Goal: Answer question/provide support: Share knowledge or assist other users

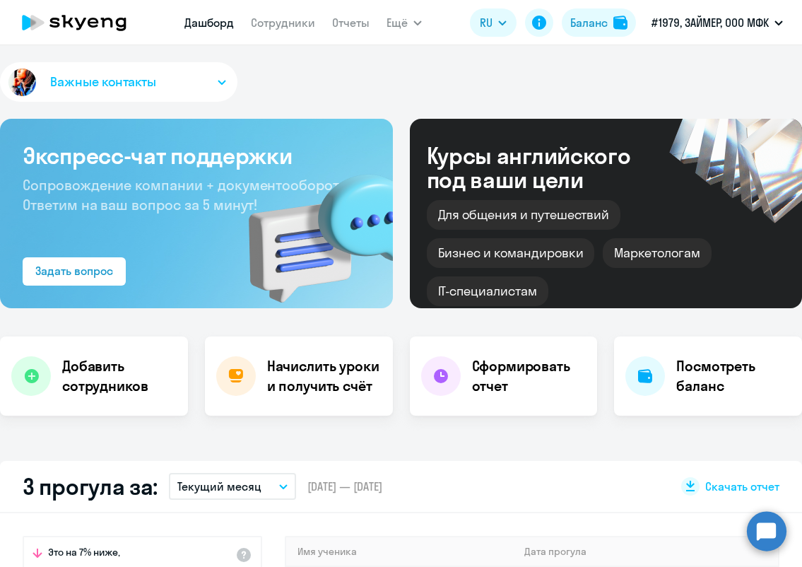
select select "30"
click at [402, 465] on div "Важные контакты Экспресс-чат поддержки Сопровождение компании + документооборот…" at bounding box center [401, 306] width 802 height 522
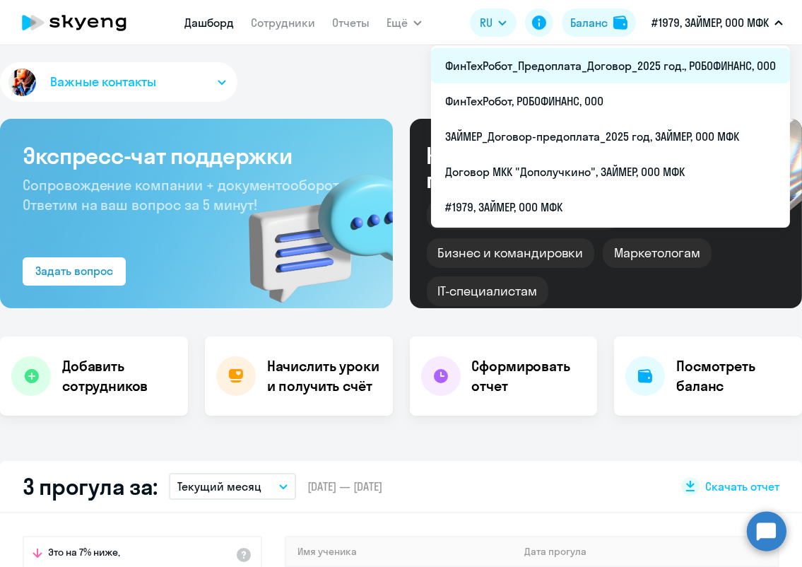
click at [609, 76] on li "ФинТехРобот_Предоплата_Договор_2025 год., РОБОФИНАНС, ООО" at bounding box center [610, 65] width 359 height 35
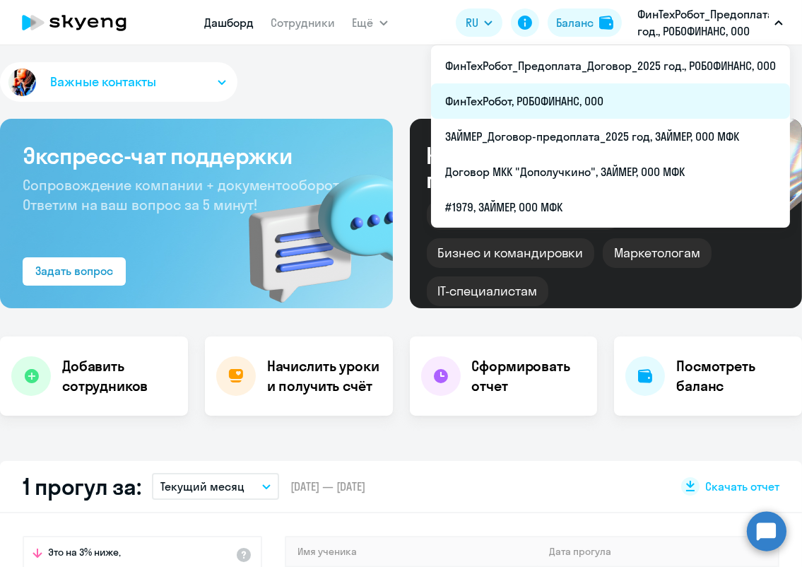
click at [609, 104] on li "ФинТехРобот, РОБОФИНАНС, ООО" at bounding box center [610, 100] width 359 height 35
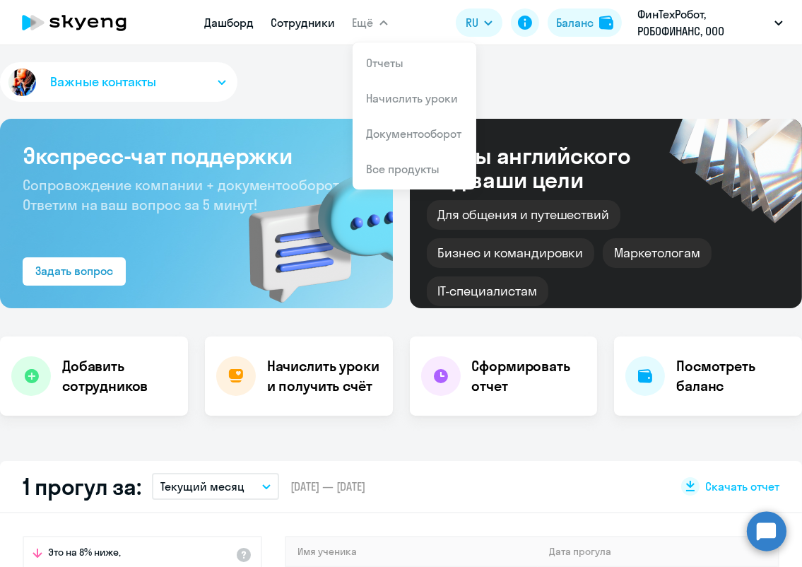
click at [317, 21] on link "Сотрудники" at bounding box center [303, 23] width 64 height 14
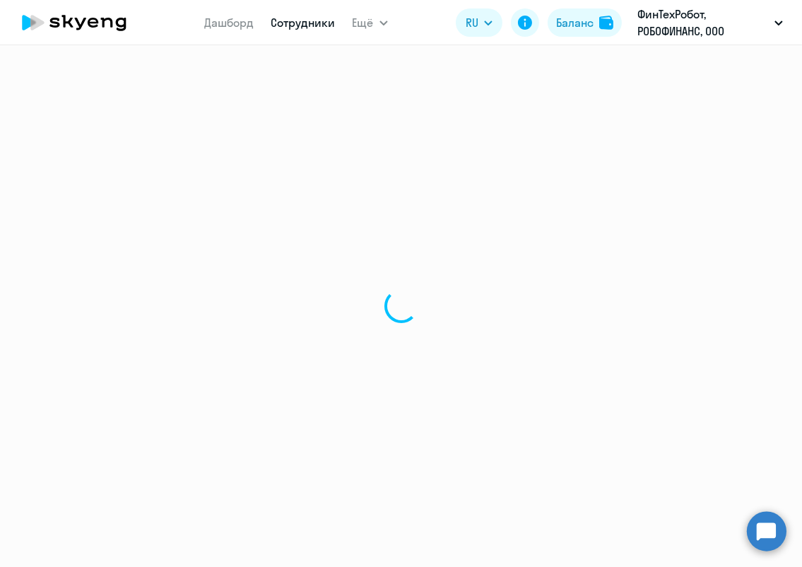
select select "30"
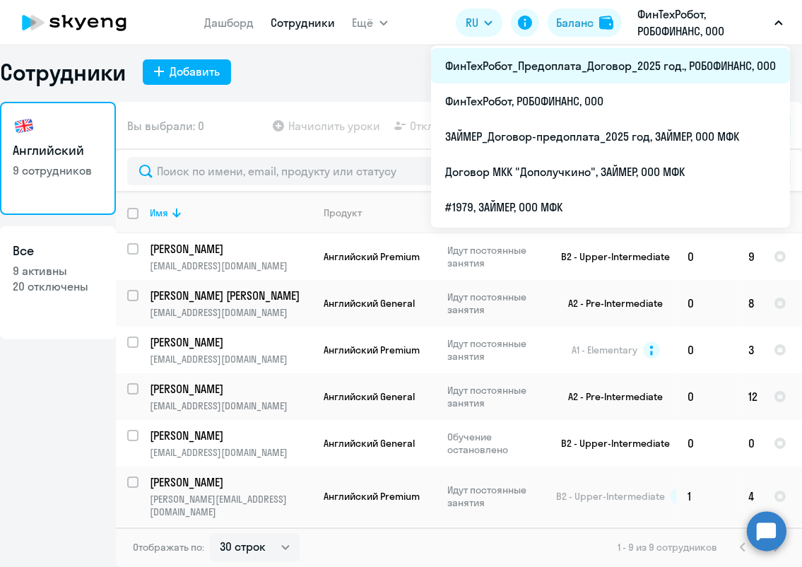
click at [641, 59] on li "ФинТехРобот_Предоплата_Договор_2025 год., РОБОФИНАНС, ООО" at bounding box center [610, 65] width 359 height 35
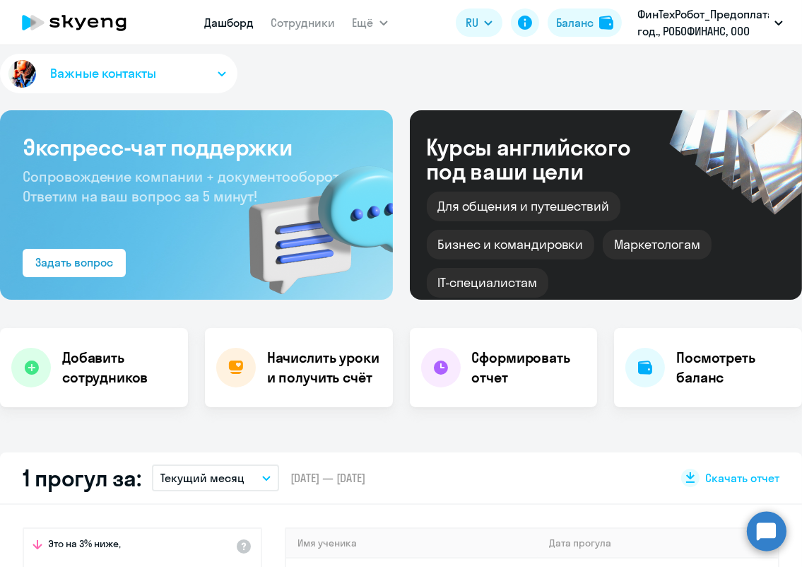
select select "30"
click at [293, 28] on link "Сотрудники" at bounding box center [303, 23] width 64 height 14
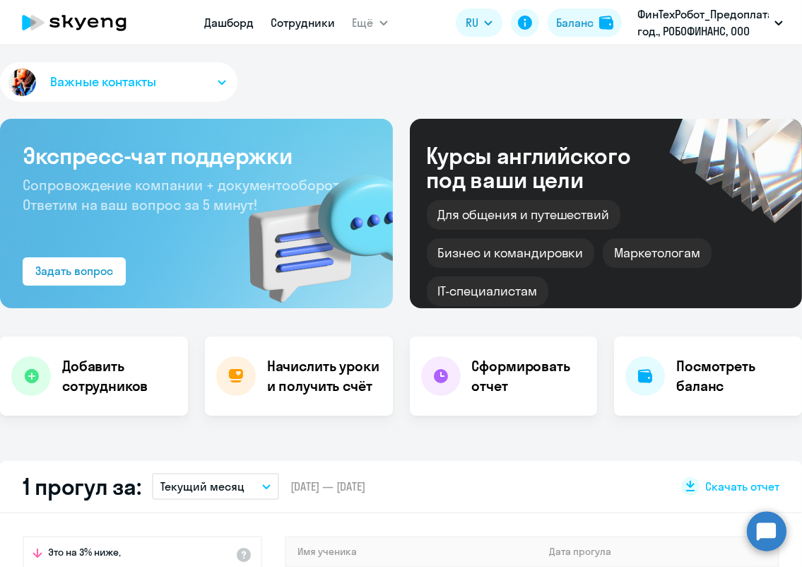
select select "30"
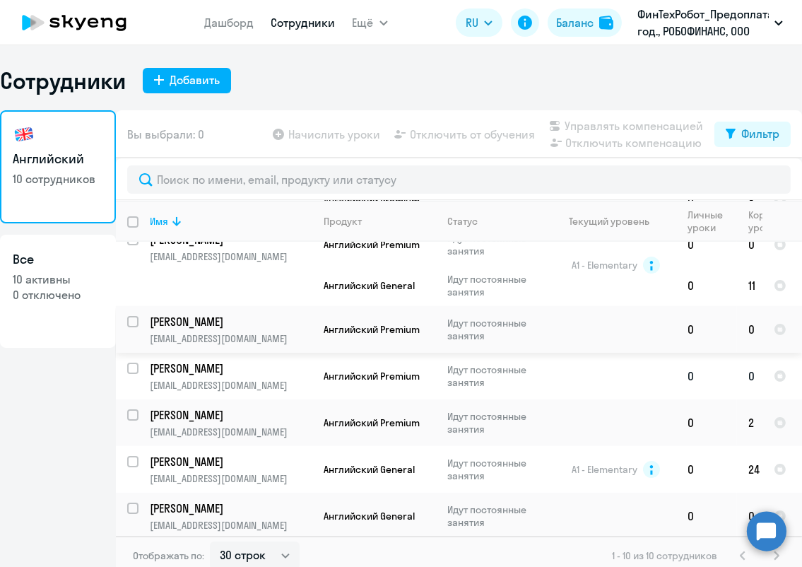
scroll to position [205, 0]
click at [198, 368] on p "[PERSON_NAME]" at bounding box center [230, 368] width 160 height 16
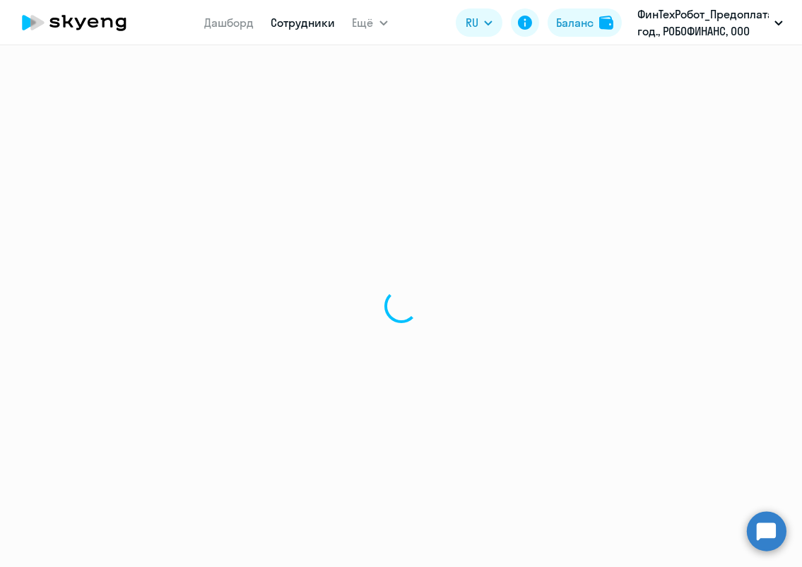
select select "english"
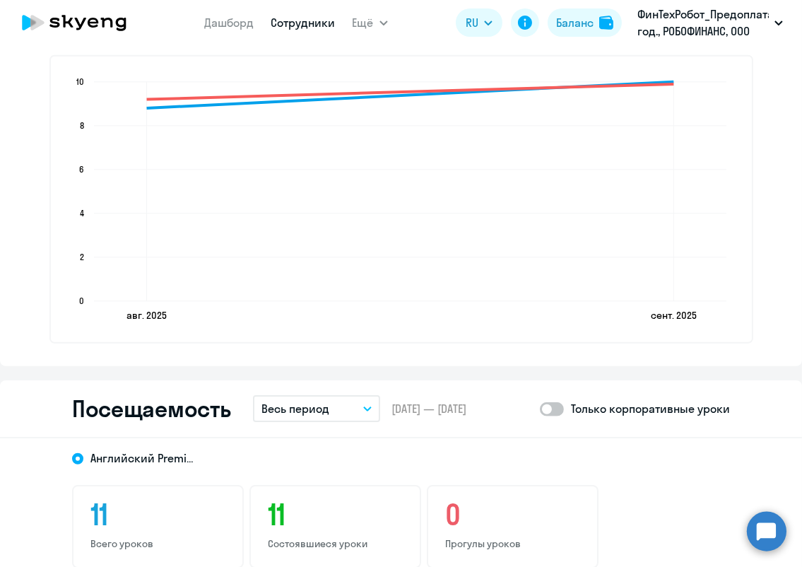
scroll to position [1492, 0]
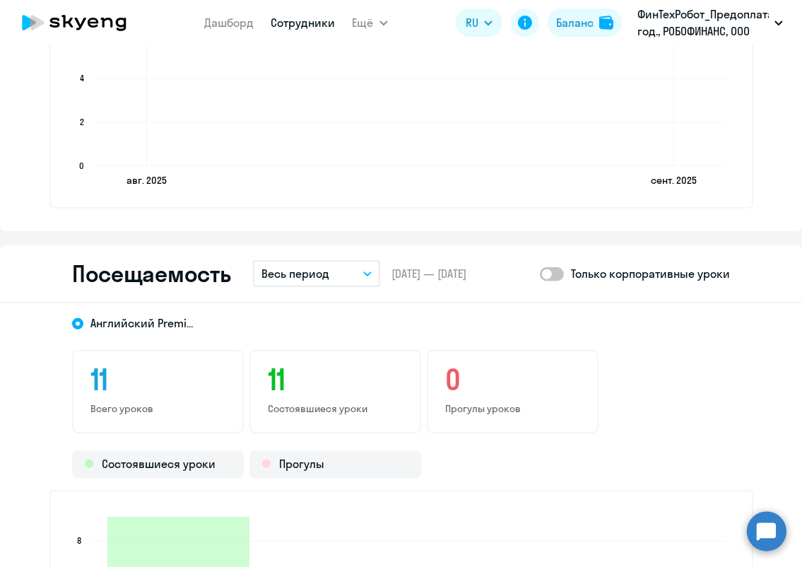
click at [366, 271] on icon "button" at bounding box center [367, 273] width 8 height 5
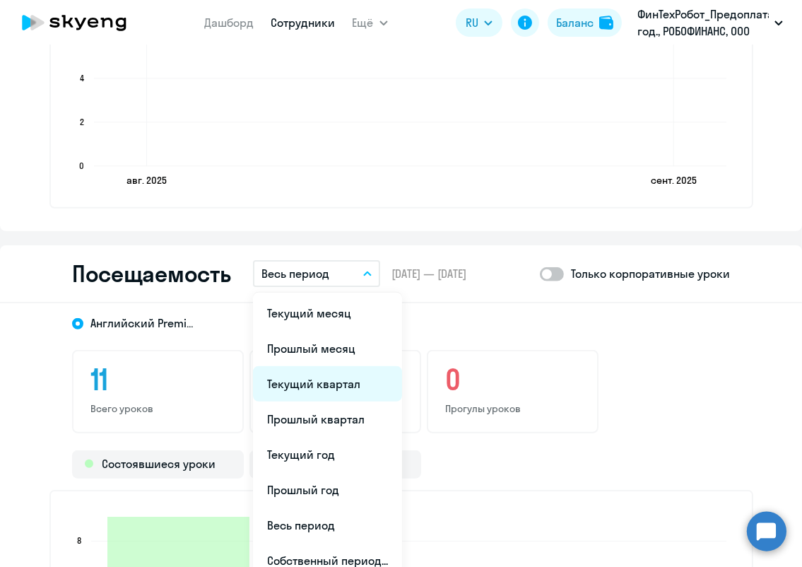
click at [315, 385] on li "Текущий квартал" at bounding box center [327, 383] width 149 height 35
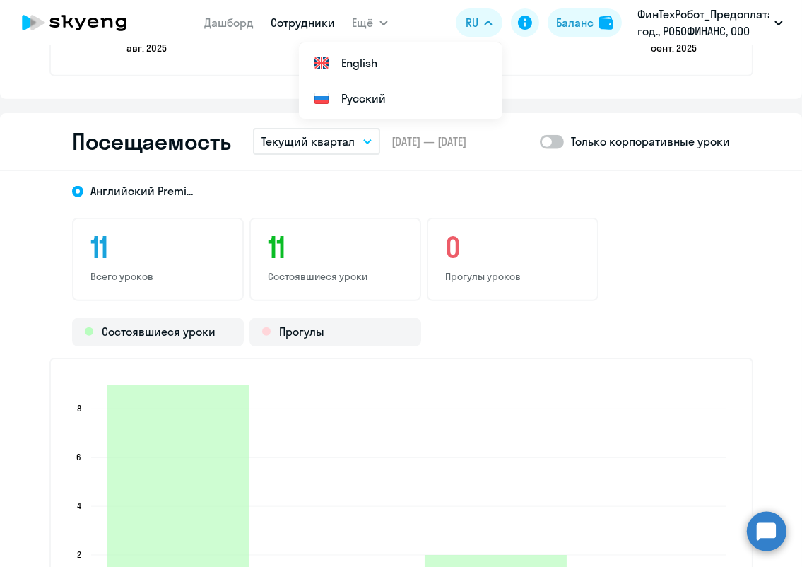
scroll to position [1649, 0]
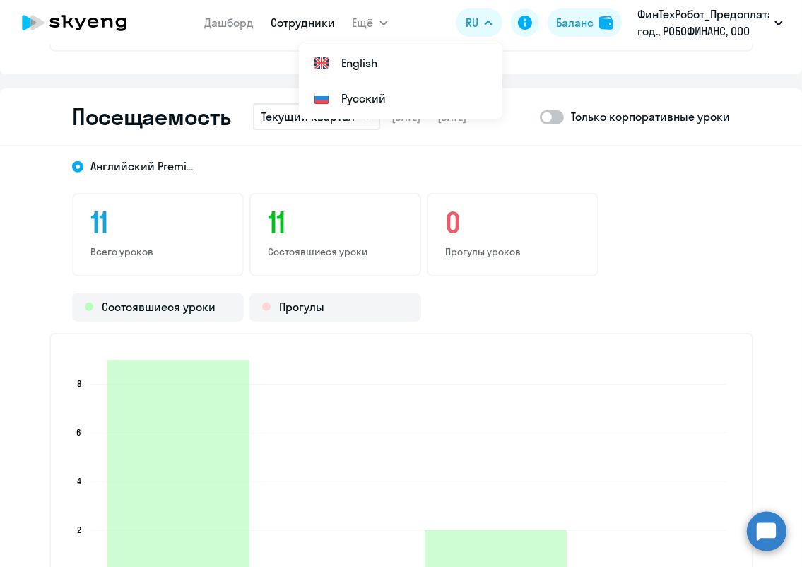
click at [553, 112] on span at bounding box center [552, 117] width 24 height 14
click at [540, 117] on input "checkbox" at bounding box center [539, 117] width 1 height 1
checkbox input "true"
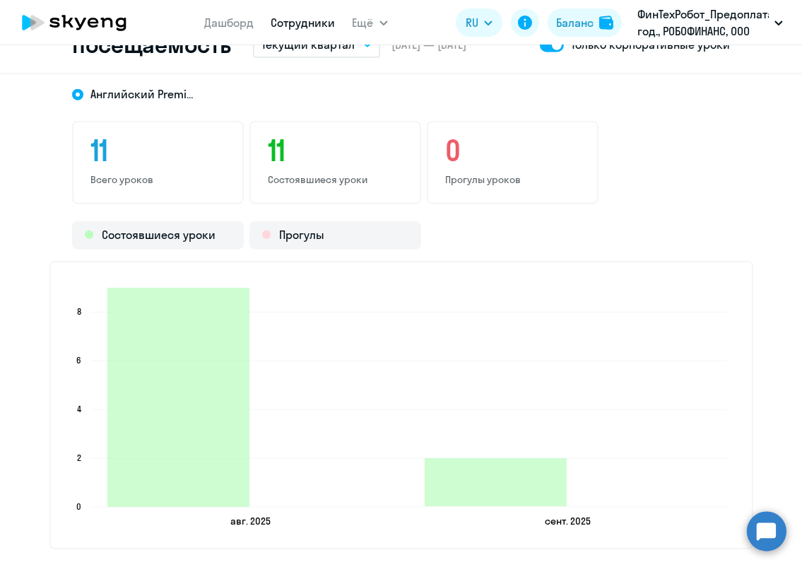
scroll to position [1885, 0]
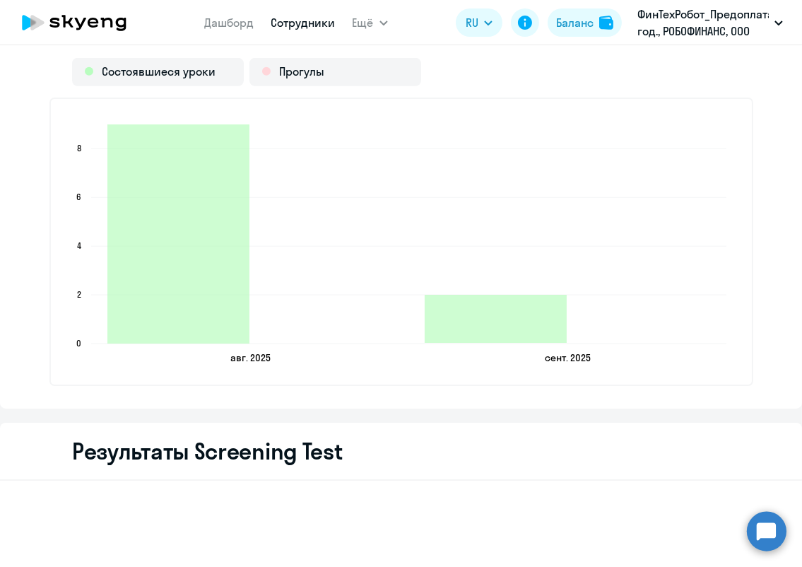
click at [775, 537] on circle at bounding box center [767, 531] width 40 height 40
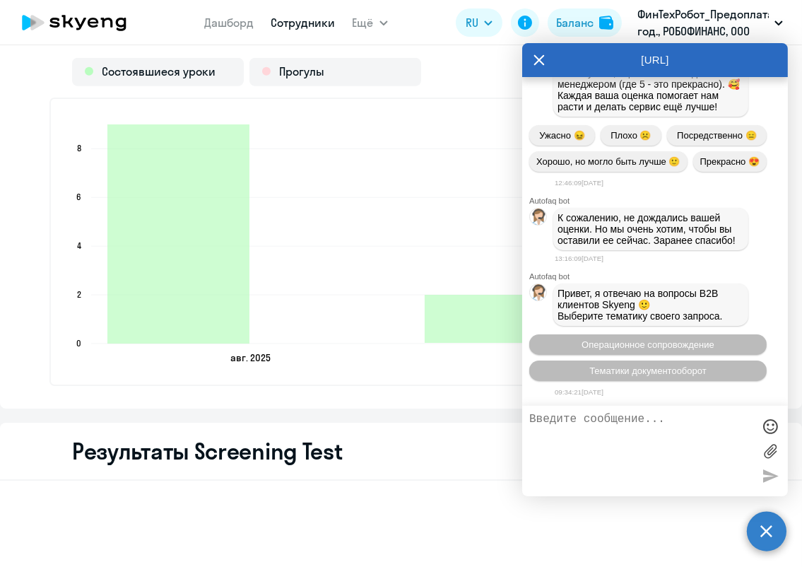
scroll to position [1691, 0]
click at [672, 467] on textarea at bounding box center [641, 451] width 223 height 76
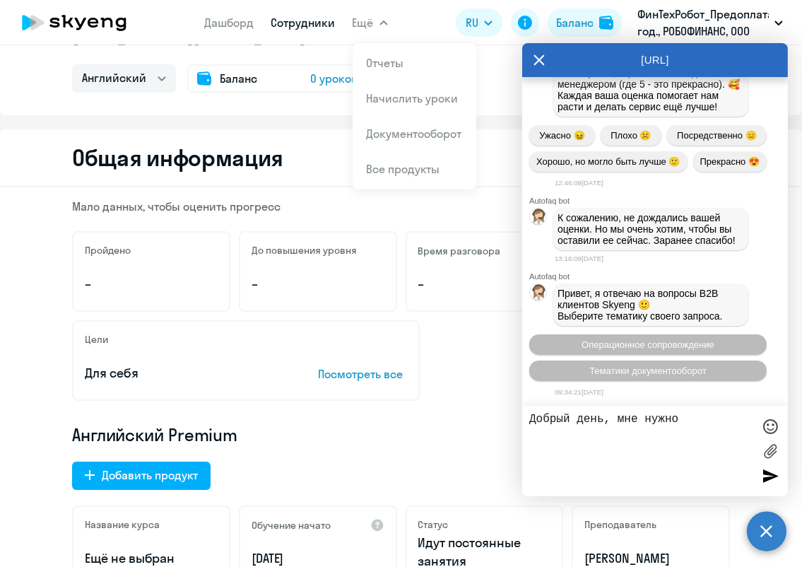
scroll to position [0, 0]
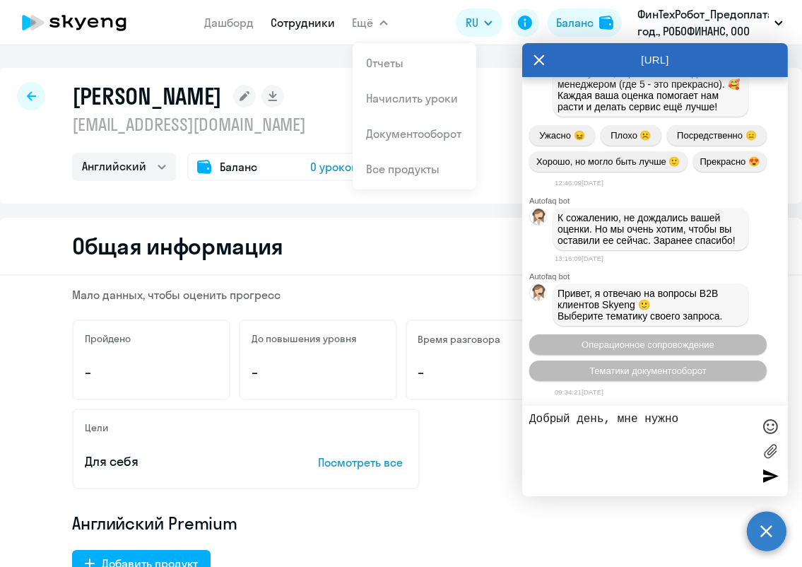
drag, startPoint x: 71, startPoint y: 102, endPoint x: 244, endPoint y: 102, distance: 172.5
click at [222, 102] on h1 "[PERSON_NAME]" at bounding box center [147, 96] width 150 height 28
copy h1 "[PERSON_NAME]"
drag, startPoint x: 691, startPoint y: 423, endPoint x: 620, endPoint y: 418, distance: 70.9
click at [620, 418] on textarea "Добрый день, мне нужно" at bounding box center [641, 451] width 223 height 76
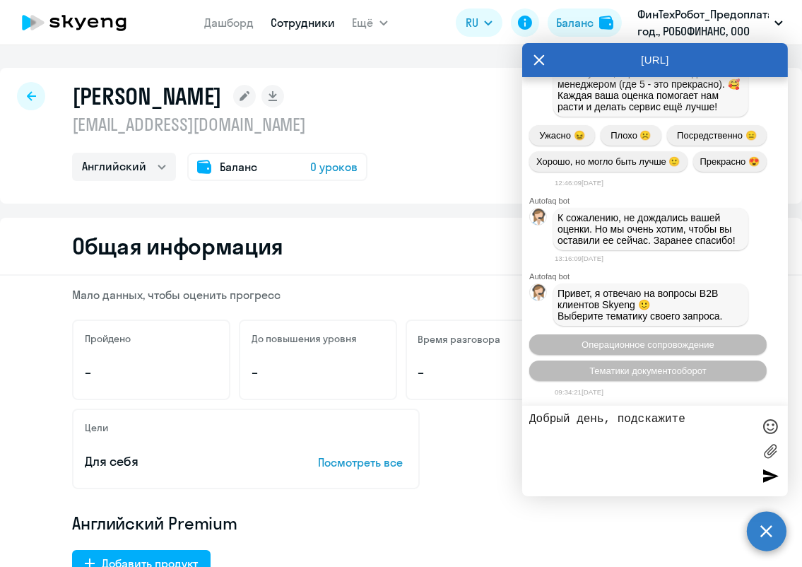
paste textarea "[PERSON_NAME]"
type textarea "Добрый день, подскажите [PERSON_NAME] количество уроков за квартал"
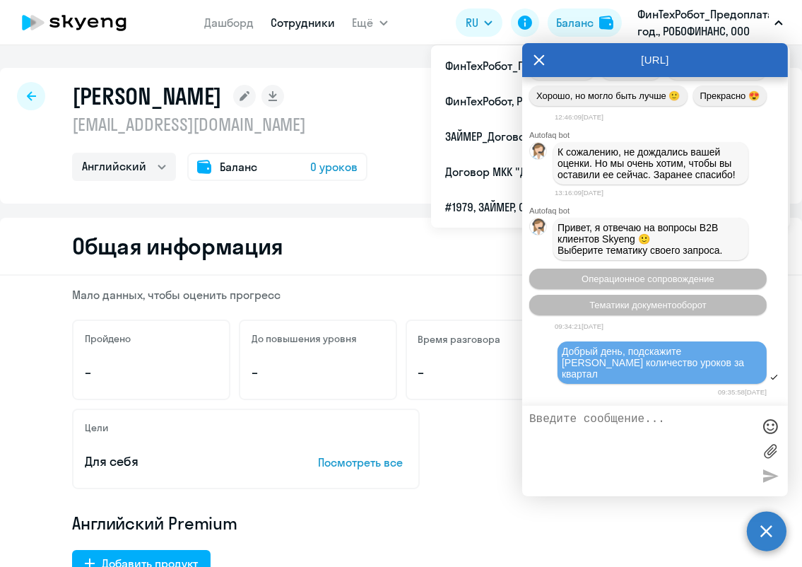
scroll to position [1855, 0]
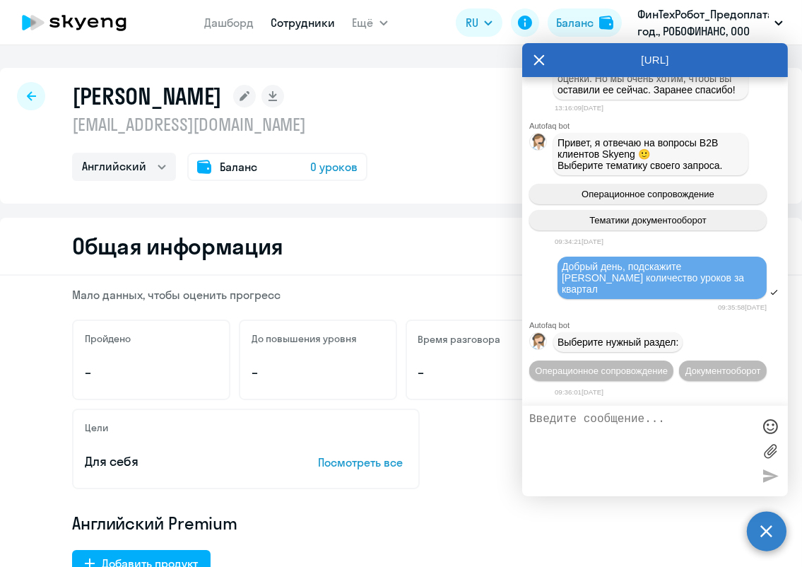
click at [543, 58] on icon at bounding box center [539, 60] width 11 height 34
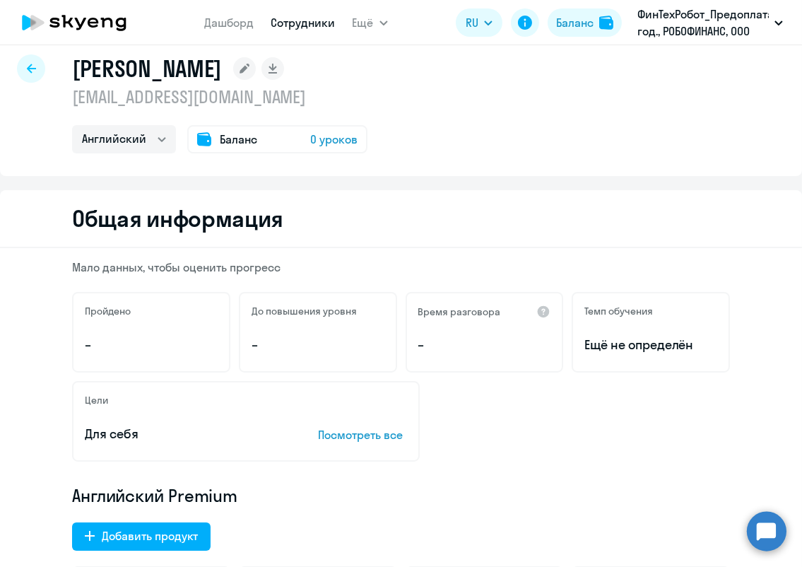
scroll to position [0, 0]
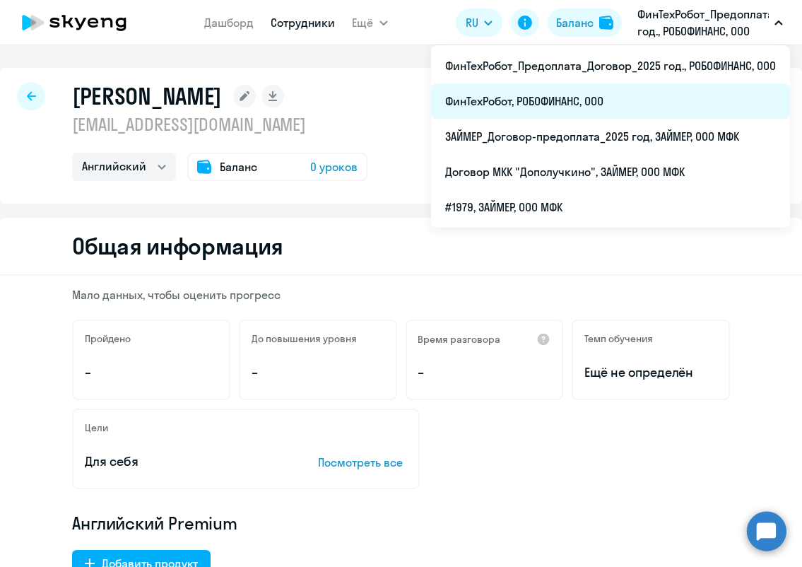
click at [602, 101] on li "ФинТехРобот, РОБОФИНАНС, ООО" at bounding box center [610, 100] width 359 height 35
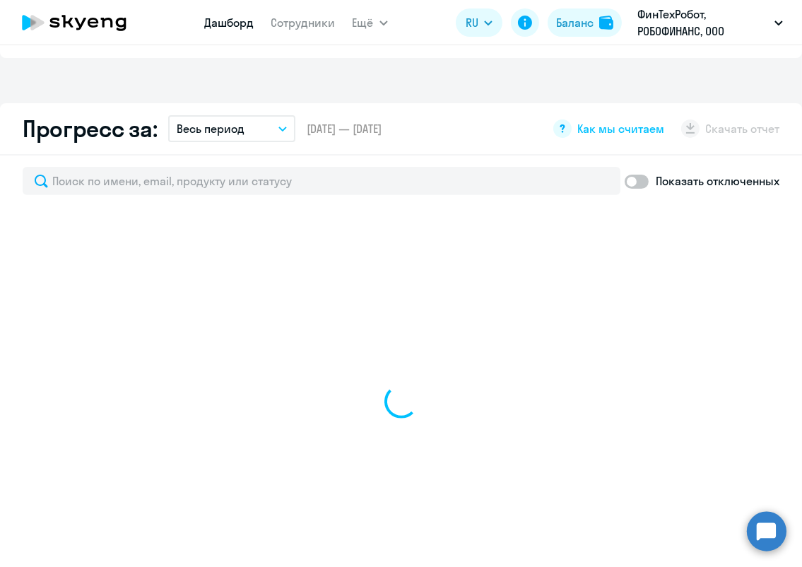
scroll to position [785, 0]
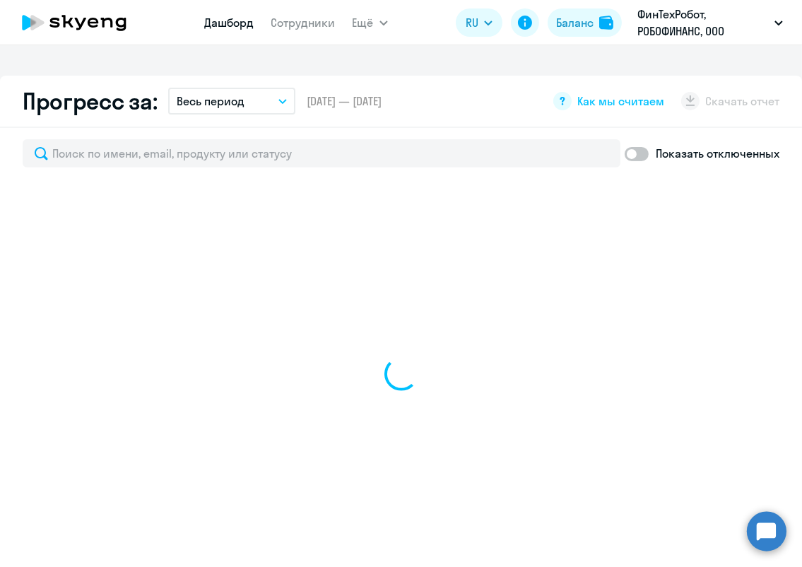
select select "30"
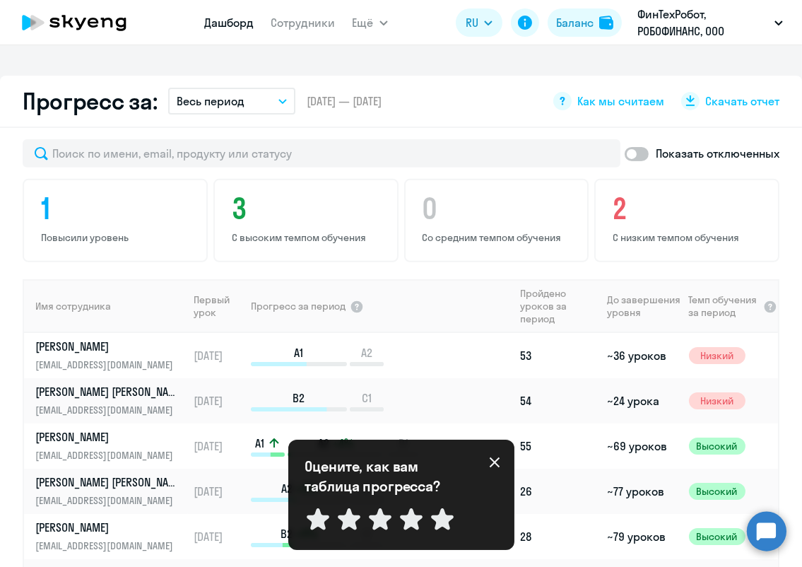
click at [493, 457] on icon at bounding box center [494, 462] width 11 height 11
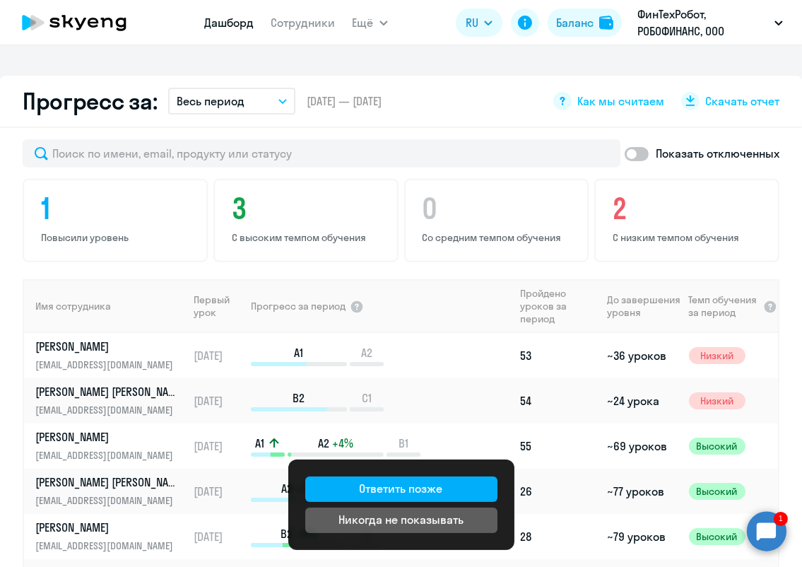
click at [759, 532] on circle at bounding box center [767, 531] width 40 height 40
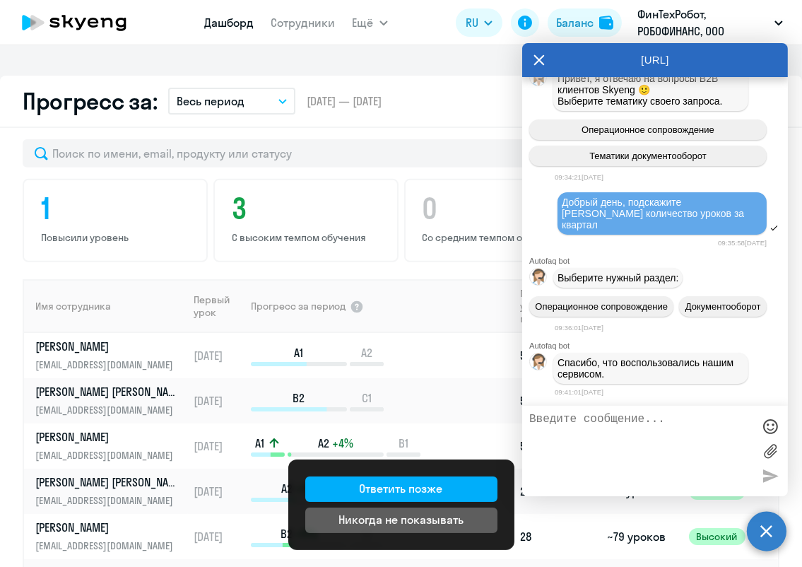
scroll to position [2054, 0]
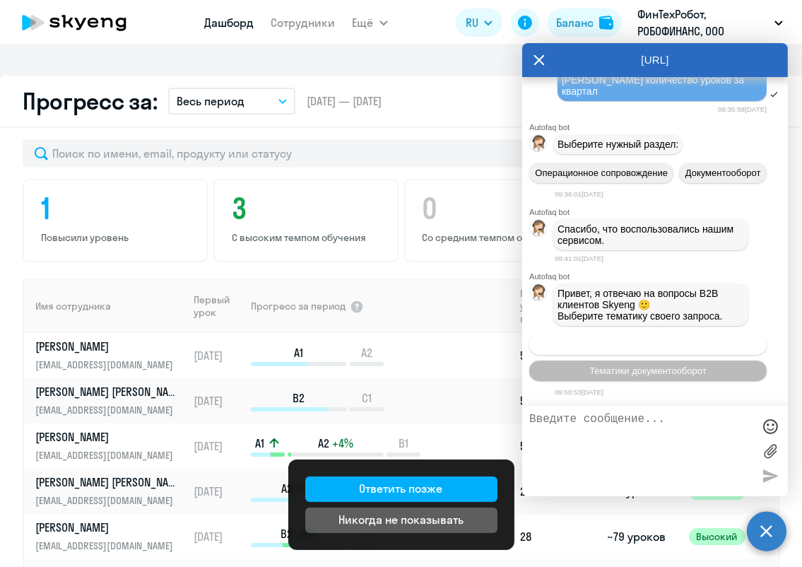
click at [667, 346] on span "Операционное сопровождение" at bounding box center [648, 344] width 133 height 11
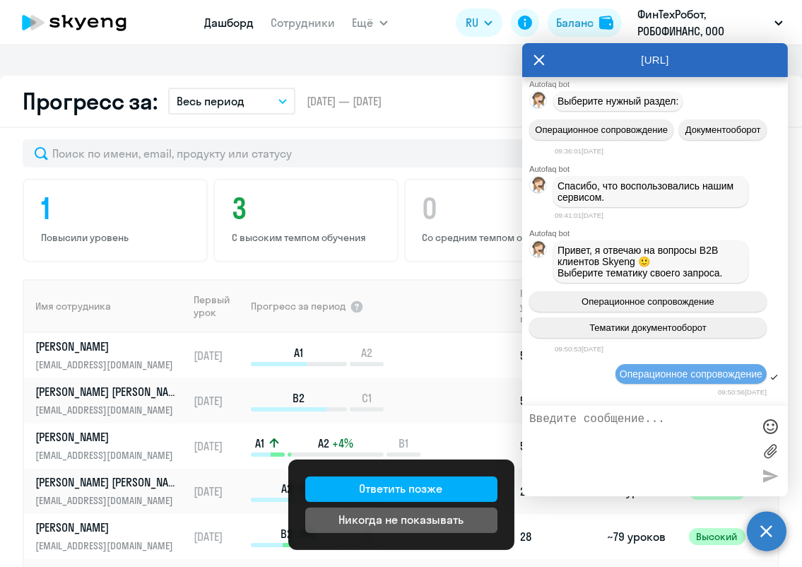
scroll to position [2206, 0]
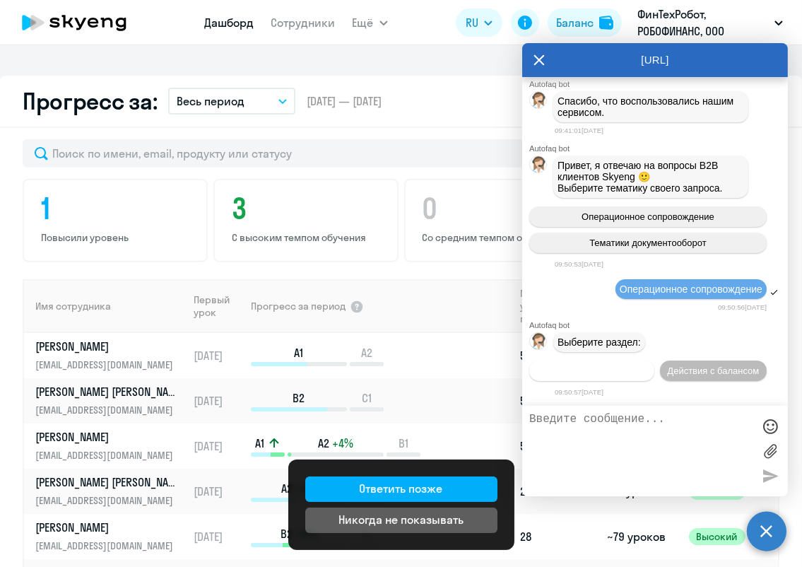
click at [647, 366] on span "Действия по сотрудникам" at bounding box center [592, 371] width 110 height 11
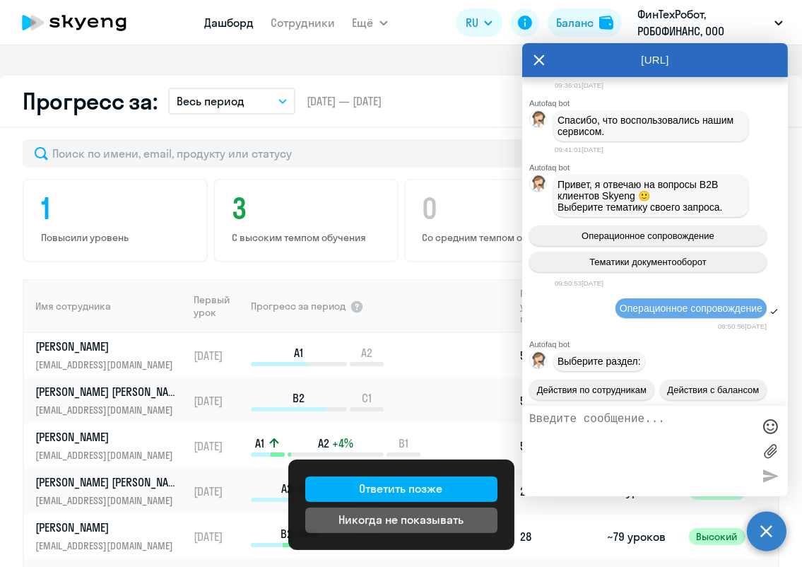
scroll to position [1865, 0]
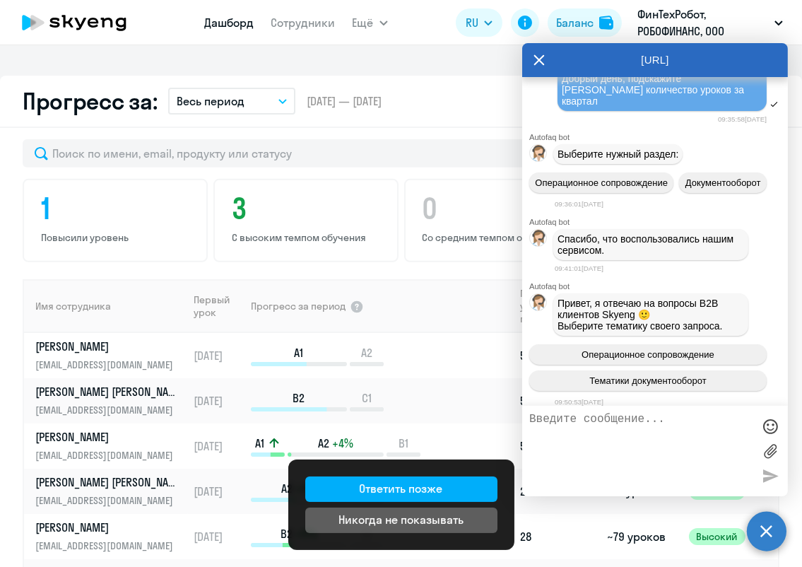
drag, startPoint x: 625, startPoint y: 240, endPoint x: 735, endPoint y: 256, distance: 111.4
click at [735, 107] on span "Добрый день, подскажите [PERSON_NAME] количество уроков за квартал" at bounding box center [654, 90] width 185 height 34
copy span "подскажите [PERSON_NAME] количество уроков за квартал"
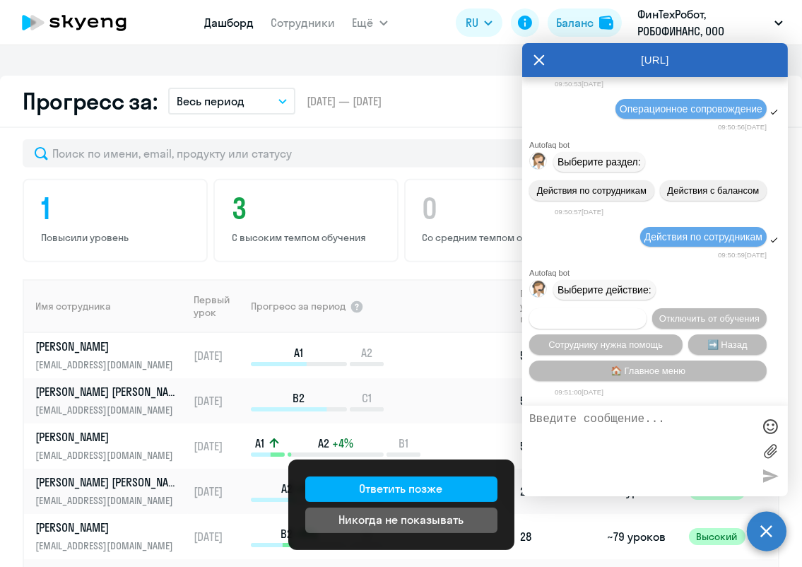
scroll to position [2415, 0]
click at [658, 423] on textarea at bounding box center [641, 451] width 223 height 76
paste textarea "подскажите [PERSON_NAME] количество уроков за квартал"
type textarea "подскажите [PERSON_NAME] количество уроков за квартал"
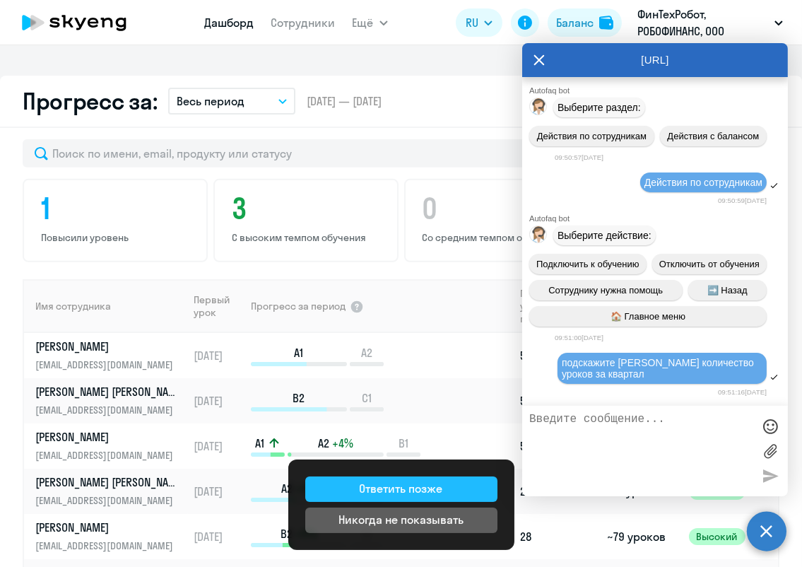
click at [375, 491] on div "Ответить позже" at bounding box center [401, 488] width 83 height 17
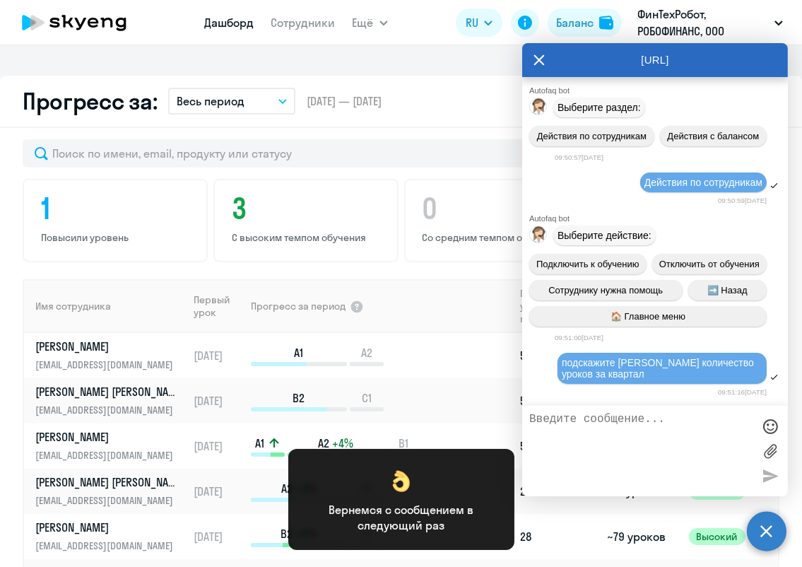
click at [407, 483] on img at bounding box center [402, 481] width 30 height 30
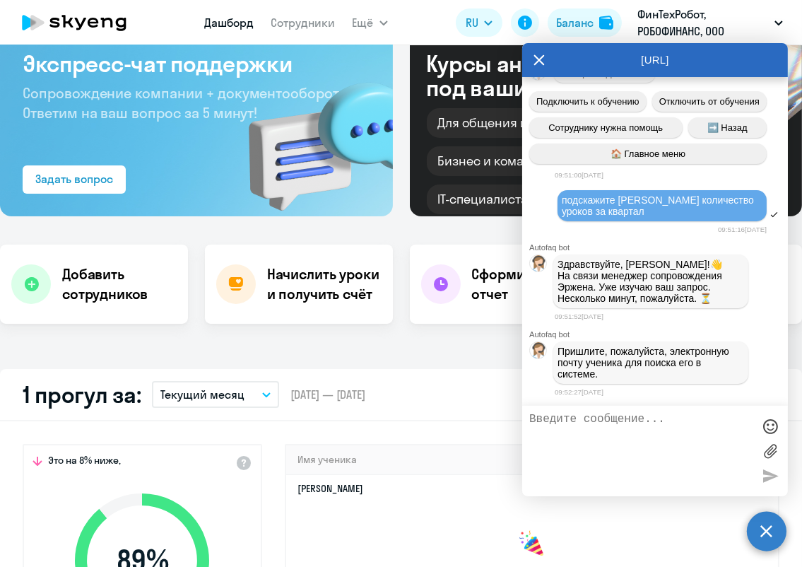
scroll to position [0, 0]
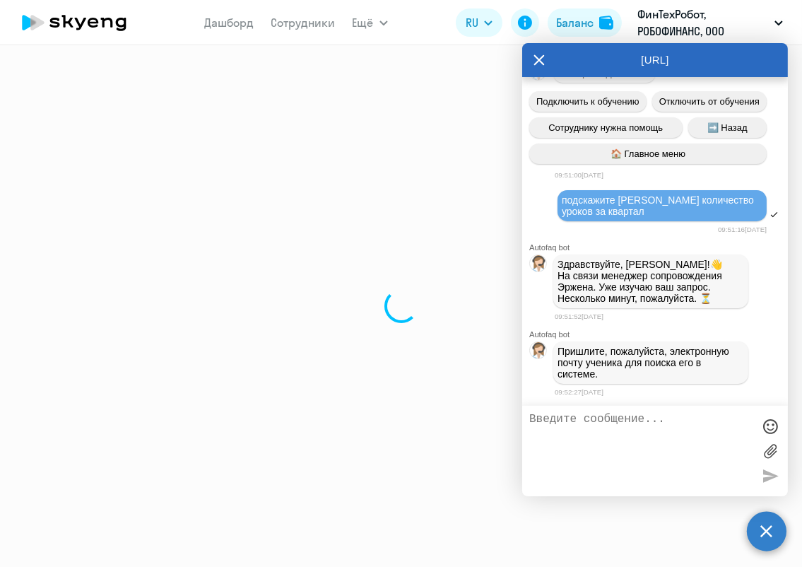
select select "english"
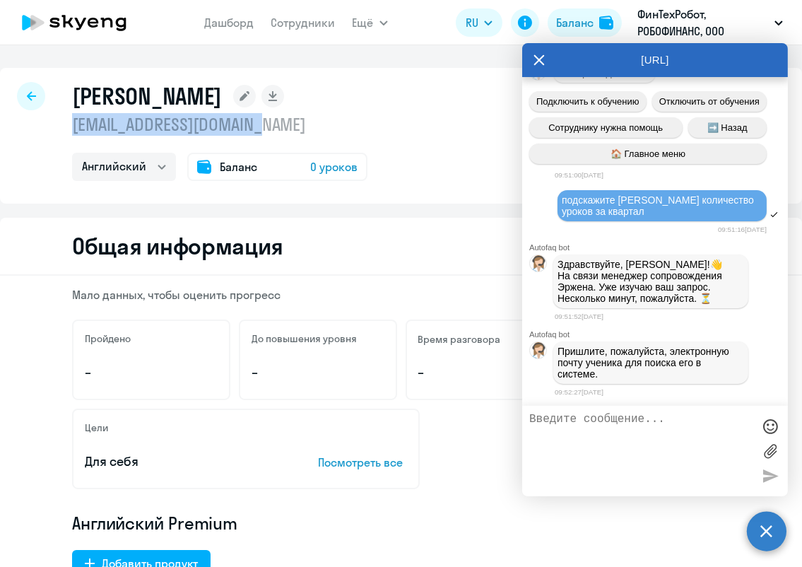
drag, startPoint x: 71, startPoint y: 124, endPoint x: 264, endPoint y: 117, distance: 193.8
click at [264, 117] on div "Камылин Виктор v.kamylin@una.financial Английский Баланс 0 уроков" at bounding box center [401, 136] width 802 height 136
copy p "[EMAIL_ADDRESS][DOMAIN_NAME]"
click at [602, 426] on textarea at bounding box center [641, 451] width 223 height 76
paste textarea "[EMAIL_ADDRESS][DOMAIN_NAME]"
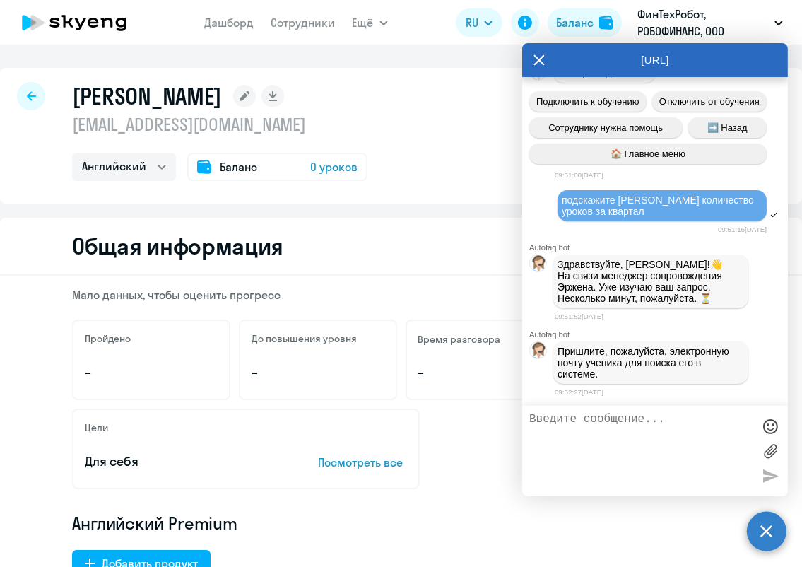
type textarea "[EMAIL_ADDRESS][DOMAIN_NAME]"
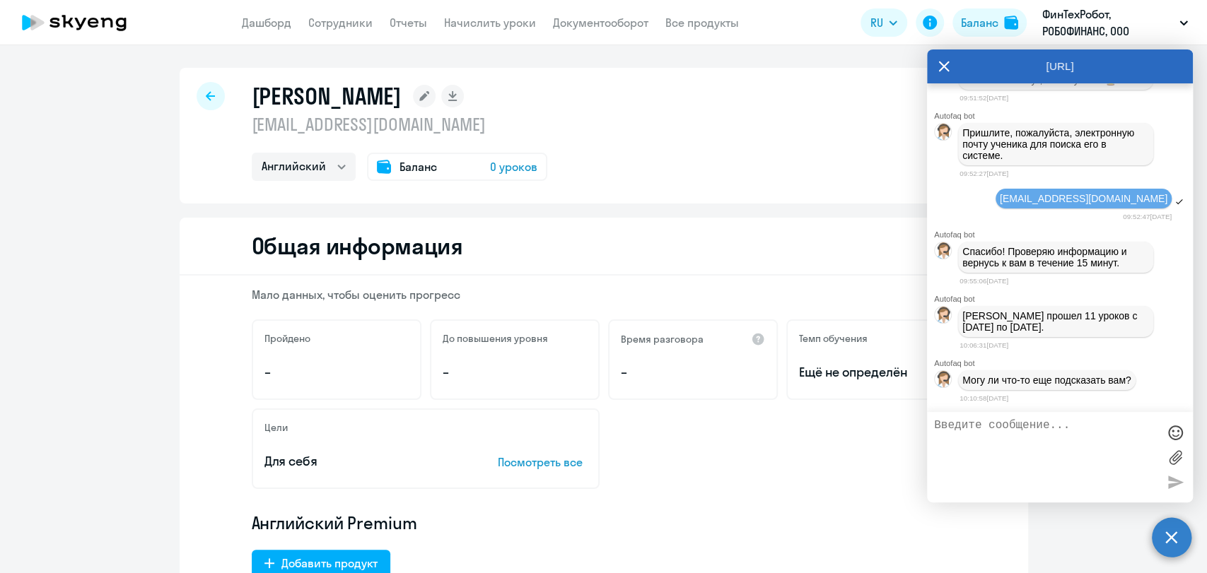
scroll to position [2860, 0]
click at [696, 170] on div "Камылин Виктор v.kamylin@una.financial Английский Баланс 0 уроков" at bounding box center [604, 136] width 848 height 136
click at [802, 75] on icon at bounding box center [943, 66] width 11 height 34
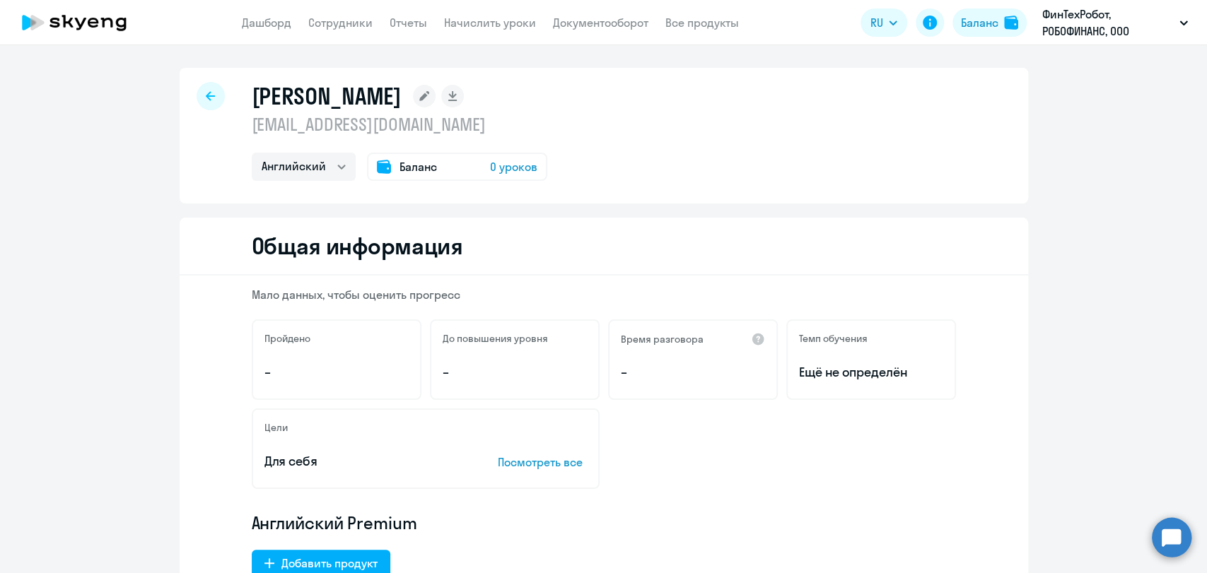
click at [206, 98] on icon at bounding box center [210, 96] width 9 height 10
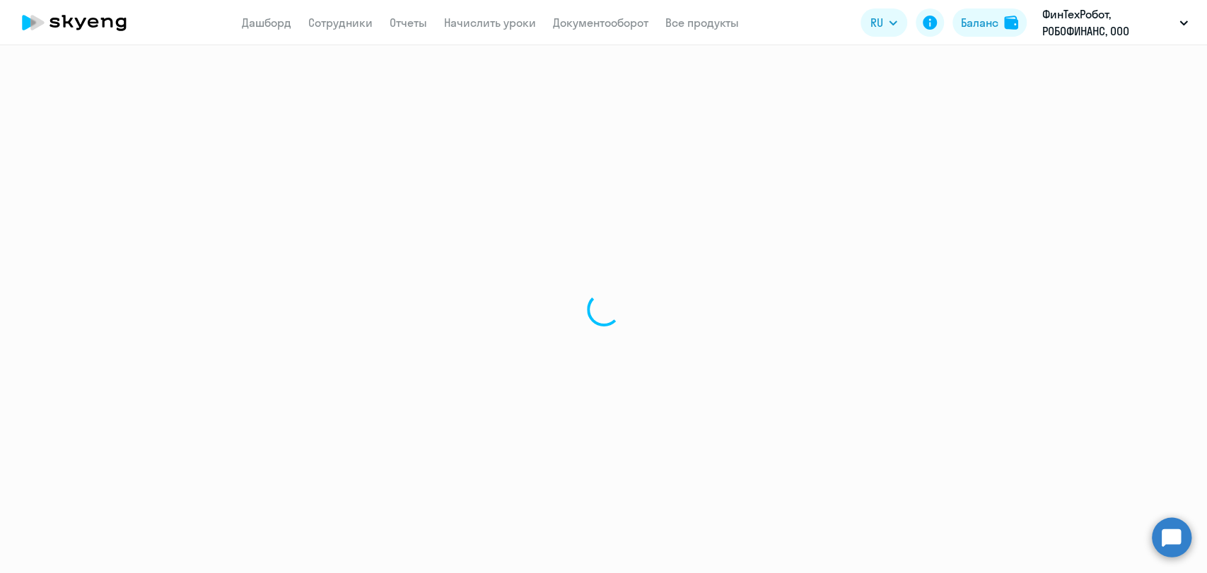
select select "30"
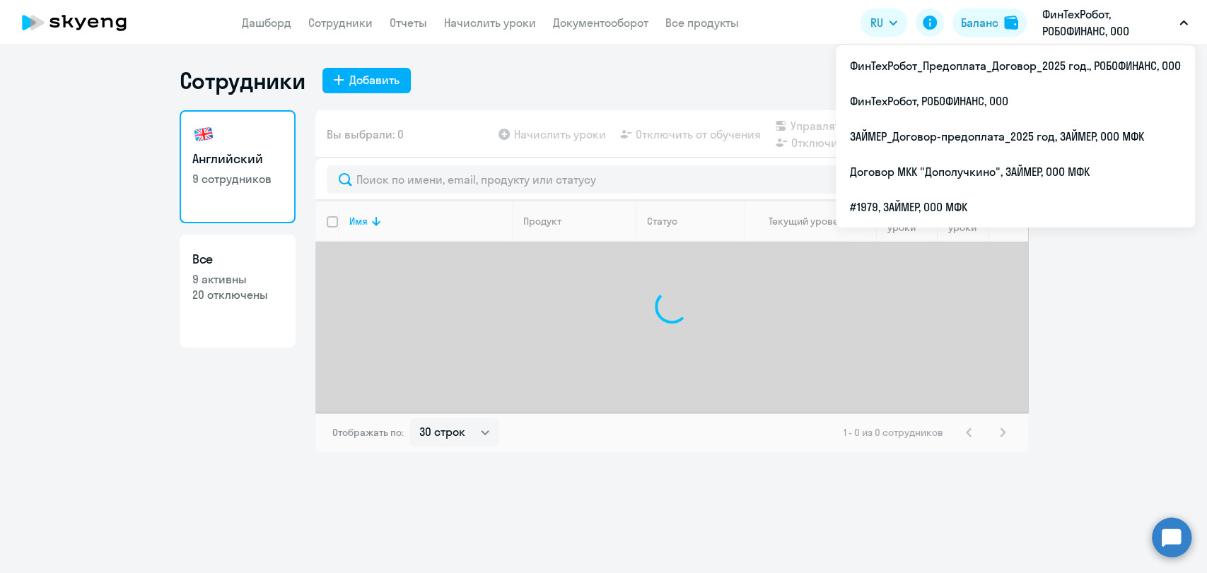
click at [802, 18] on p "ФинТехРобот, РОБОФИНАНС, ООО" at bounding box center [1107, 23] width 131 height 34
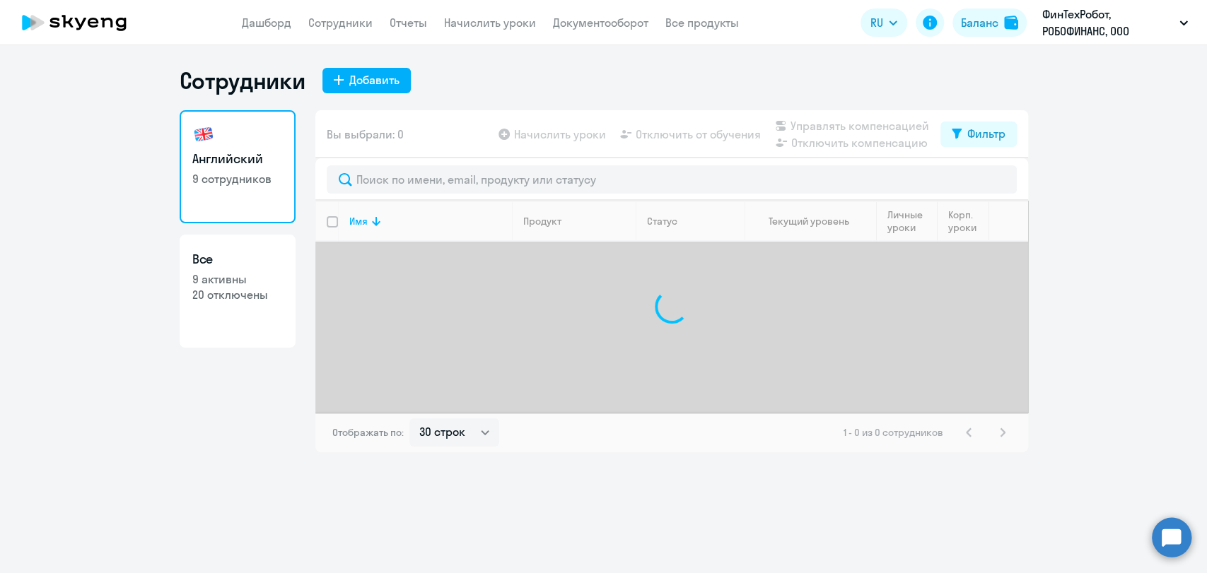
click at [802, 30] on p "ФинТехРобот, РОБОФИНАНС, ООО" at bounding box center [1107, 23] width 131 height 34
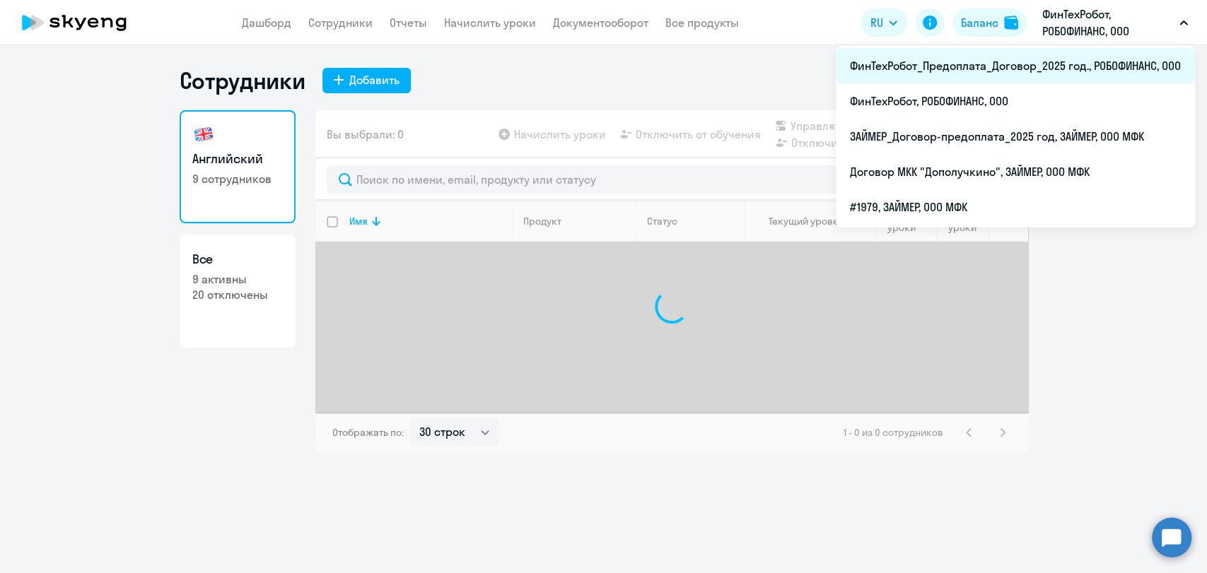
click at [802, 69] on li "ФинТехРобот_Предоплата_Договор_2025 год., РОБОФИНАНС, ООО" at bounding box center [1015, 65] width 359 height 35
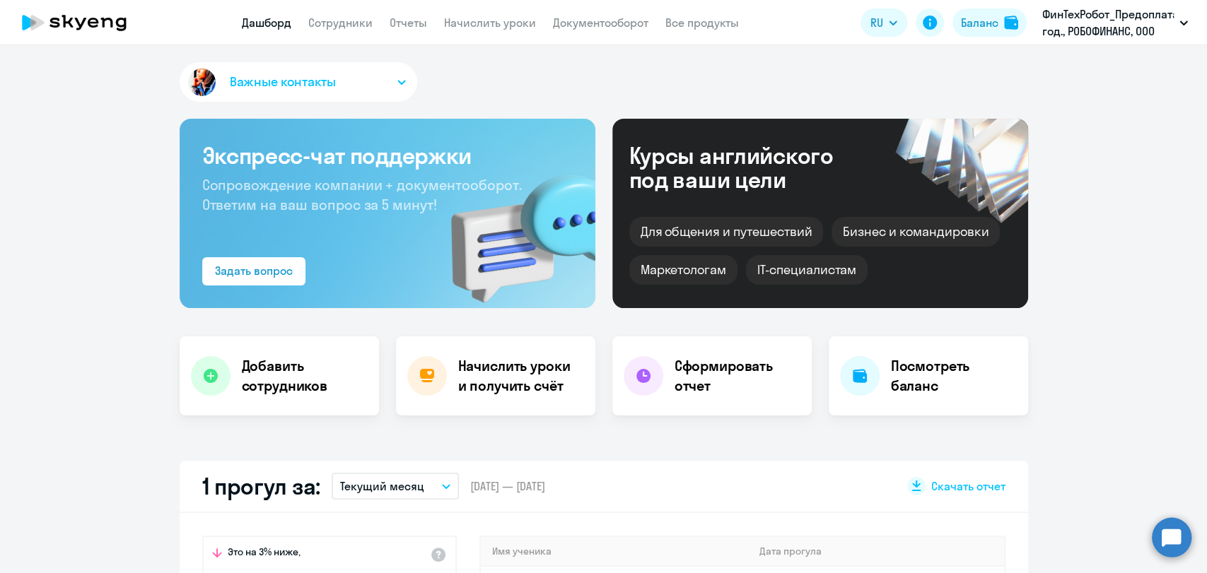
select select "30"
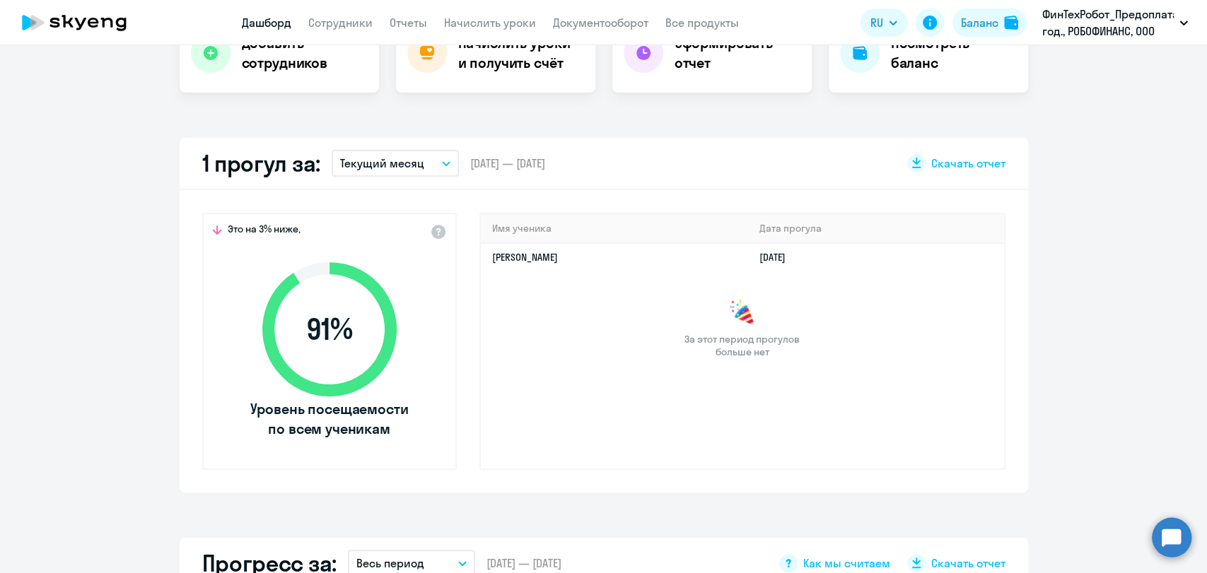
scroll to position [157, 0]
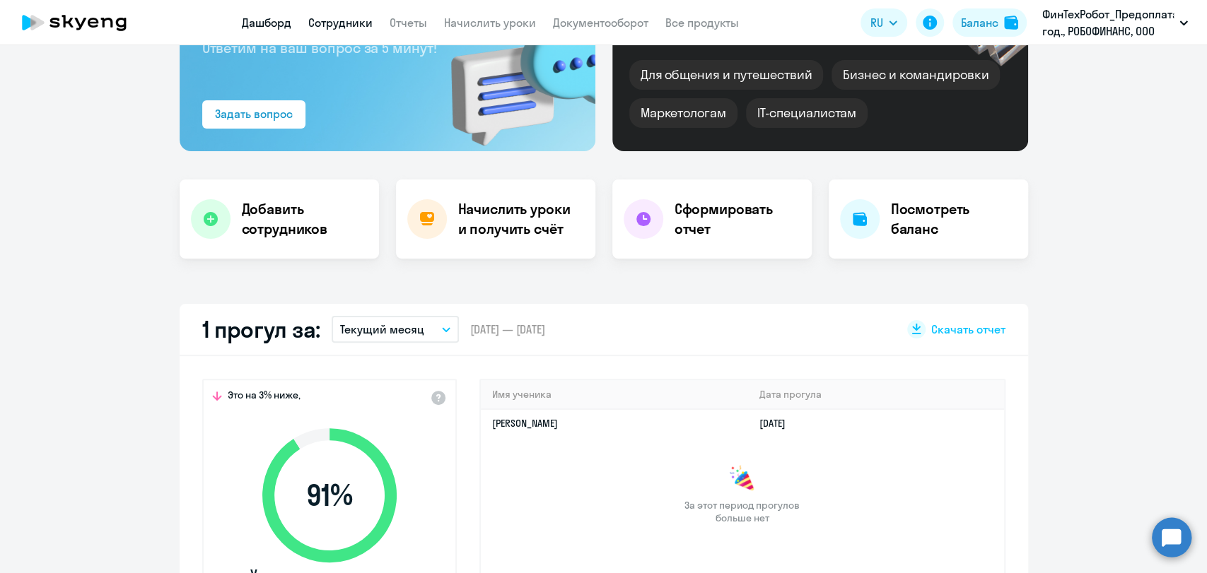
click at [359, 25] on link "Сотрудники" at bounding box center [340, 23] width 64 height 14
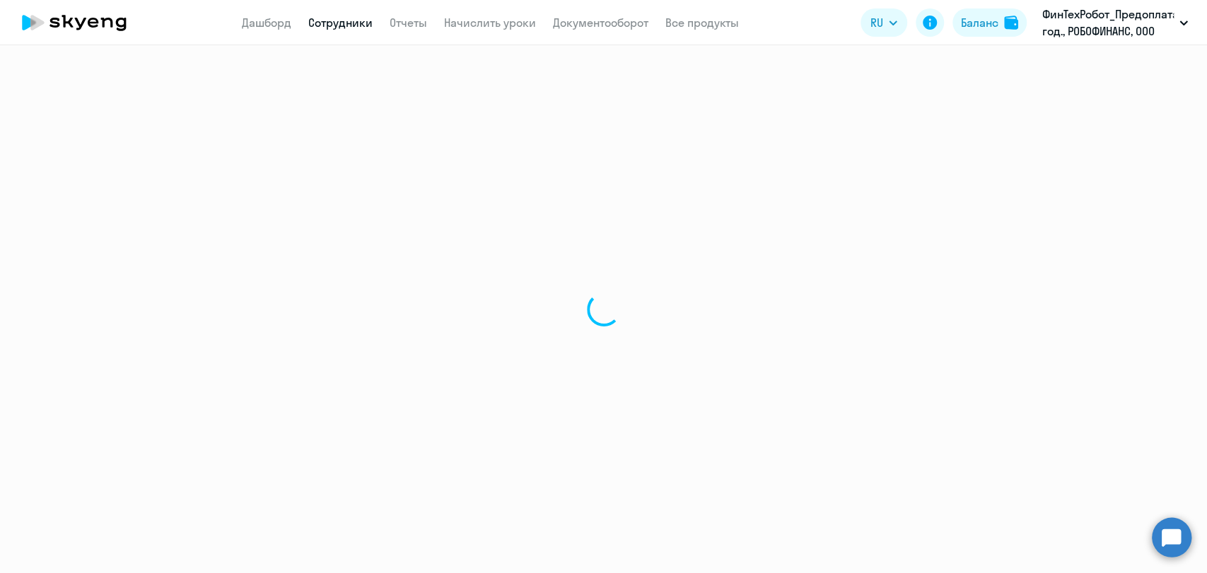
select select "30"
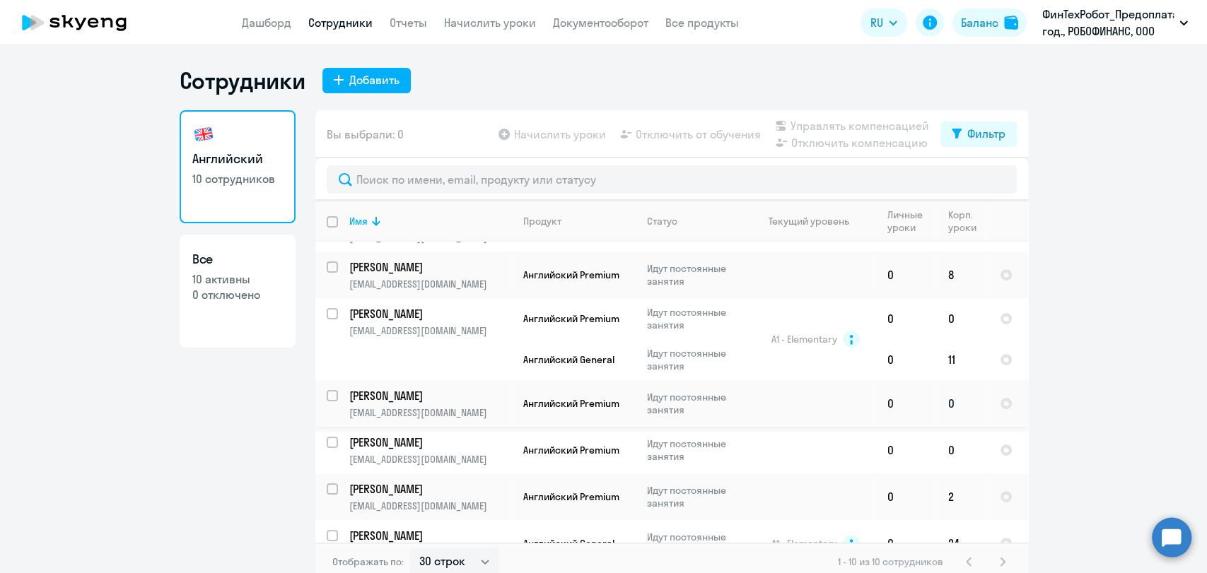
scroll to position [157, 0]
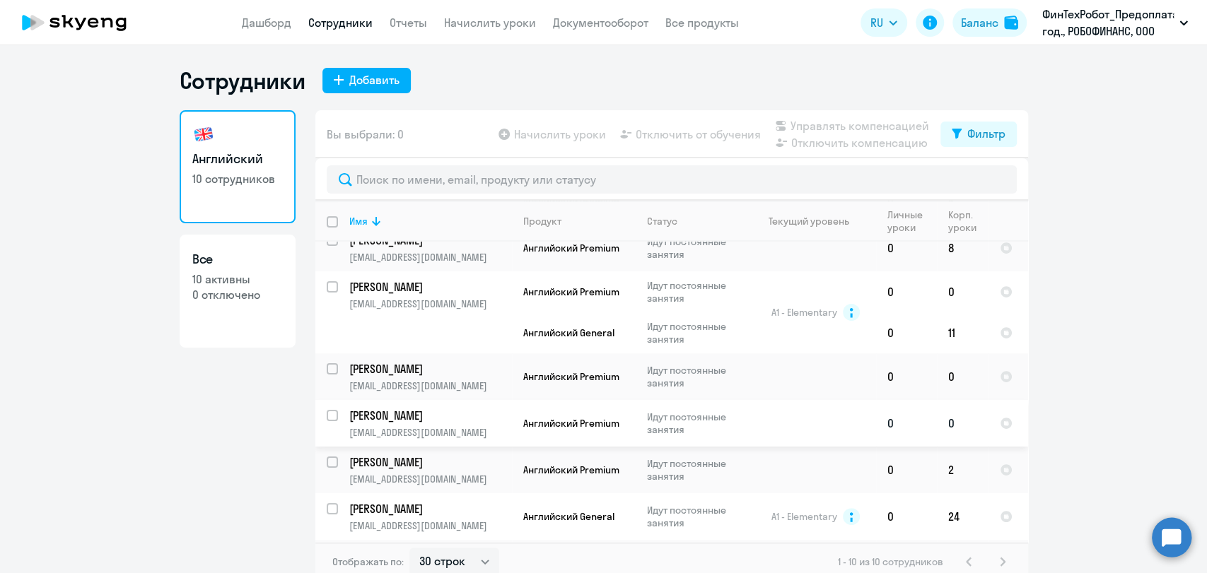
click at [327, 414] on input "select row 40386039" at bounding box center [341, 424] width 28 height 28
checkbox input "true"
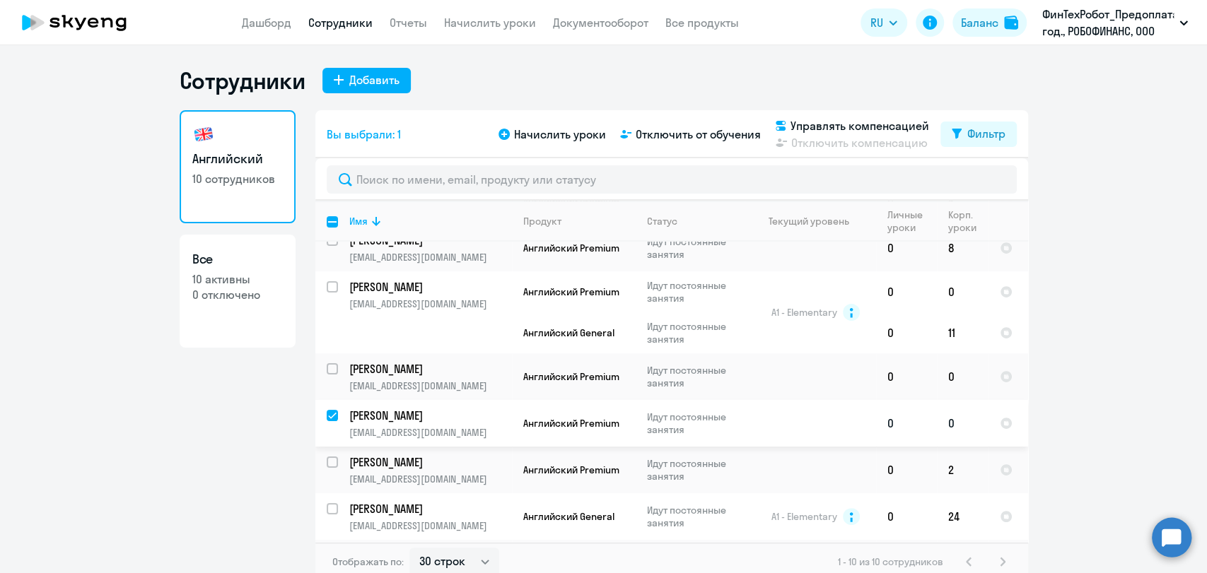
click at [372, 410] on p "[PERSON_NAME]" at bounding box center [429, 416] width 160 height 16
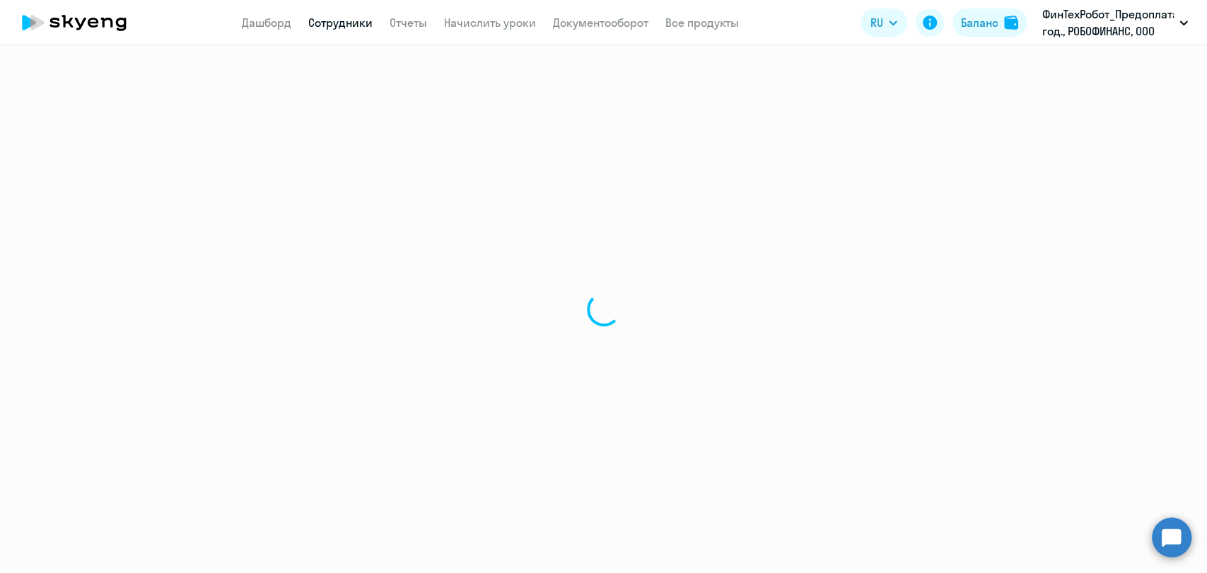
select select "english"
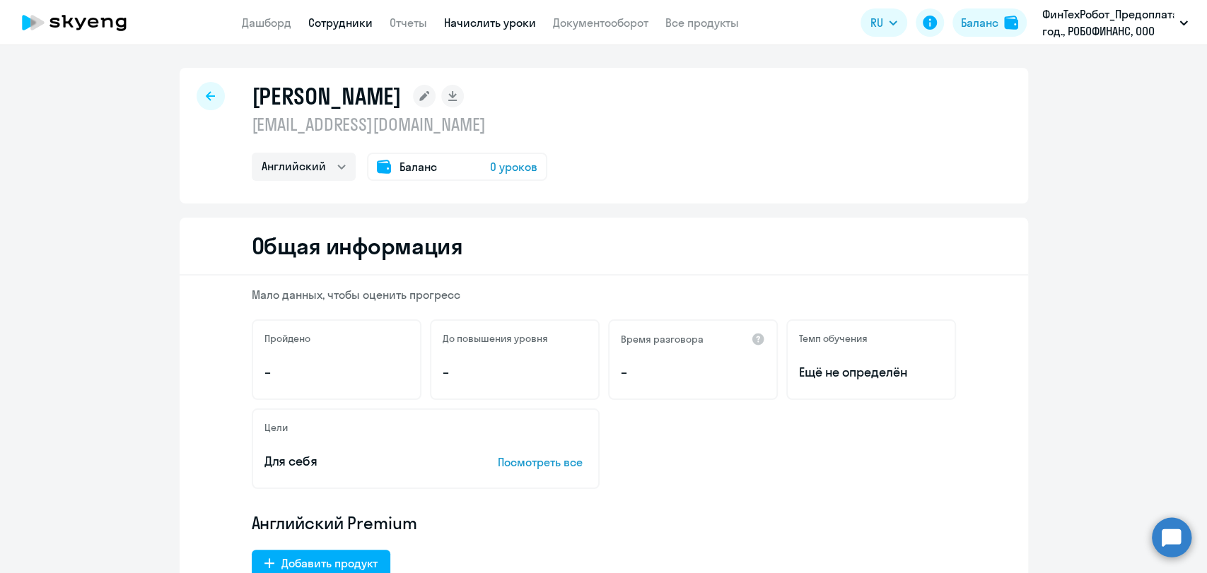
click at [469, 26] on link "Начислить уроки" at bounding box center [490, 23] width 92 height 14
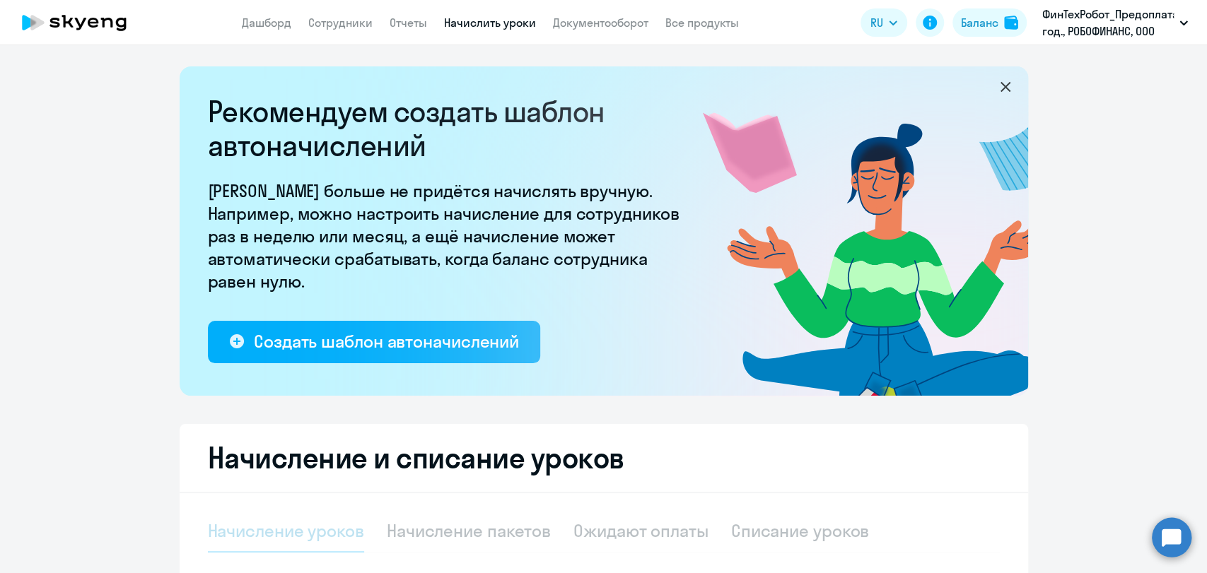
select select "10"
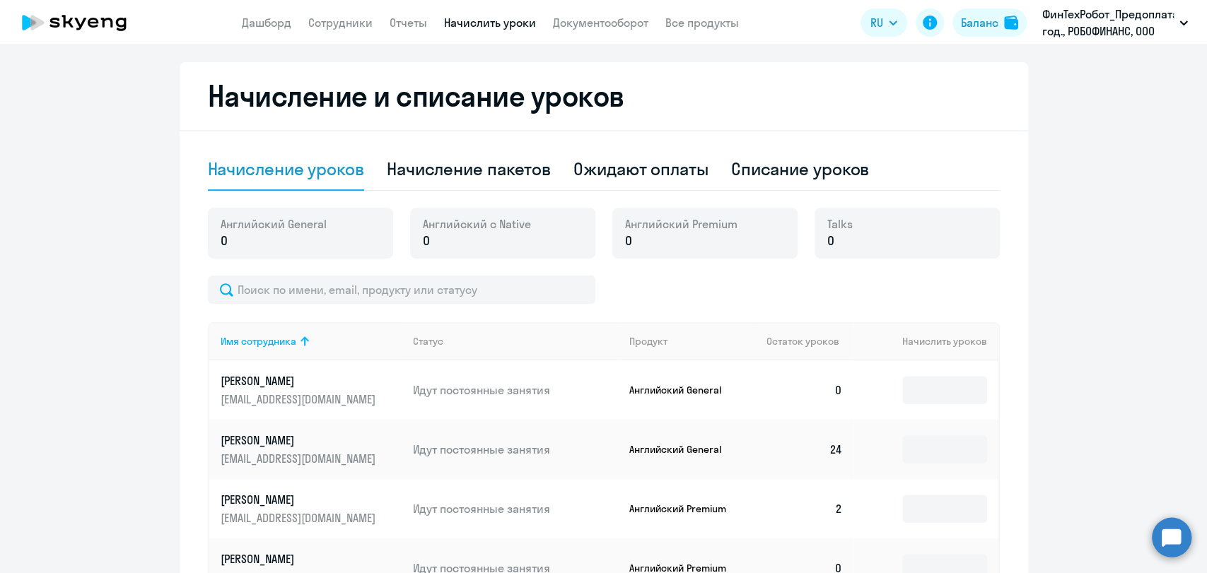
scroll to position [471, 0]
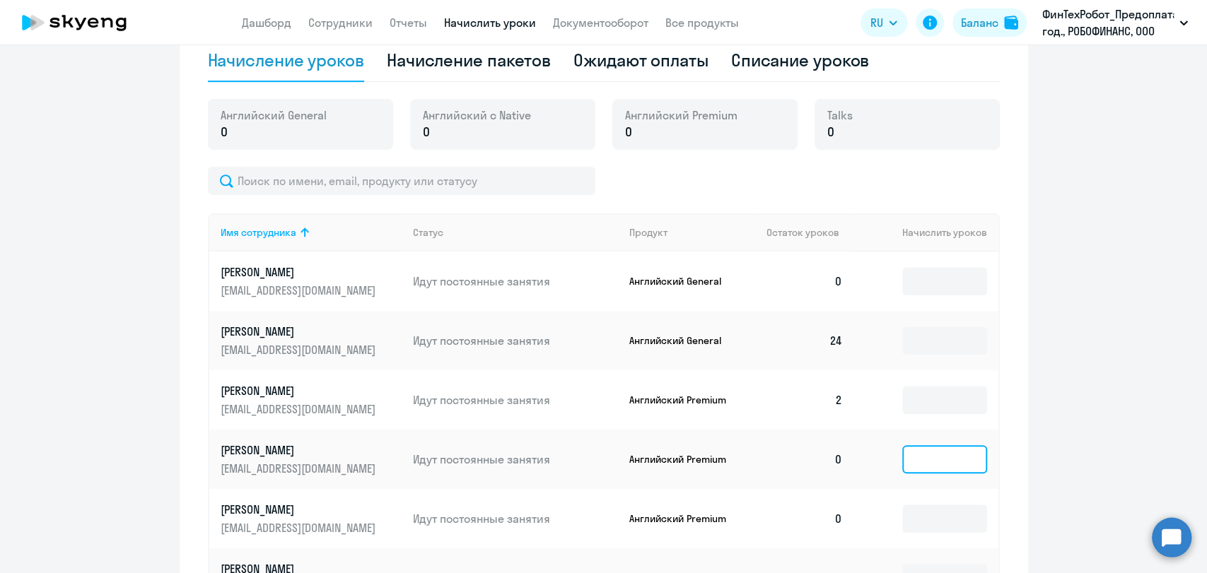
click at [802, 462] on input at bounding box center [944, 459] width 85 height 28
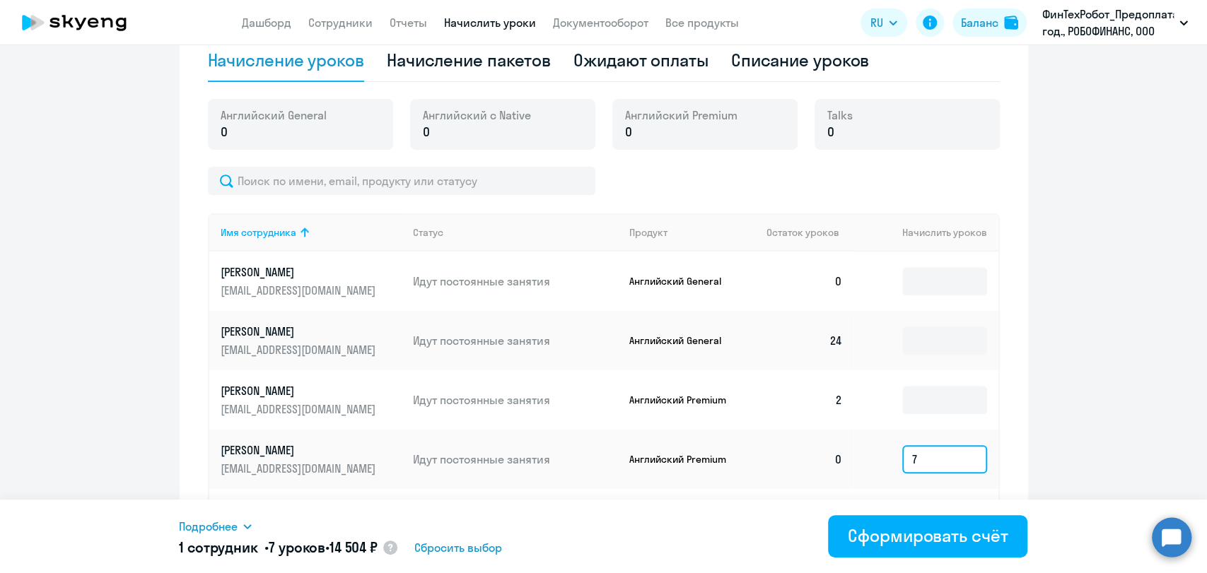
type input "7"
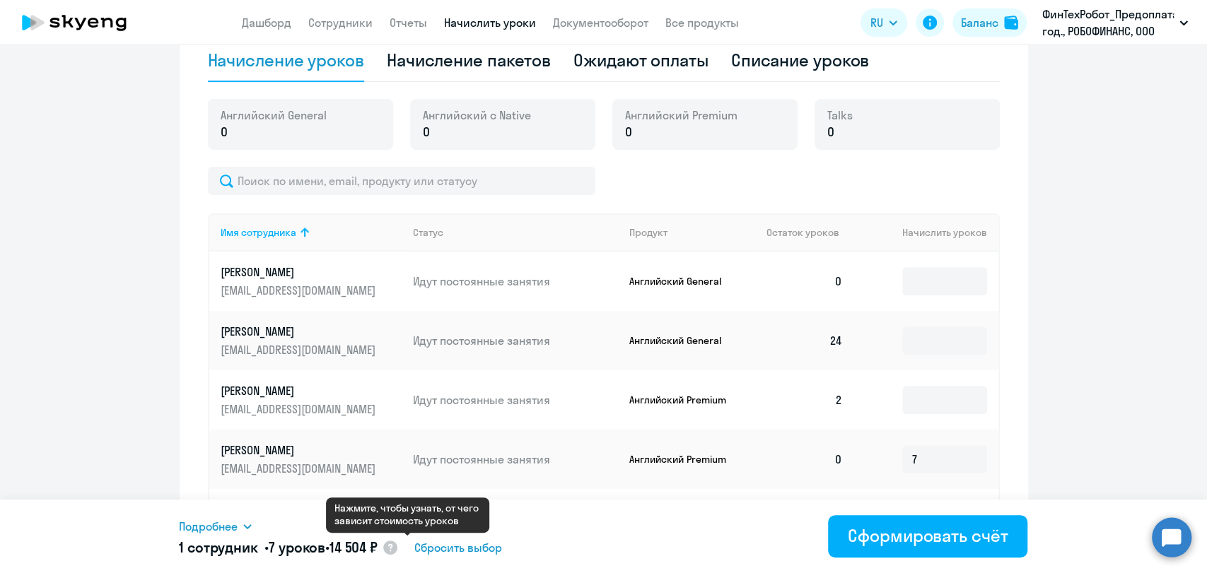
click at [397, 547] on circle at bounding box center [390, 548] width 14 height 14
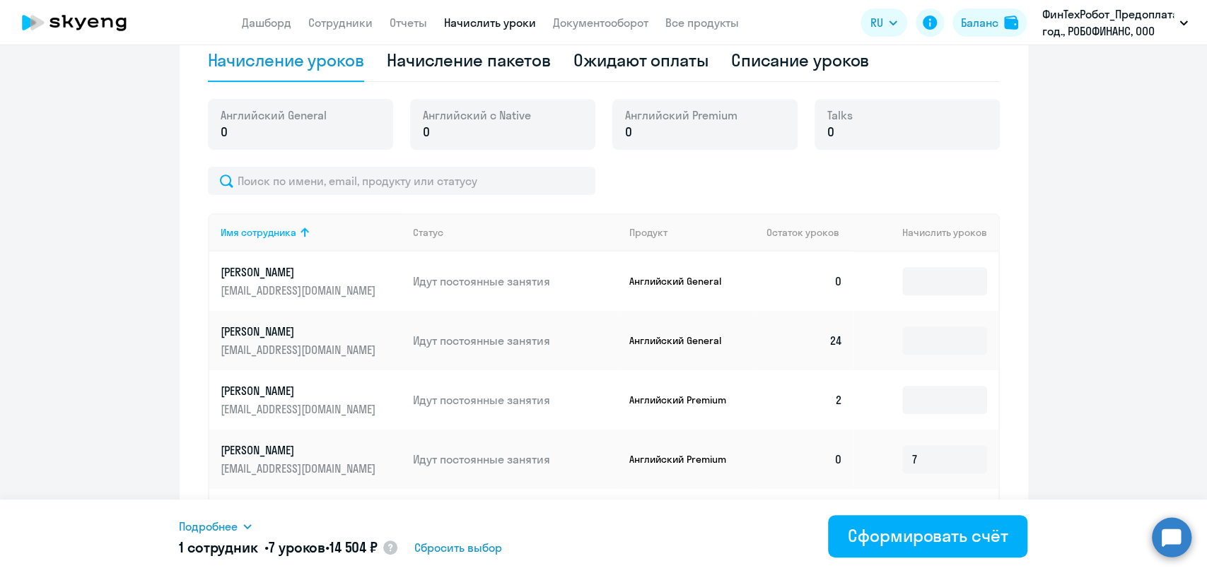
select select "english_adult_f2g_base"
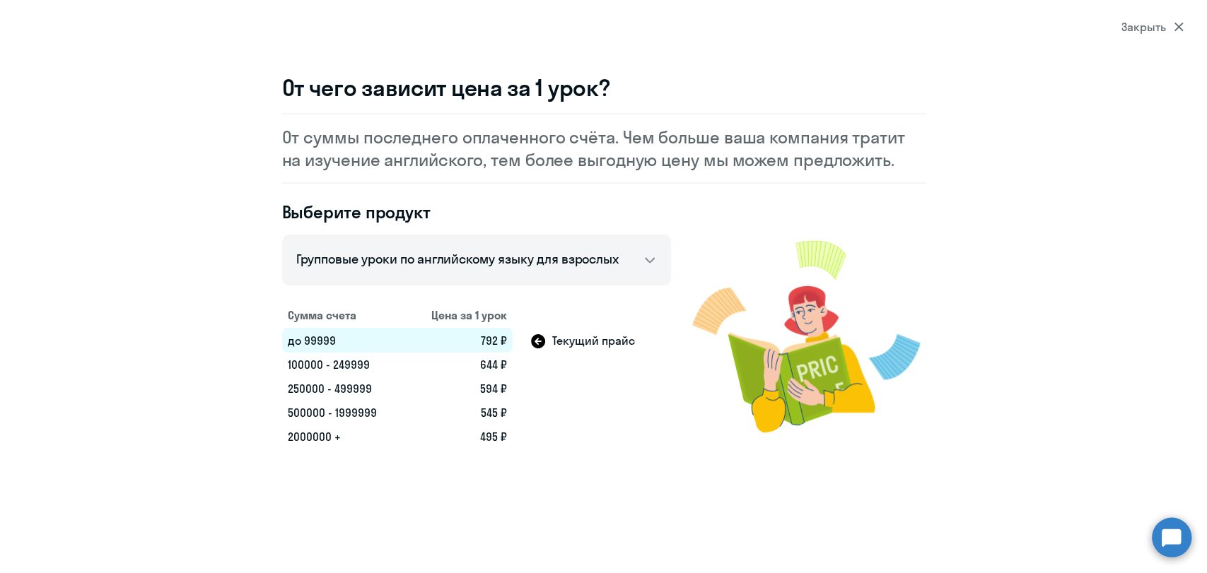
click at [802, 24] on section "Закрыть От чего зависит цена за 1 урок? От суммы последнего оплаченного счёта. …" at bounding box center [603, 286] width 1207 height 573
click at [802, 28] on icon at bounding box center [1179, 27] width 10 height 10
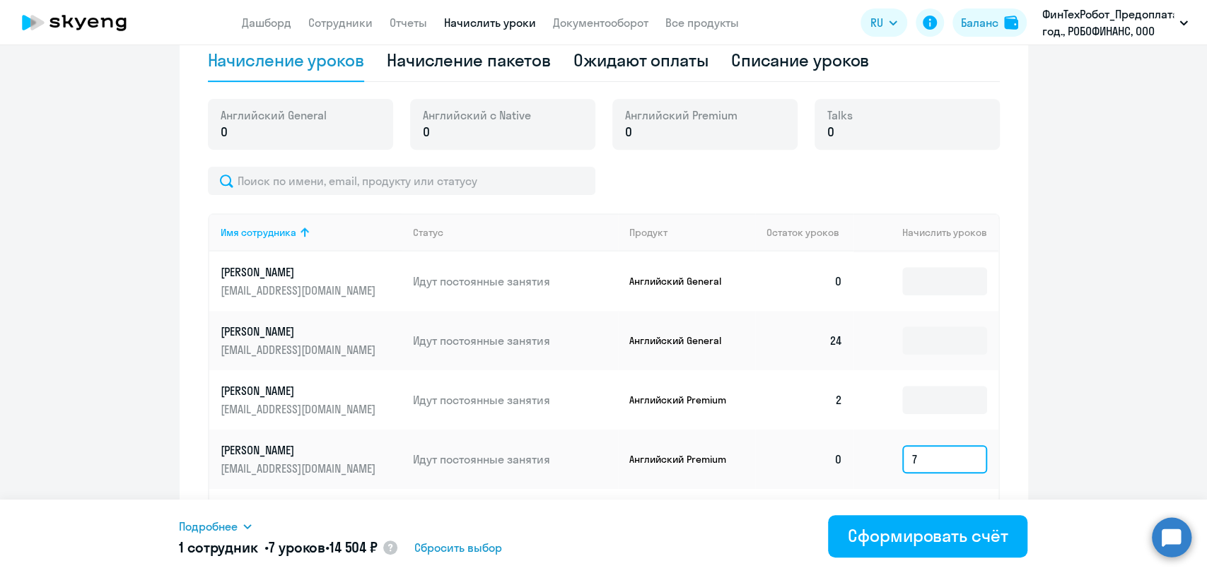
click at [802, 471] on input "7" at bounding box center [944, 459] width 85 height 28
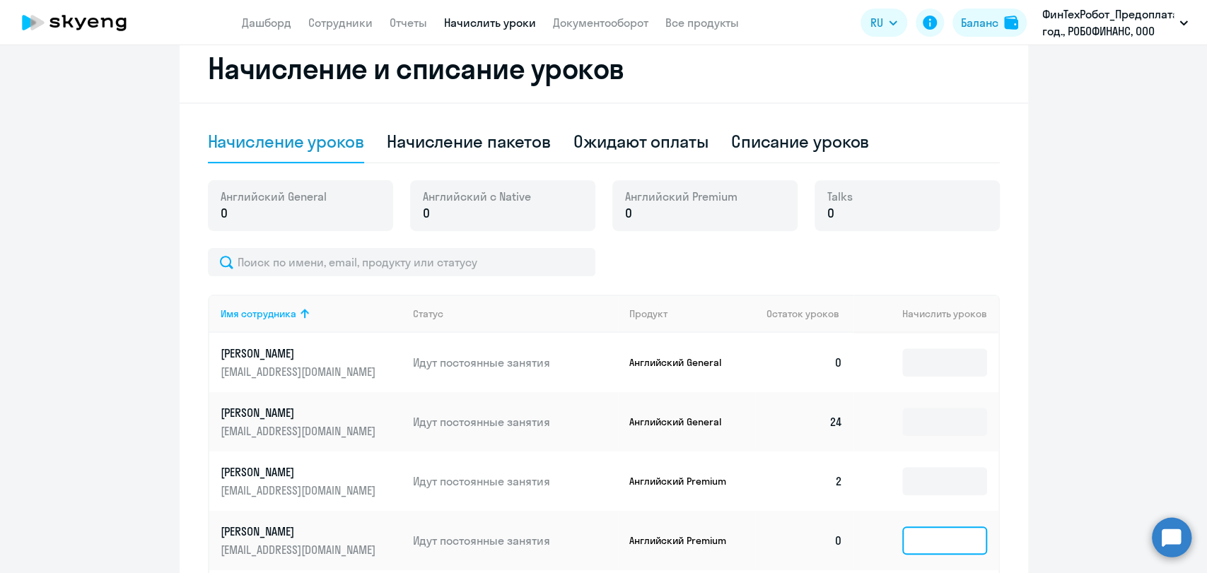
scroll to position [314, 0]
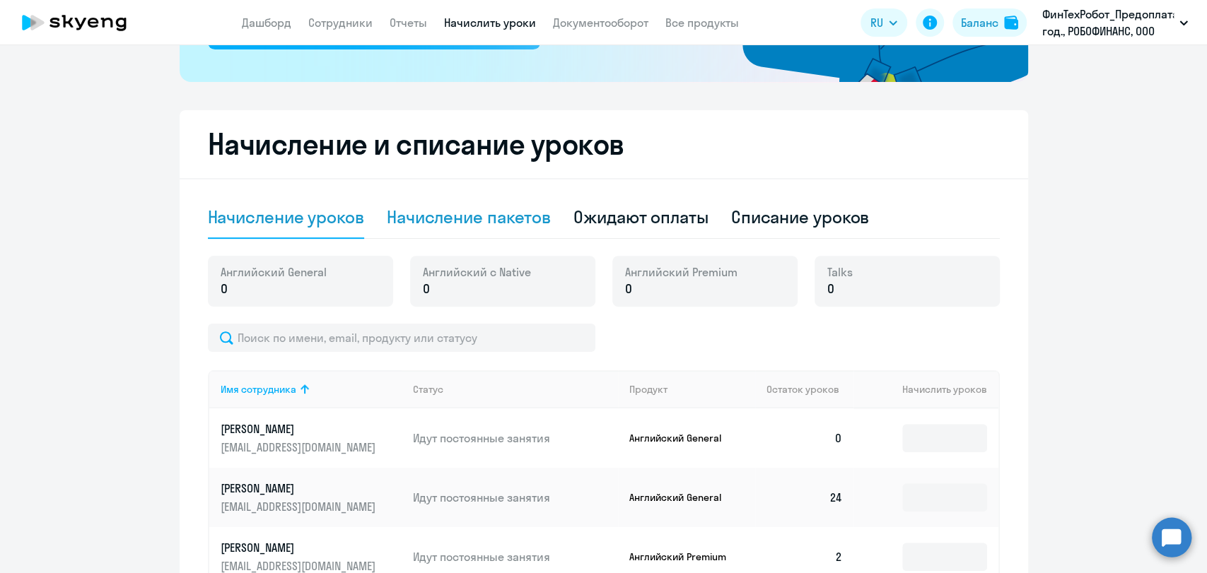
click at [537, 209] on div "Начисление пакетов" at bounding box center [469, 217] width 164 height 23
select select "10"
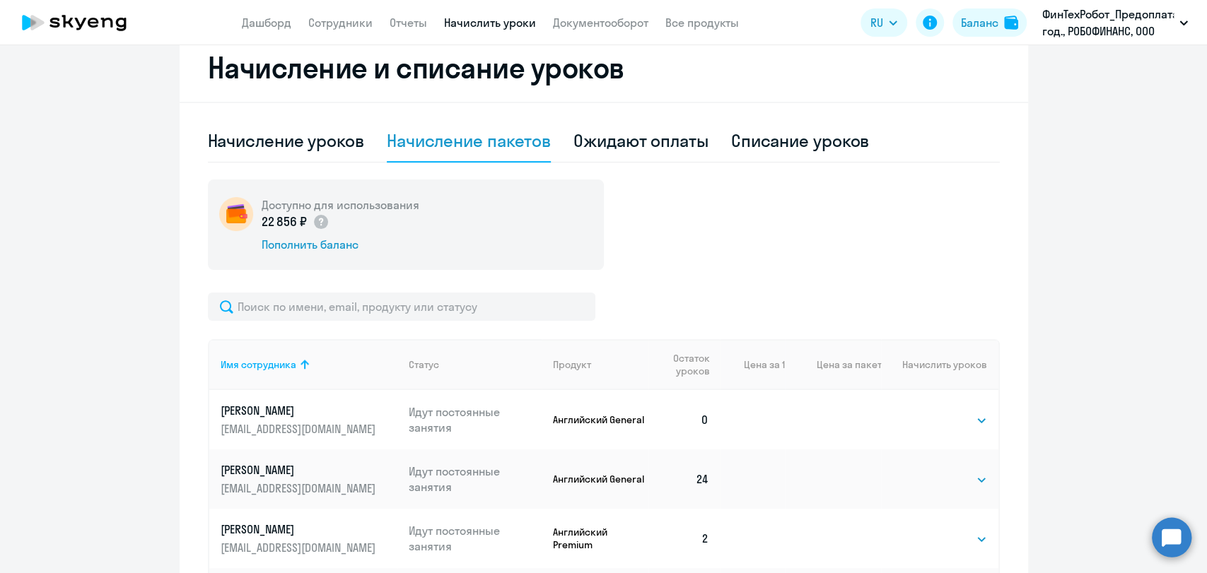
scroll to position [628, 0]
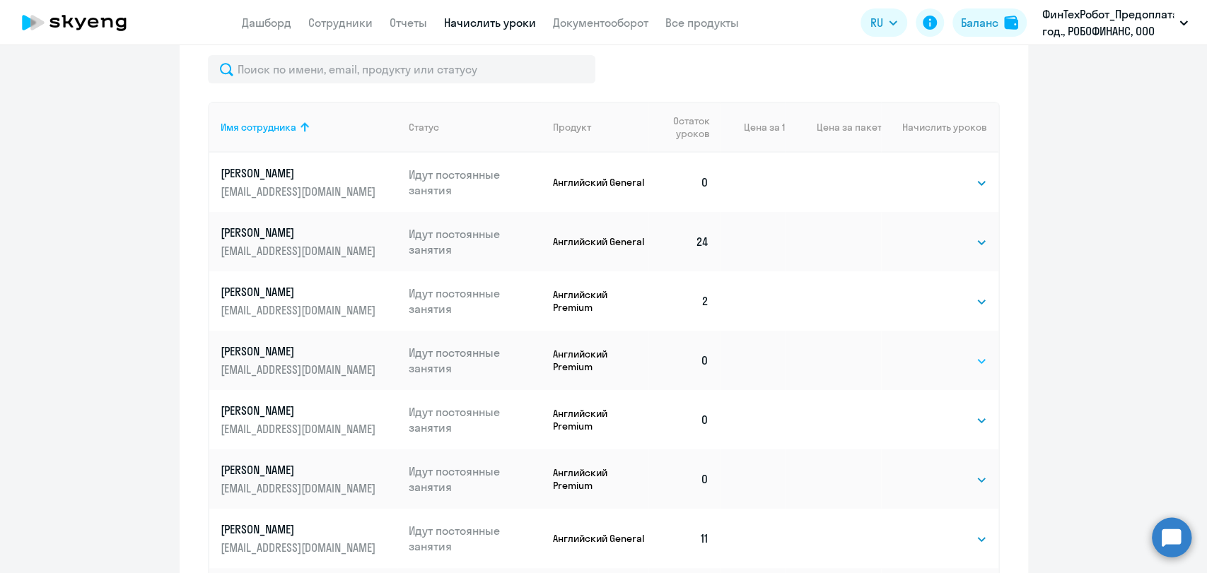
click at [802, 356] on select "Выбрать 1 4 8 16 32 64 96 128" at bounding box center [958, 361] width 58 height 17
select select "8"
click at [802, 353] on select "Выбрать 1 4 8 16 32 64 96 128" at bounding box center [958, 361] width 58 height 17
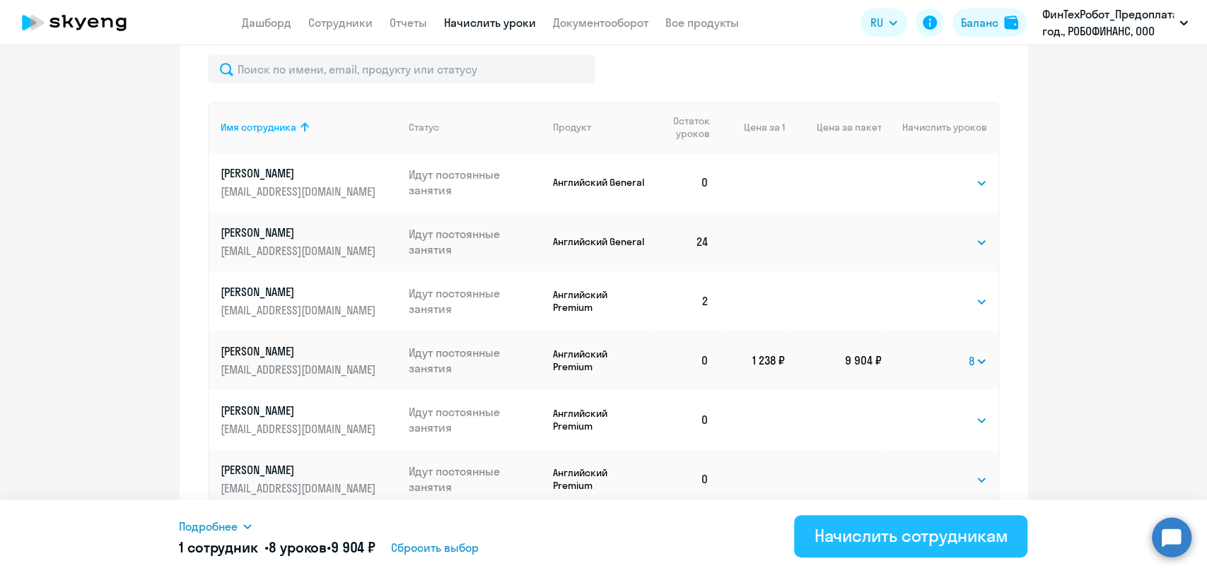
click at [802, 531] on div "Начислить сотрудникам" at bounding box center [911, 536] width 194 height 23
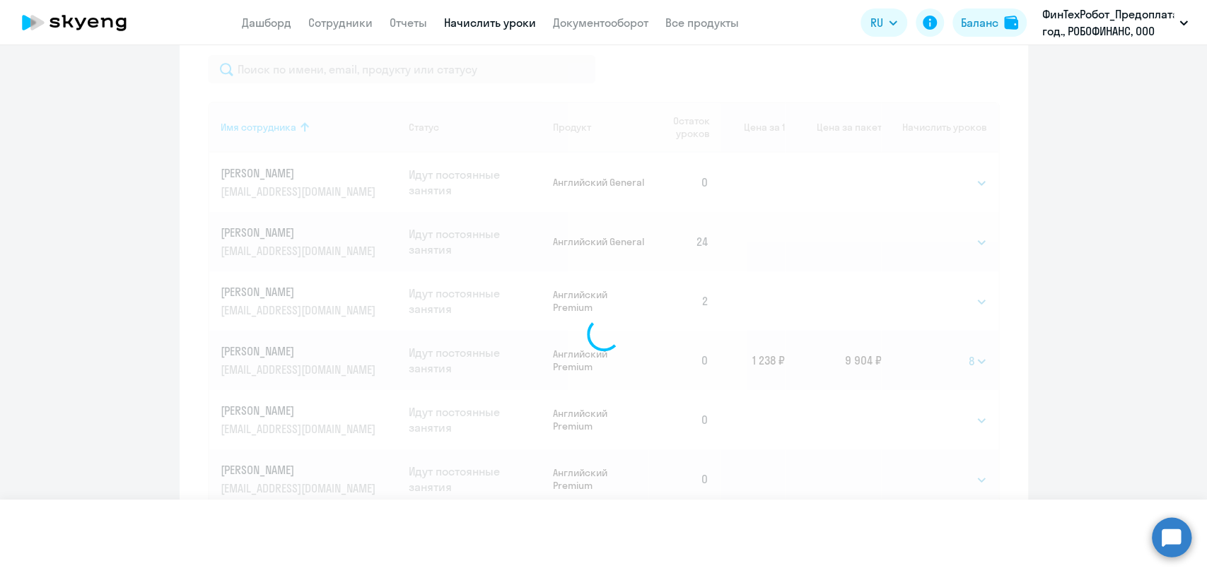
select select
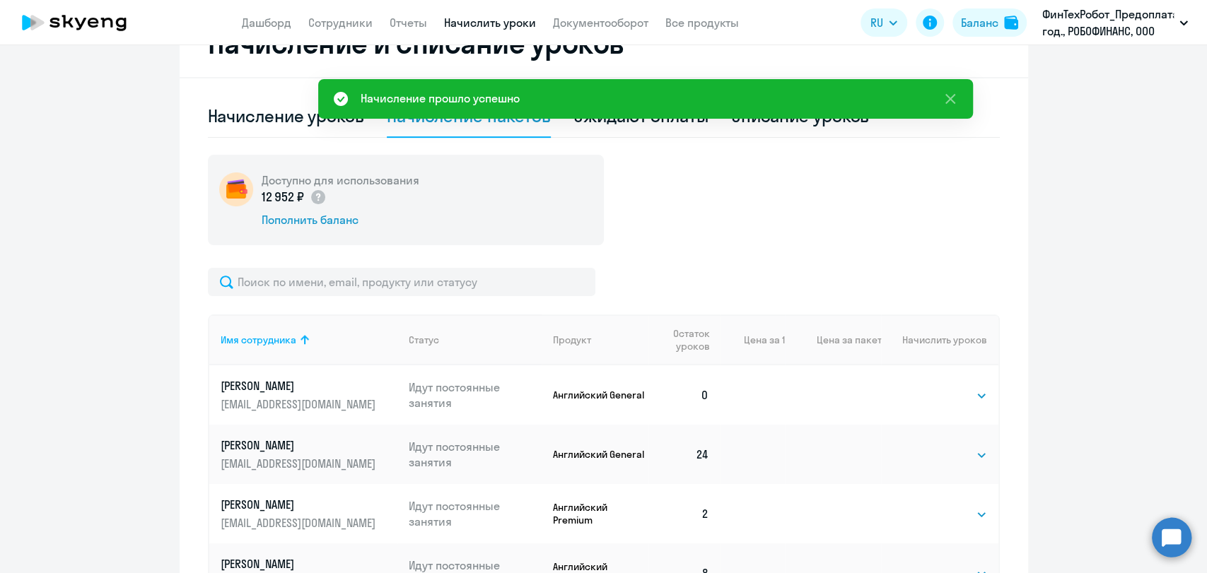
scroll to position [314, 0]
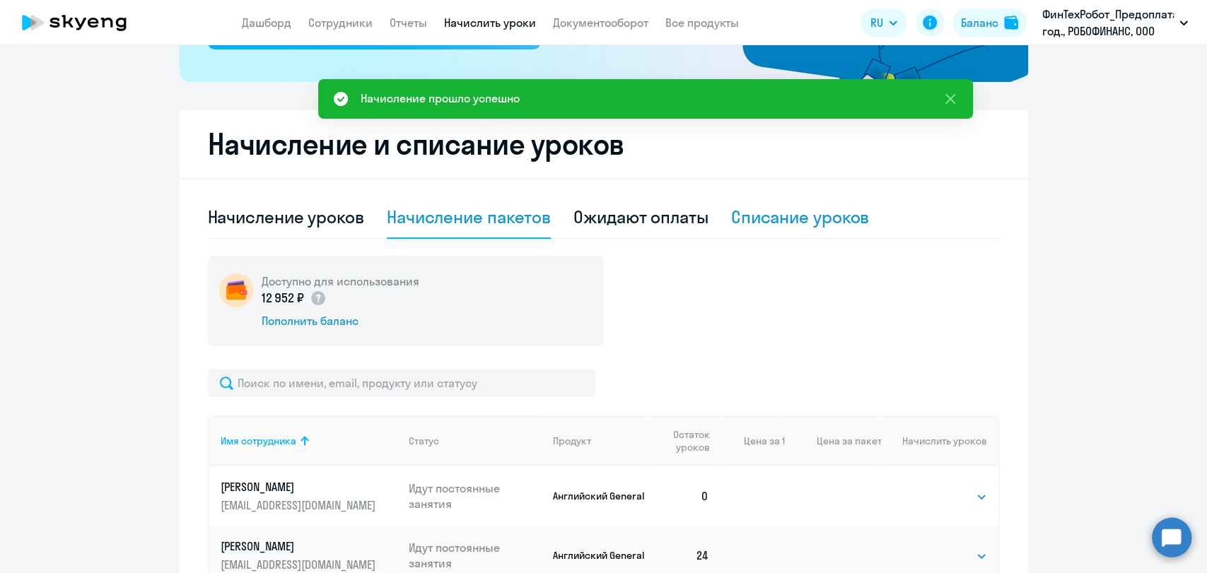
click at [791, 221] on div "Списание уроков" at bounding box center [800, 217] width 139 height 23
select select "10"
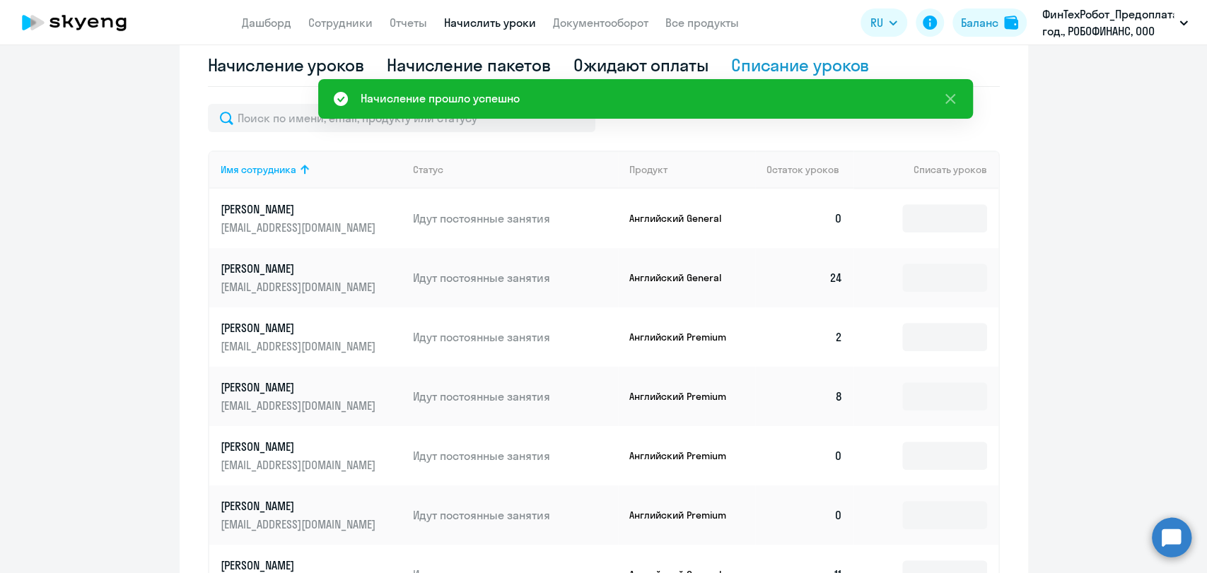
scroll to position [628, 0]
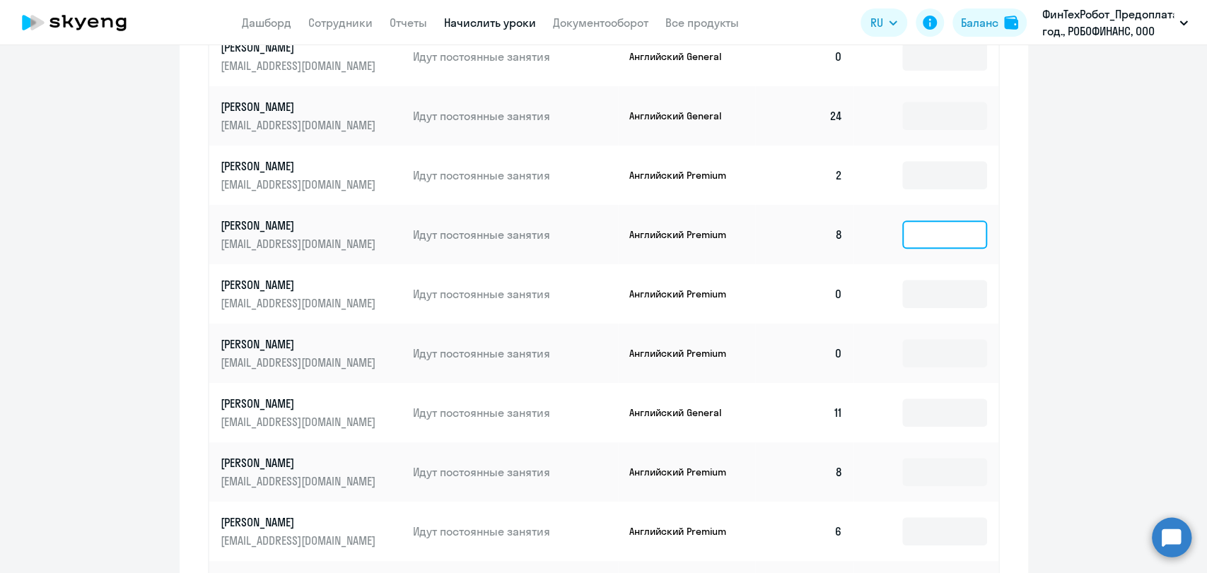
click at [802, 235] on input at bounding box center [944, 235] width 85 height 28
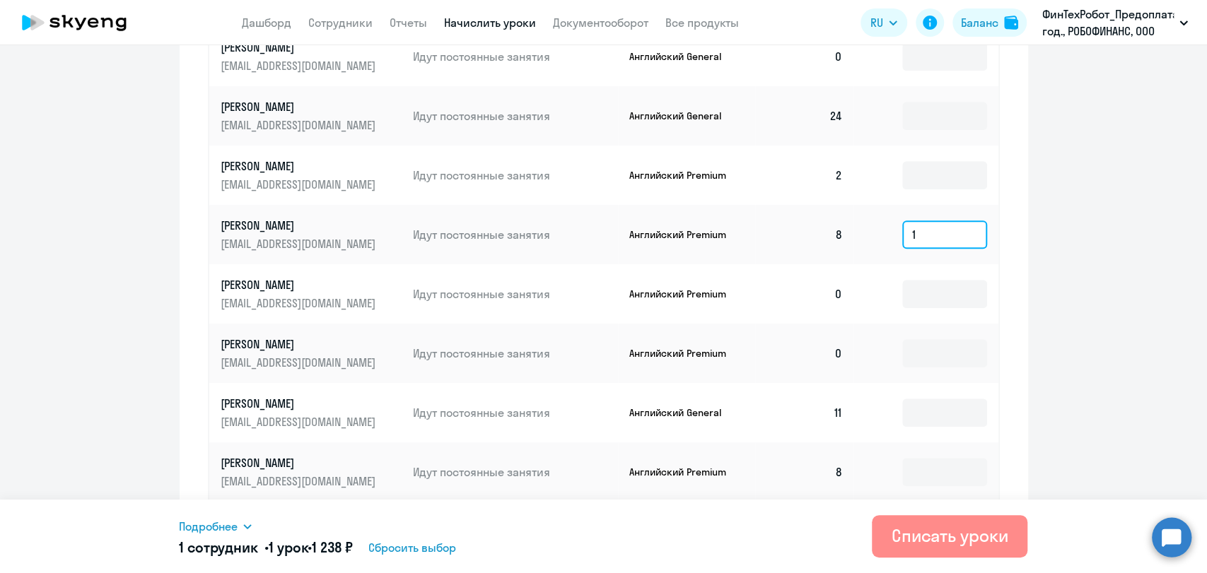
type input "1"
click at [802, 527] on div "Списать уроки" at bounding box center [949, 536] width 117 height 23
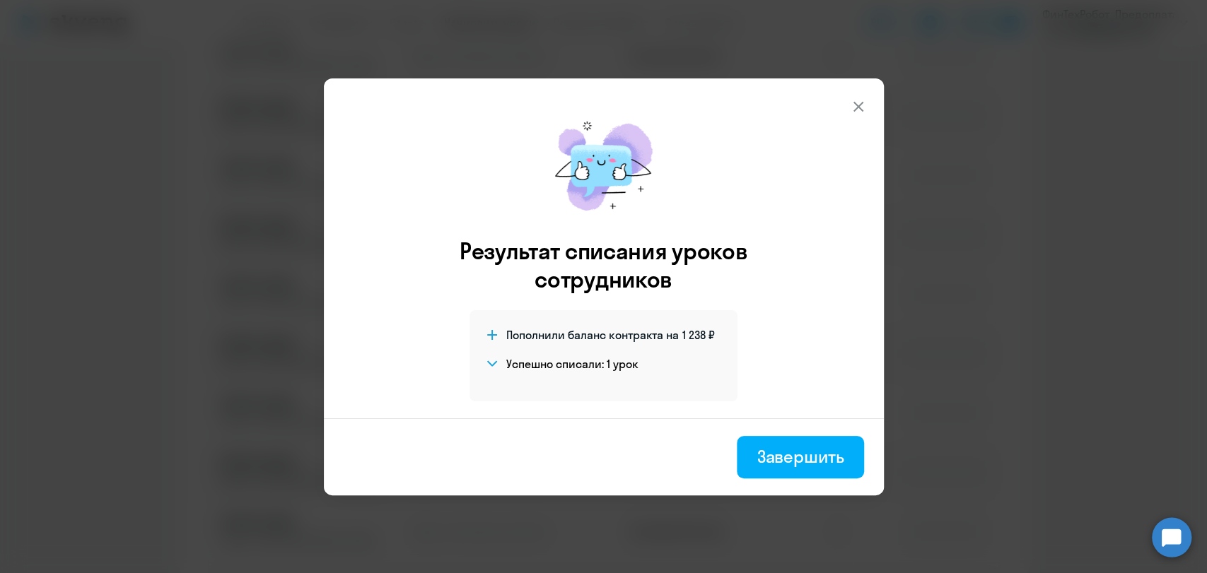
click at [802, 450] on div "Завершить" at bounding box center [799, 456] width 87 height 23
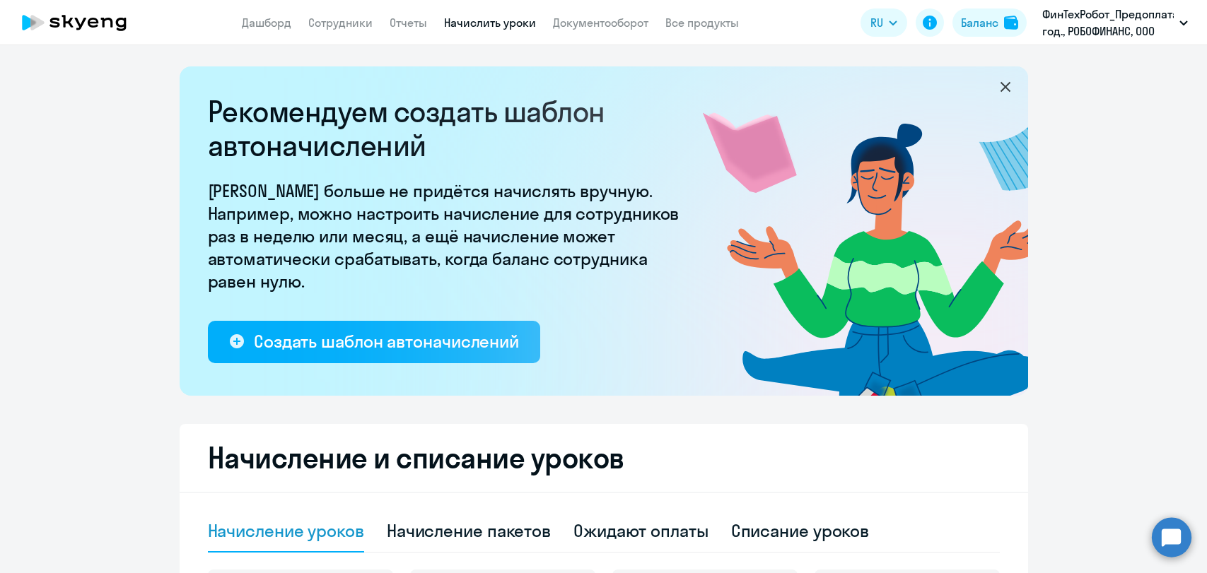
select select "10"
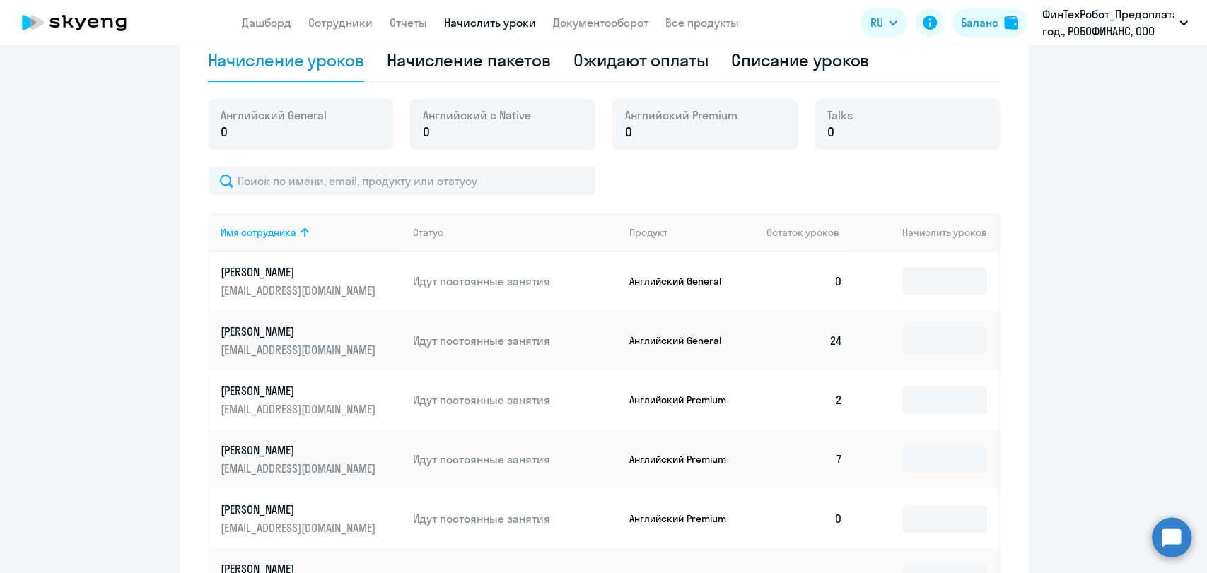
scroll to position [549, 0]
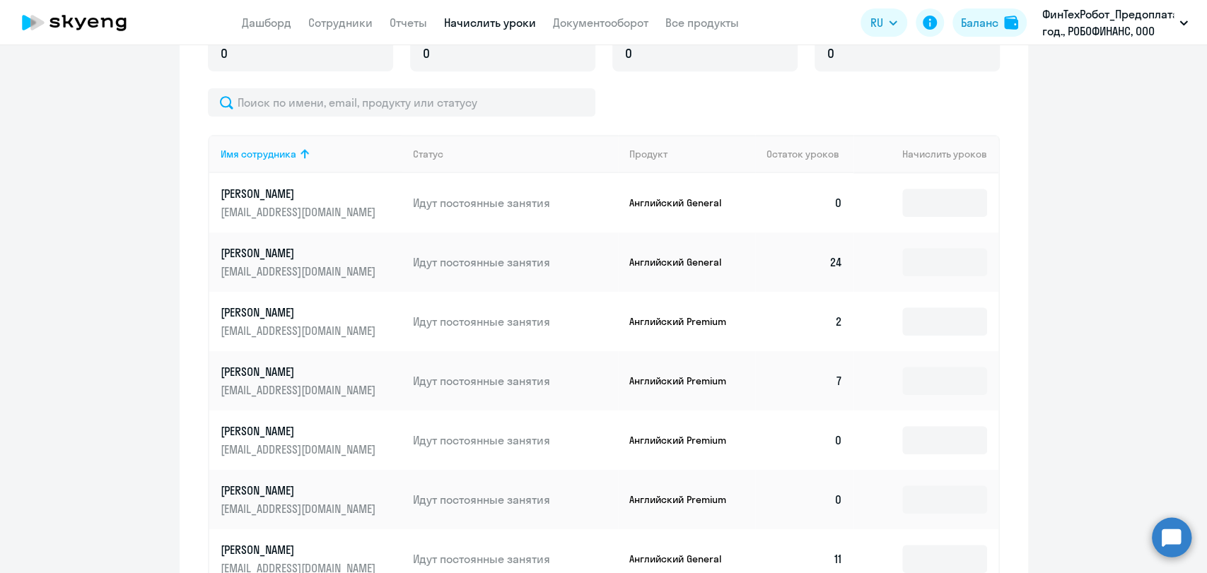
click at [246, 431] on p "[PERSON_NAME]" at bounding box center [300, 431] width 158 height 16
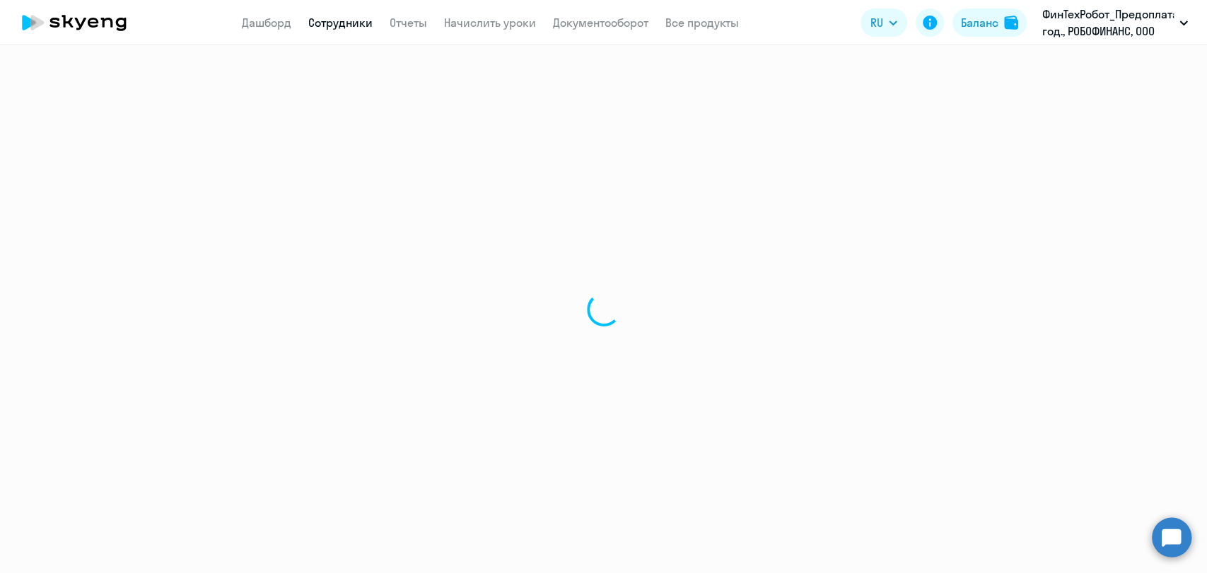
select select "english"
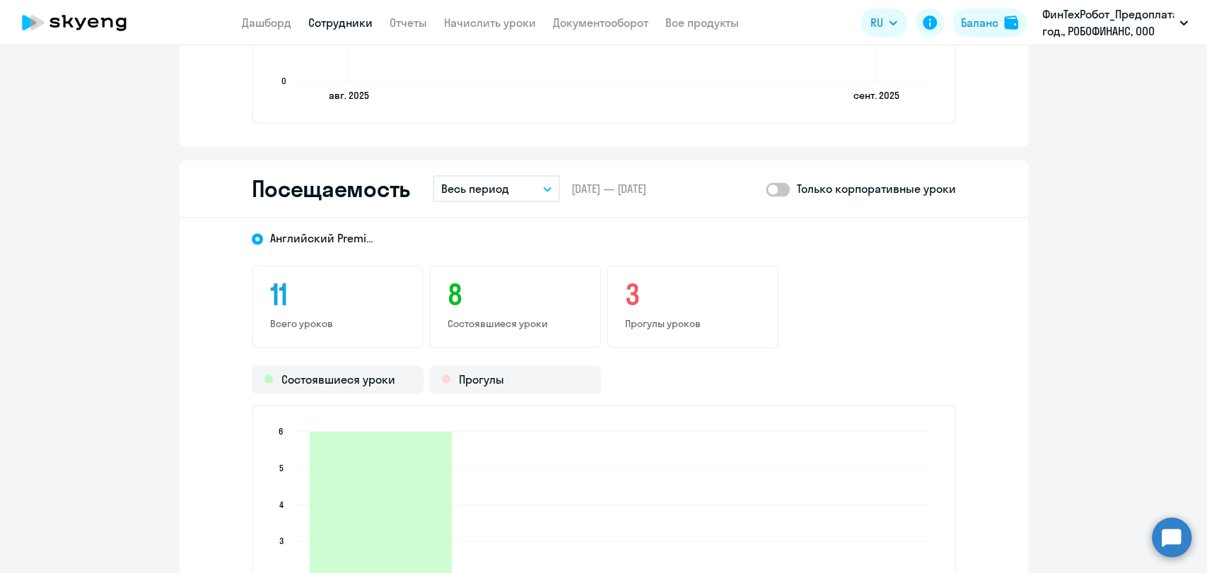
scroll to position [1571, 0]
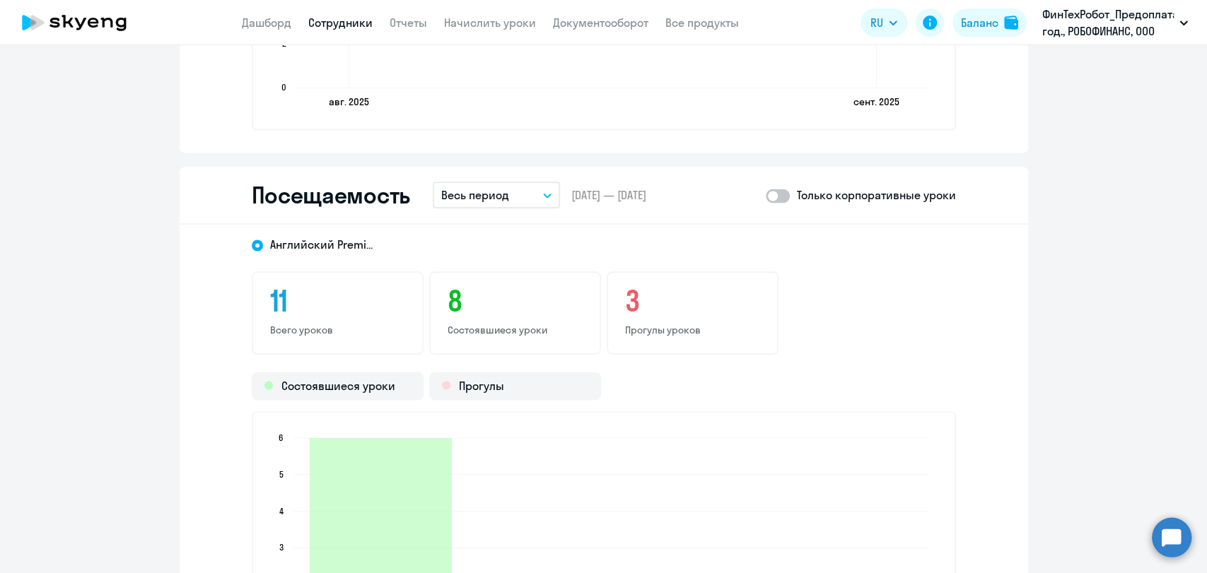
click at [518, 196] on button "Весь период" at bounding box center [496, 195] width 127 height 27
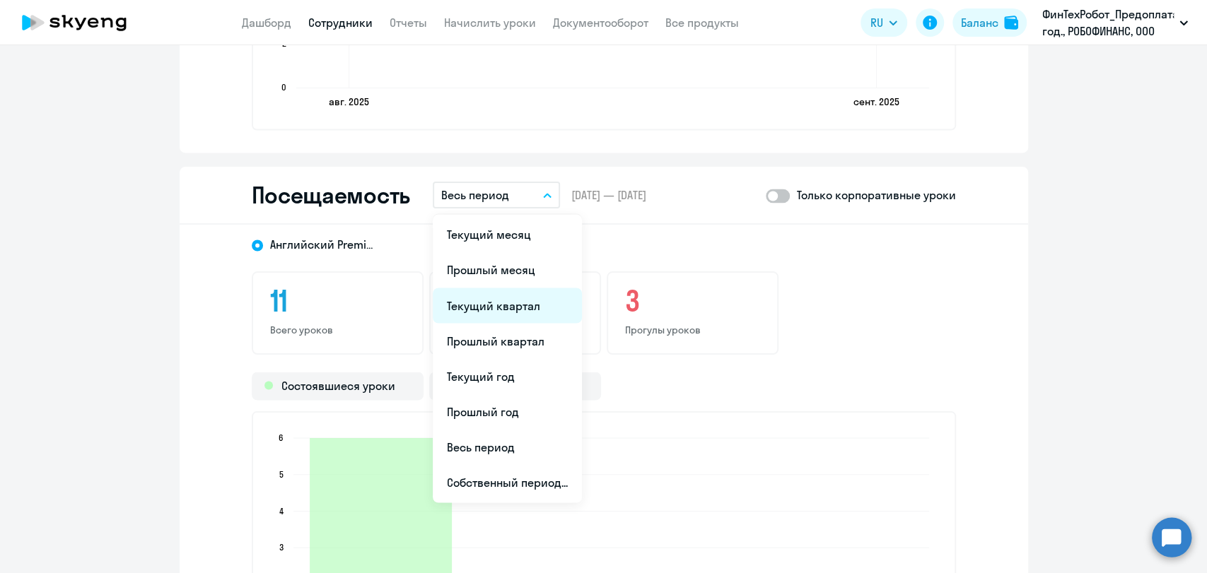
click at [505, 303] on li "Текущий квартал" at bounding box center [507, 305] width 149 height 35
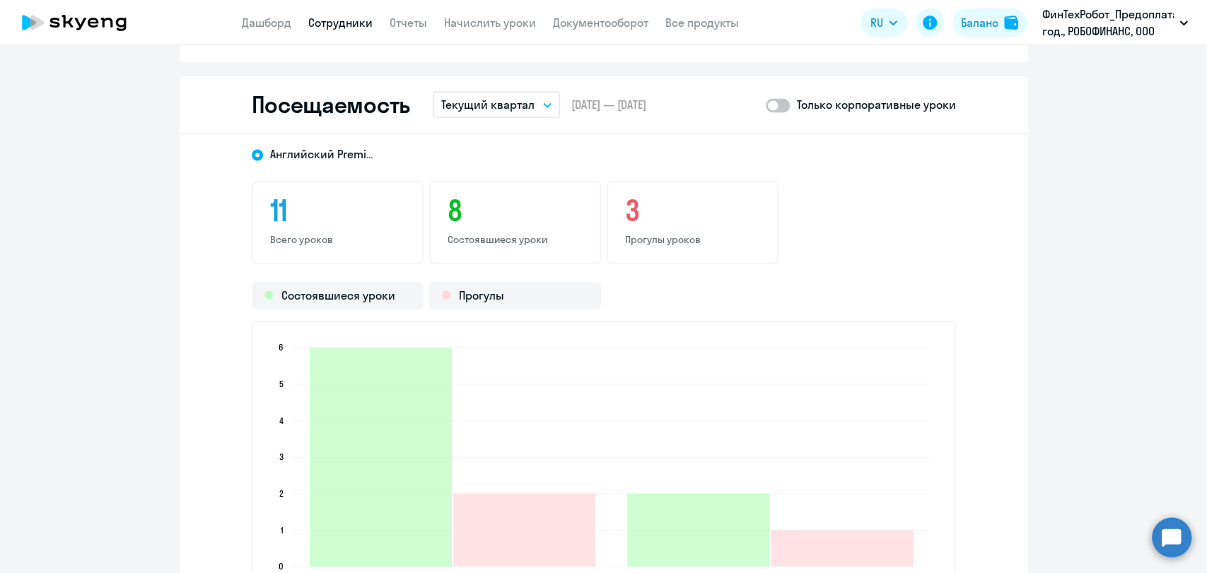
scroll to position [1649, 0]
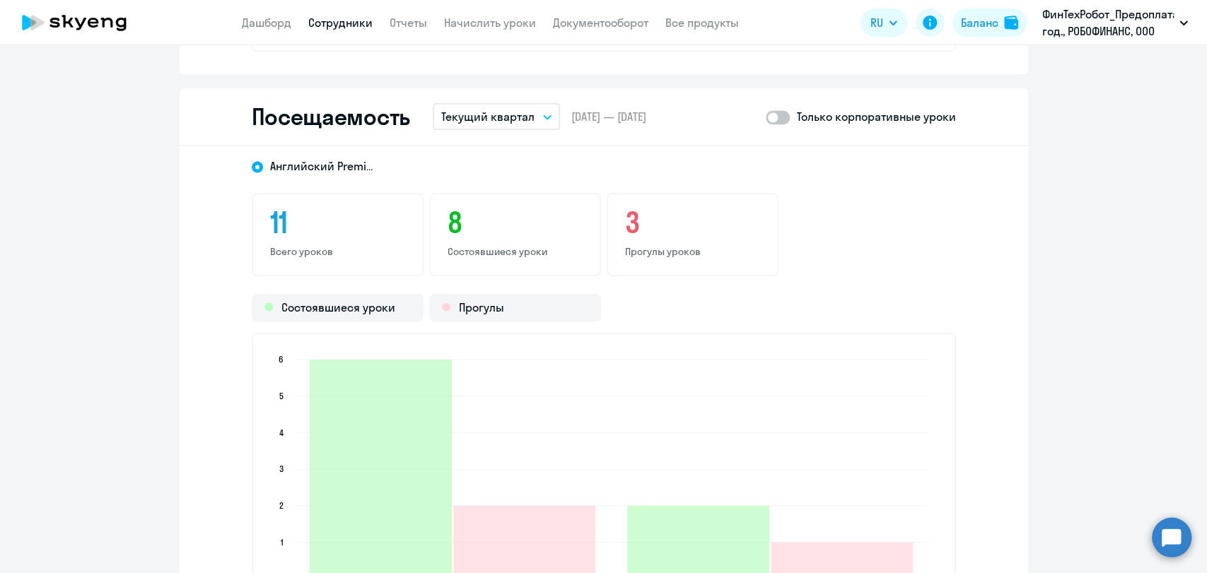
click at [775, 115] on span at bounding box center [778, 117] width 24 height 14
click at [766, 117] on input "checkbox" at bounding box center [765, 117] width 1 height 1
checkbox input "true"
drag, startPoint x: 1159, startPoint y: 527, endPoint x: 1154, endPoint y: 515, distance: 12.6
click at [1159, 527] on circle at bounding box center [1172, 538] width 40 height 40
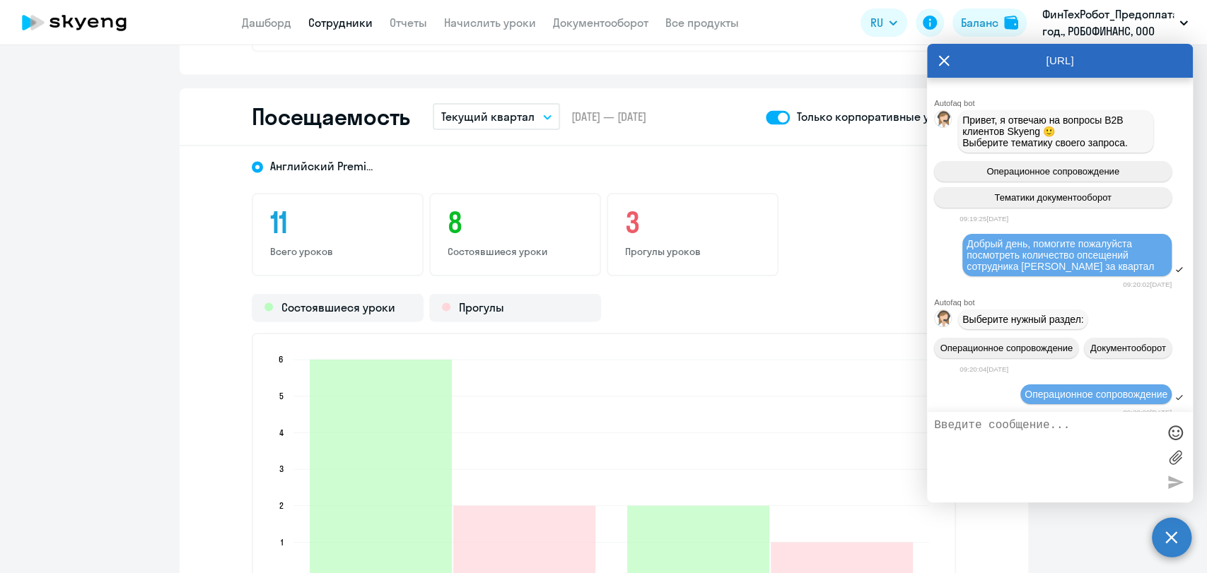
scroll to position [2855, 0]
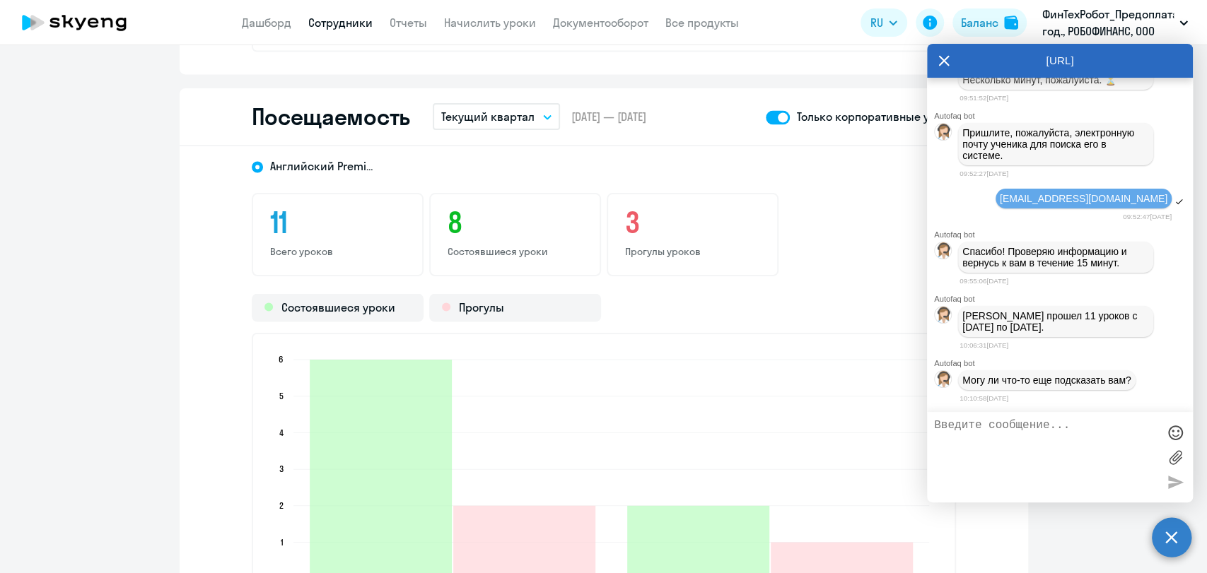
click at [1097, 451] on textarea at bounding box center [1045, 457] width 223 height 76
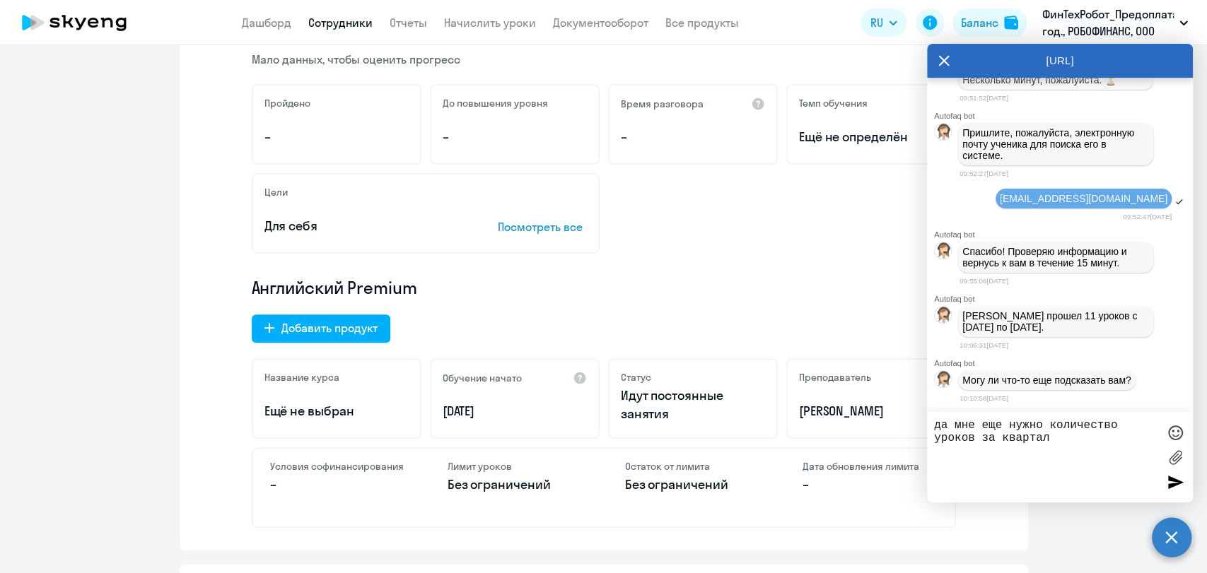
scroll to position [0, 0]
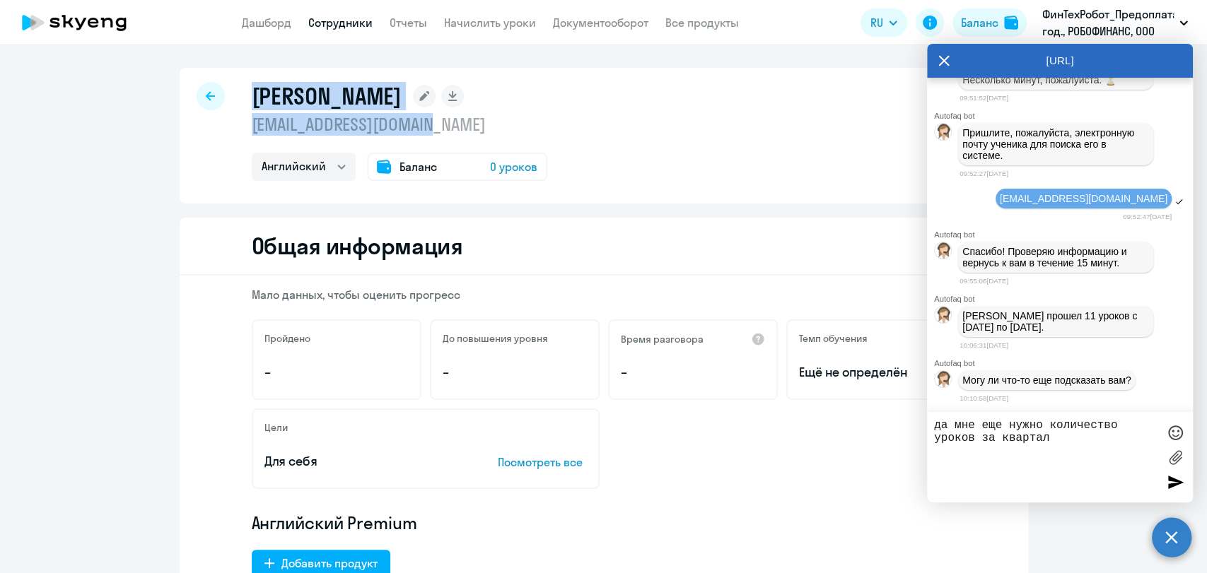
drag, startPoint x: 249, startPoint y: 96, endPoint x: 443, endPoint y: 144, distance: 200.1
click at [437, 129] on div "[PERSON_NAME] [EMAIL_ADDRESS][DOMAIN_NAME] Английский Баланс 0 уроков" at bounding box center [400, 131] width 296 height 99
copy div "[PERSON_NAME] [EMAIL_ADDRESS][DOMAIN_NAME]"
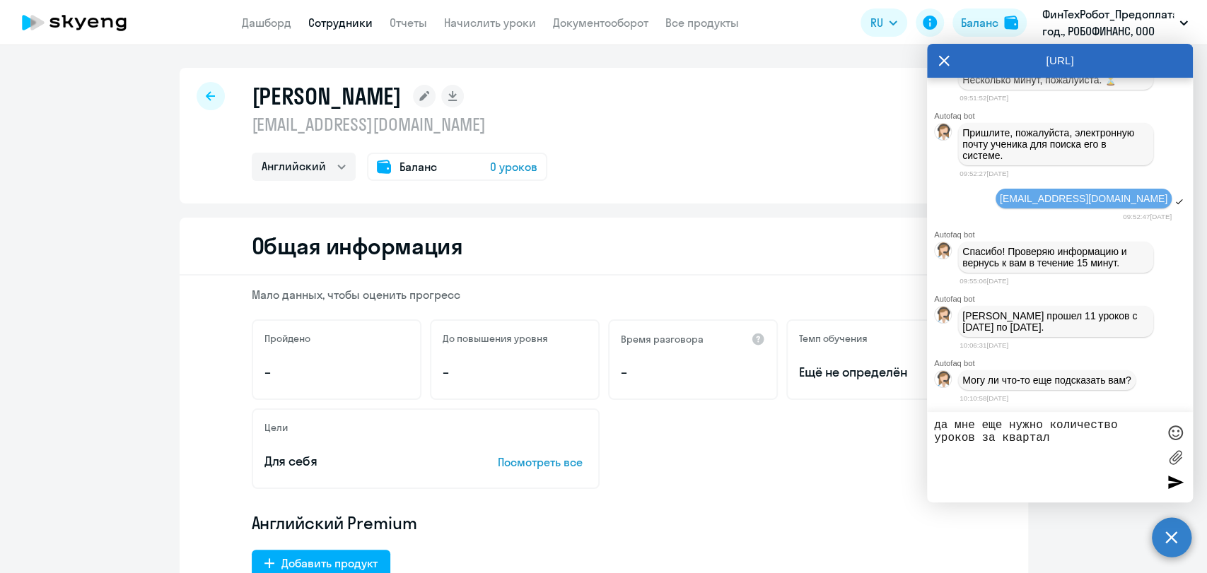
click at [1069, 444] on textarea "да мне еще нужно количество уроков за квартал" at bounding box center [1045, 457] width 223 height 76
paste textarea "[PERSON_NAME] [EMAIL_ADDRESS][DOMAIN_NAME]"
type textarea "да мне еще нужно количество уроков за квартал [GEOGRAPHIC_DATA][PERSON_NAME] [E…"
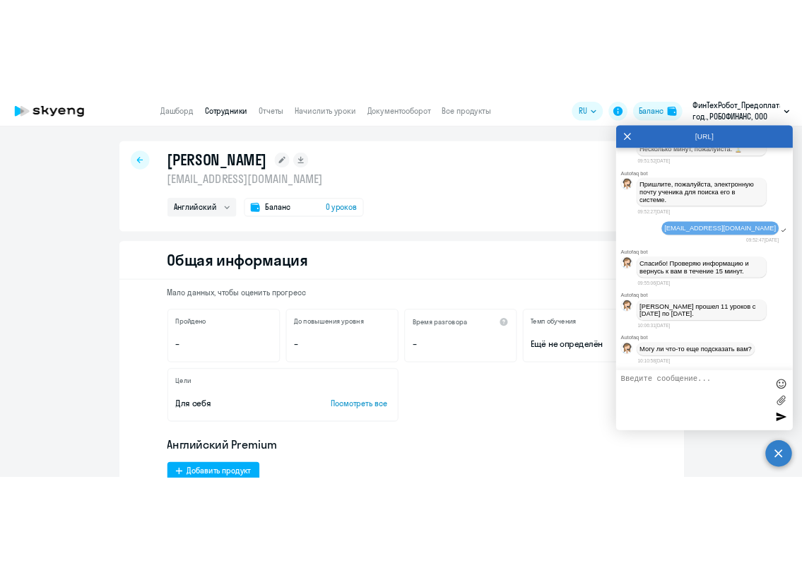
scroll to position [2921, 0]
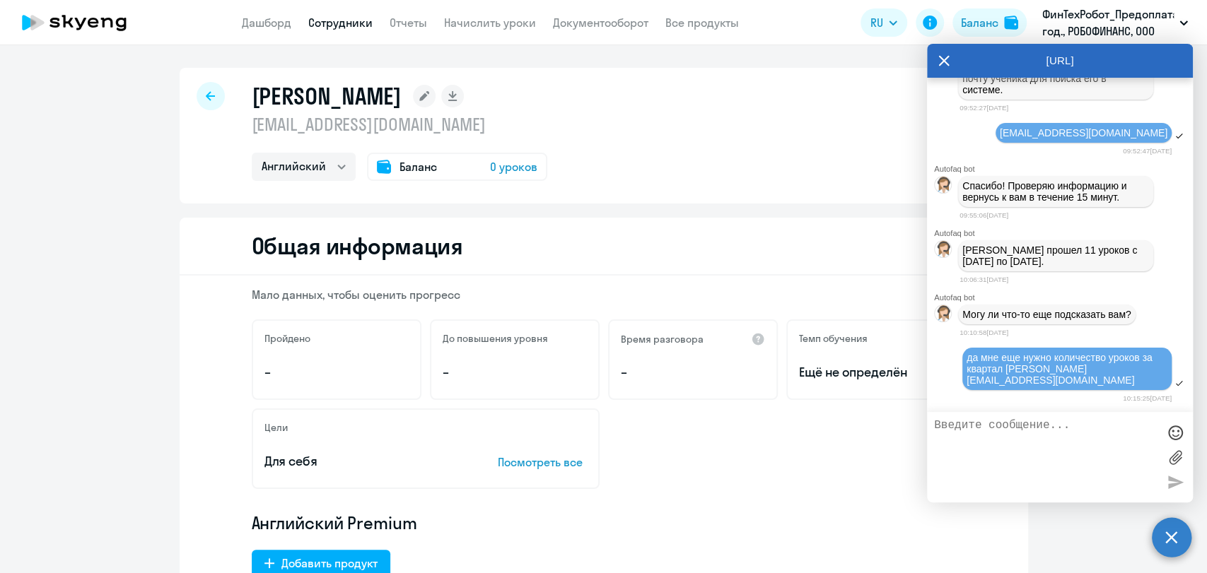
click at [948, 65] on icon at bounding box center [944, 61] width 11 height 11
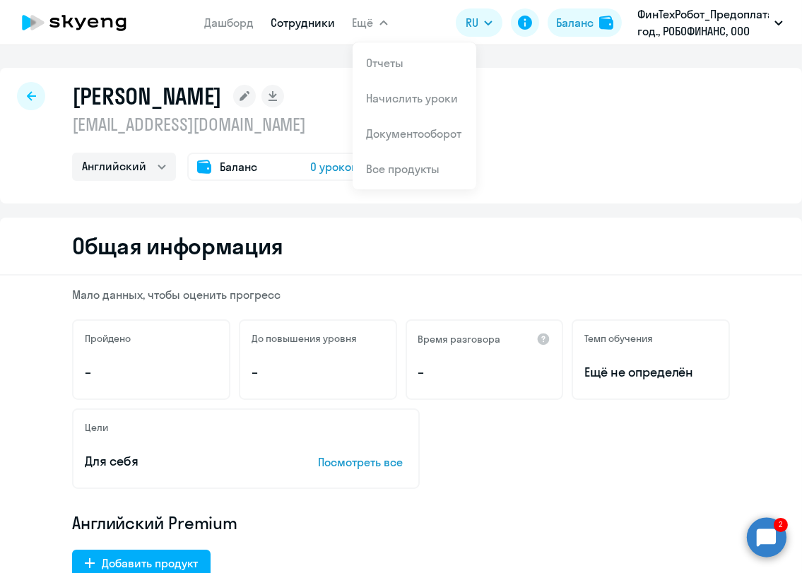
click at [776, 544] on circle at bounding box center [767, 538] width 40 height 40
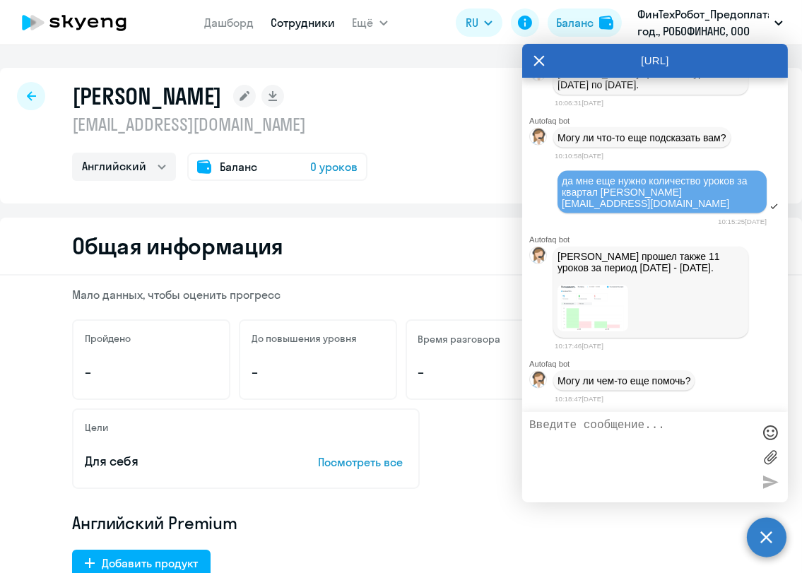
scroll to position [3099, 0]
click at [590, 436] on textarea at bounding box center [641, 457] width 223 height 76
type textarea "подскажите это по всем договорам?"
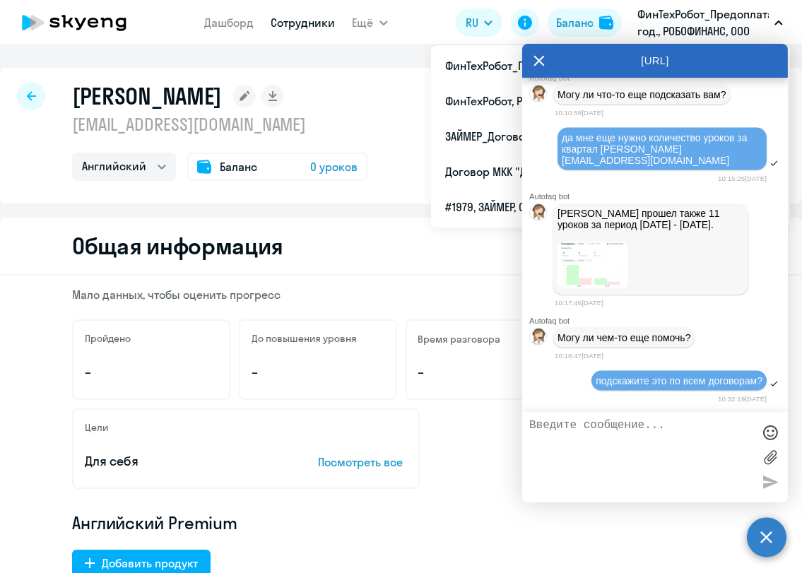
click at [645, 23] on p "ФинТехРобот_Предоплата_Договор_2025 год., РОБОФИНАНС, ООО" at bounding box center [703, 23] width 131 height 34
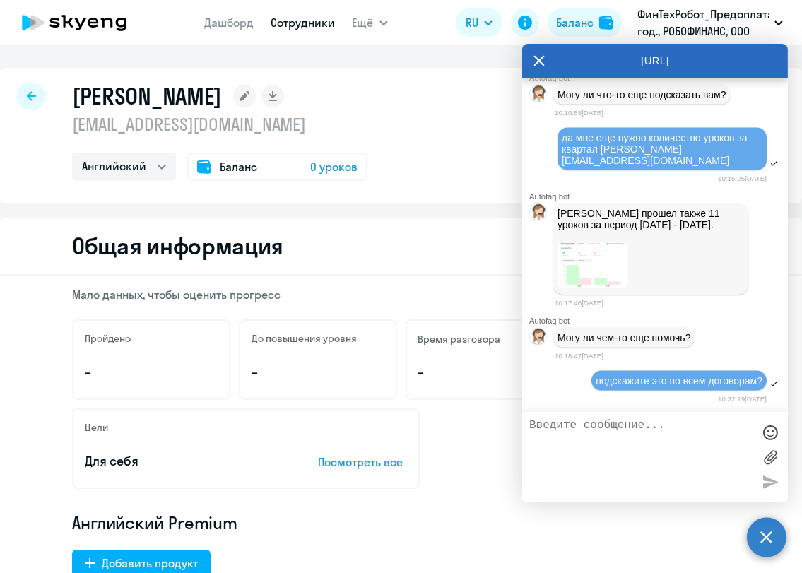
click at [645, 24] on p "ФинТехРобот_Предоплата_Договор_2025 год., РОБОФИНАНС, ООО" at bounding box center [703, 23] width 131 height 34
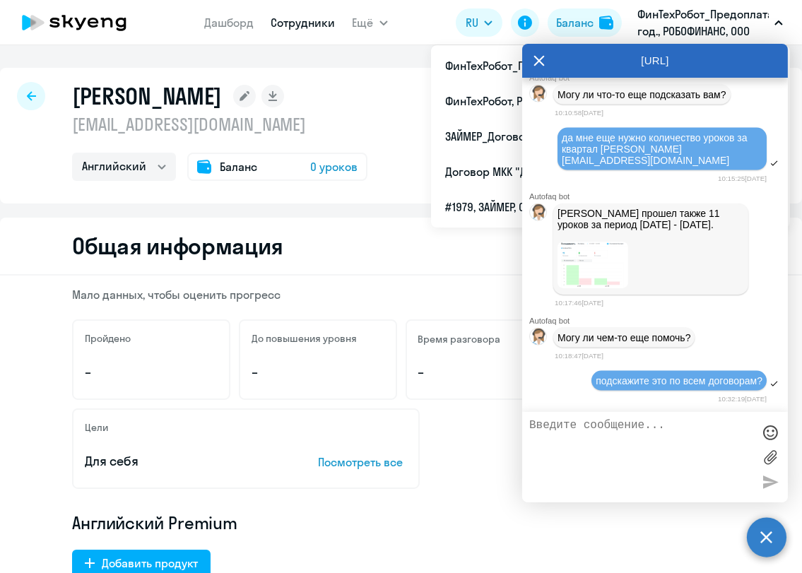
click at [544, 76] on icon at bounding box center [539, 61] width 11 height 34
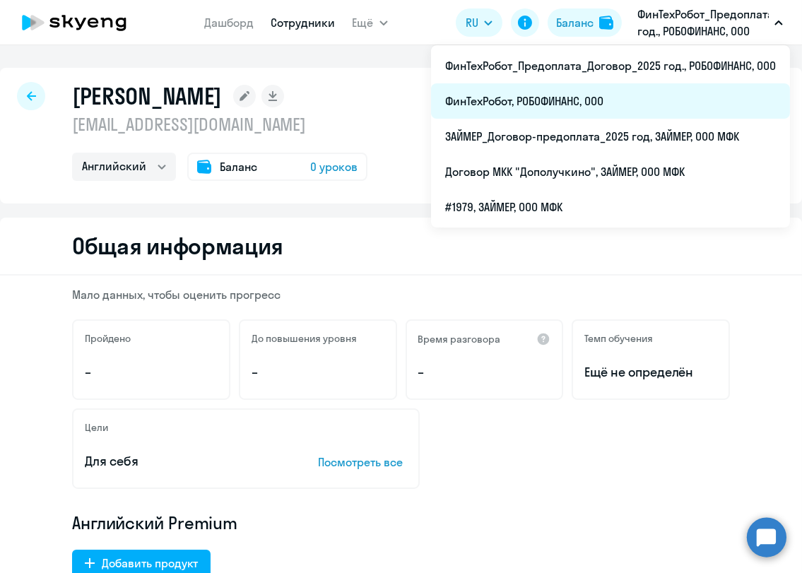
click at [571, 117] on li "ФинТехРобот, РОБОФИНАНС, ООО" at bounding box center [610, 100] width 359 height 35
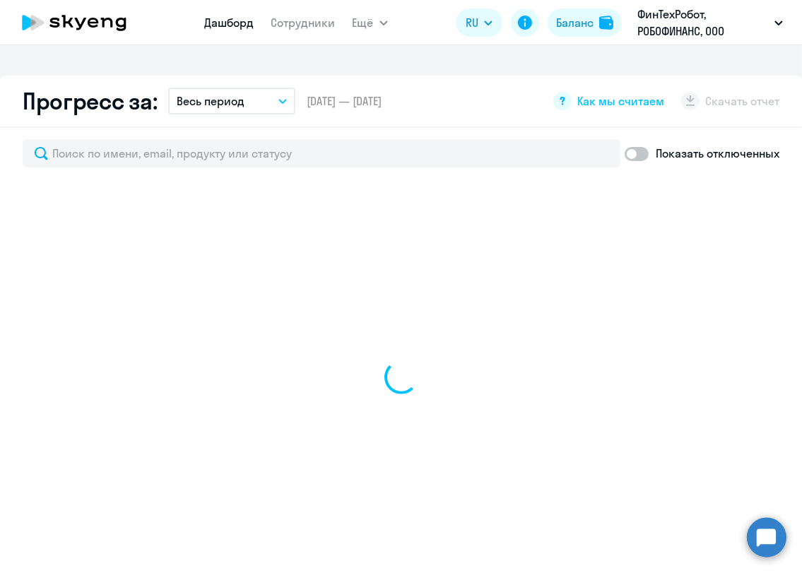
select select "30"
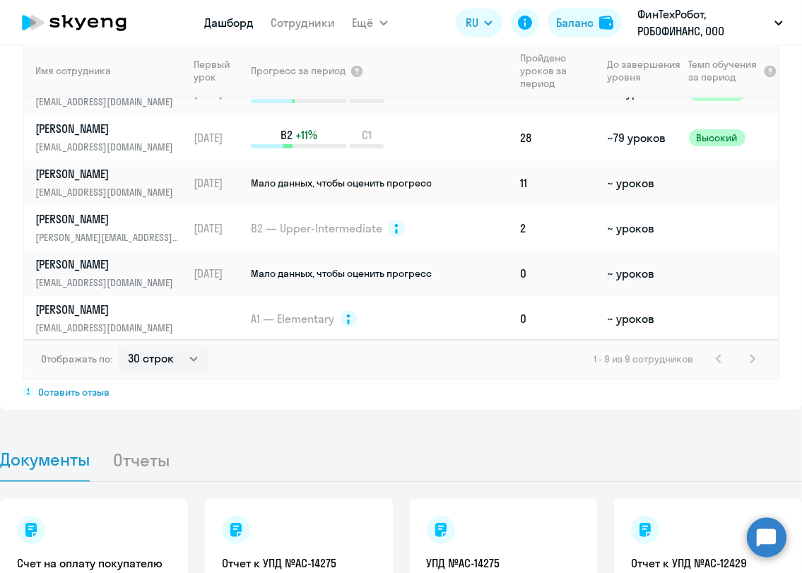
scroll to position [165, 0]
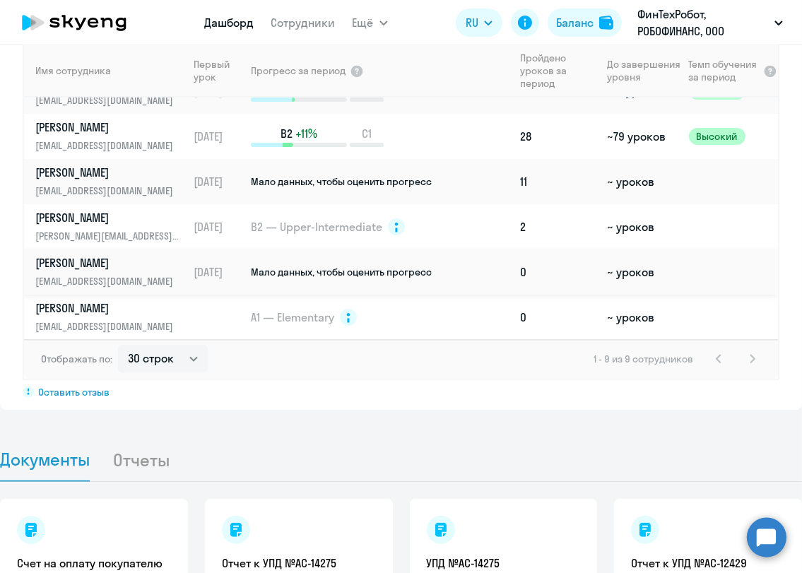
click at [90, 271] on p "[PERSON_NAME]" at bounding box center [108, 263] width 146 height 16
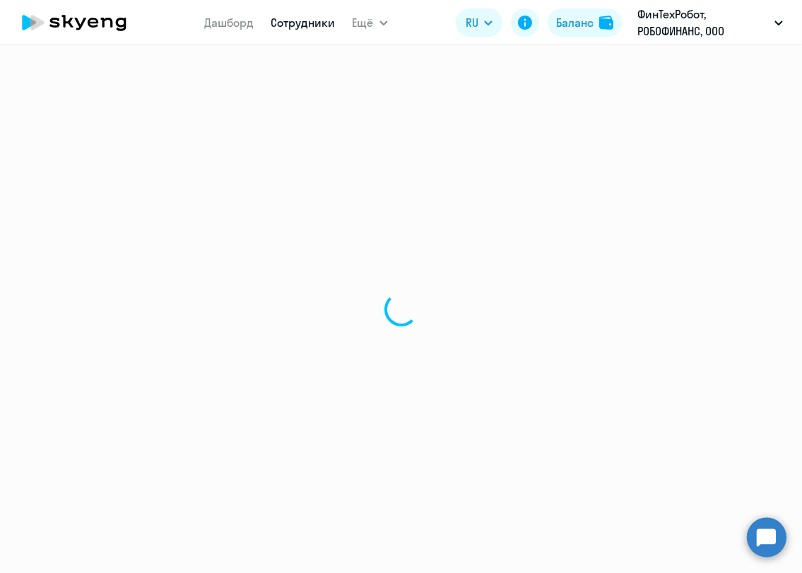
select select "english"
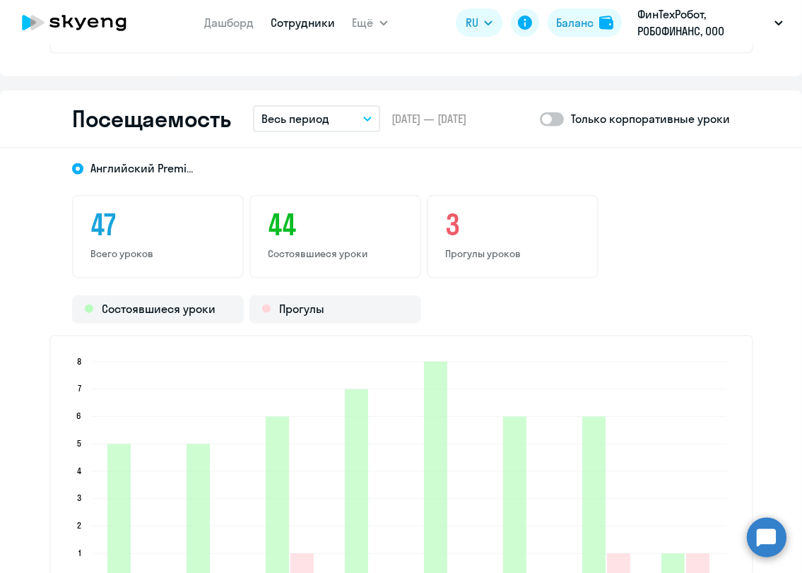
scroll to position [1649, 0]
click at [368, 119] on icon "button" at bounding box center [367, 119] width 7 height 4
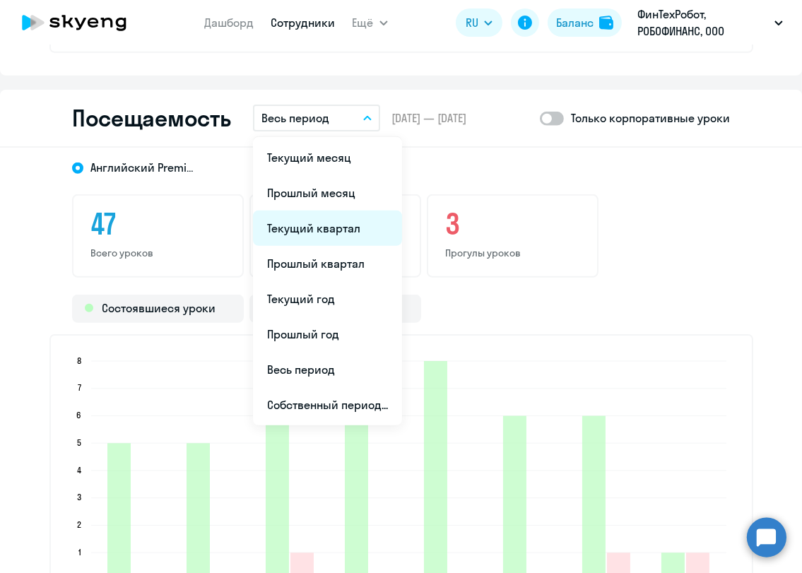
click at [337, 222] on li "Текущий квартал" at bounding box center [327, 228] width 149 height 35
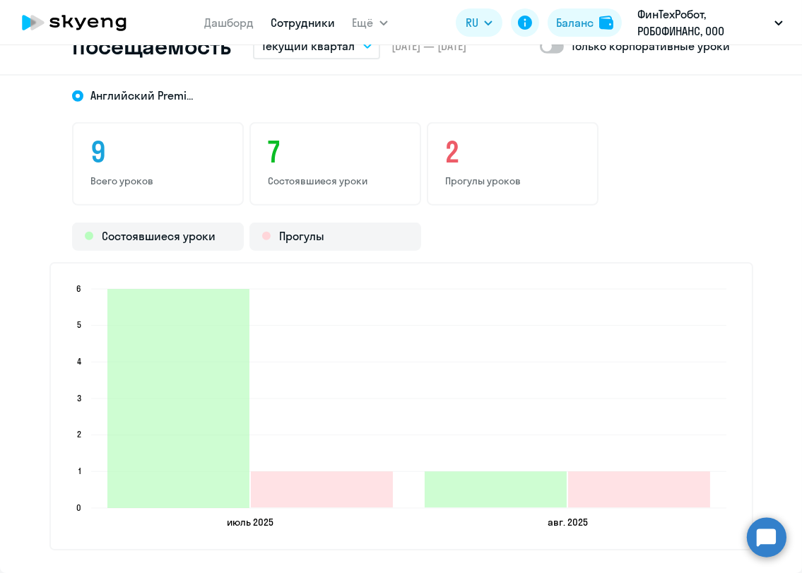
scroll to position [1806, 0]
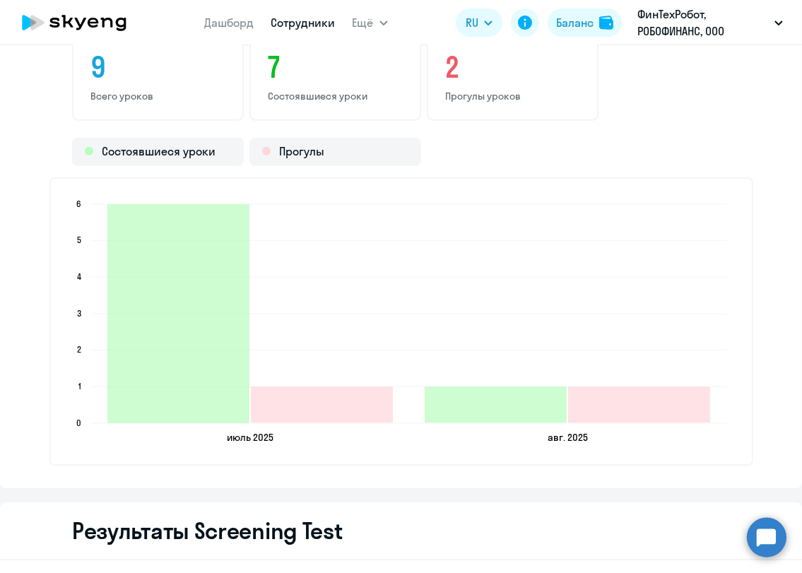
click at [767, 527] on circle at bounding box center [767, 538] width 40 height 40
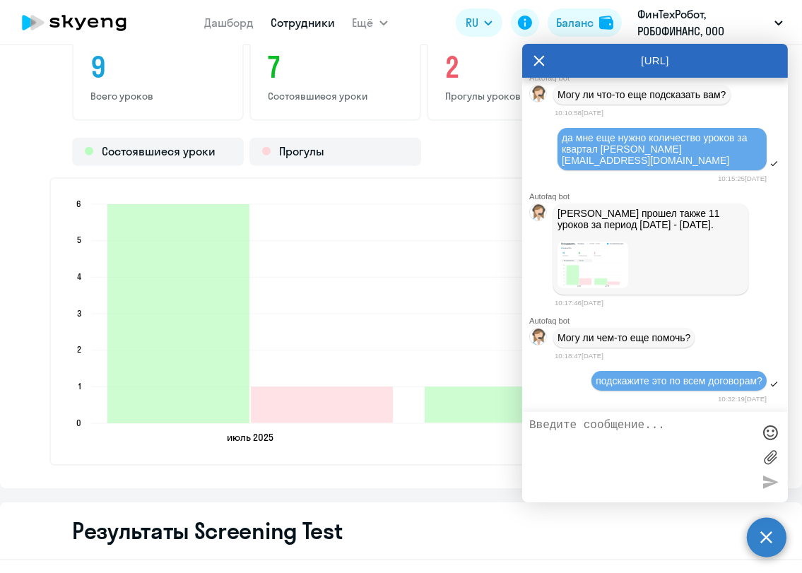
scroll to position [3141, 0]
drag, startPoint x: 679, startPoint y: 440, endPoint x: 714, endPoint y: 436, distance: 35.6
click at [678, 440] on textarea at bounding box center [641, 457] width 223 height 76
click at [607, 254] on img at bounding box center [593, 265] width 71 height 46
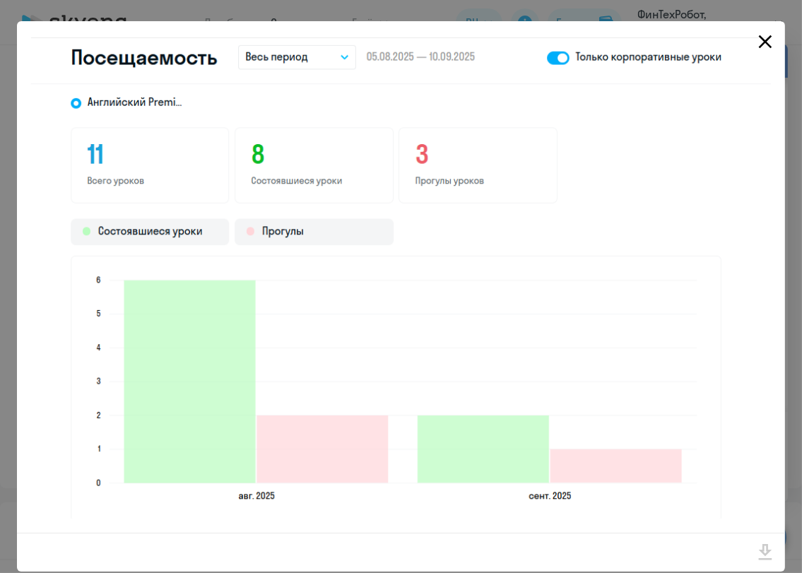
click at [759, 45] on icon "Close" at bounding box center [765, 41] width 13 height 13
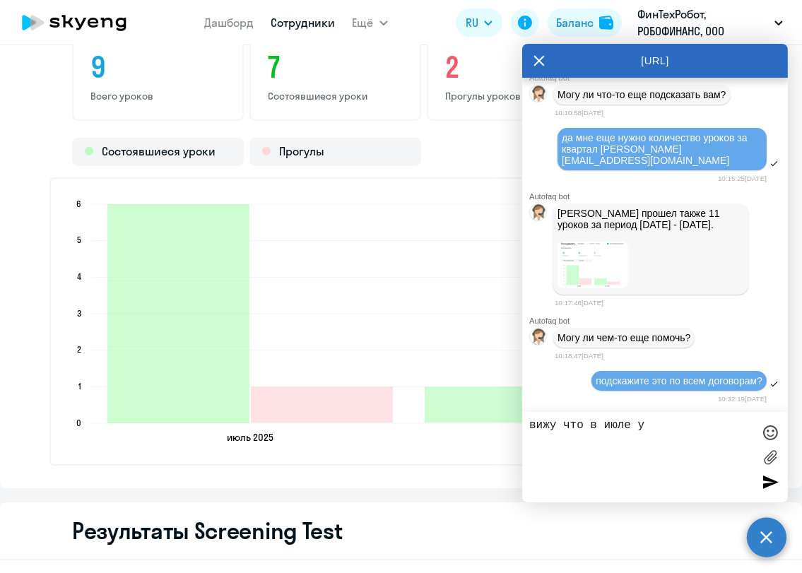
click at [657, 429] on textarea "вижу что в июле у" at bounding box center [641, 457] width 223 height 76
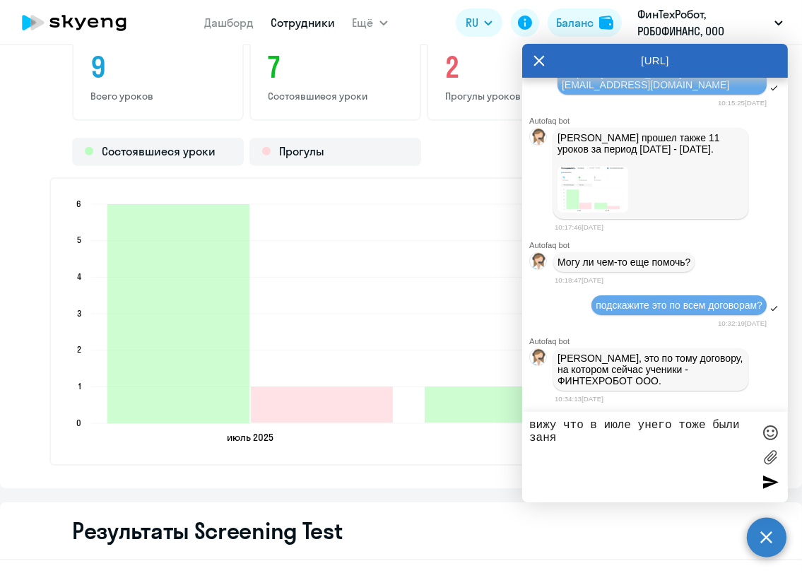
scroll to position [3217, 0]
type textarea "вижу что в июле унего тоже были занятия"
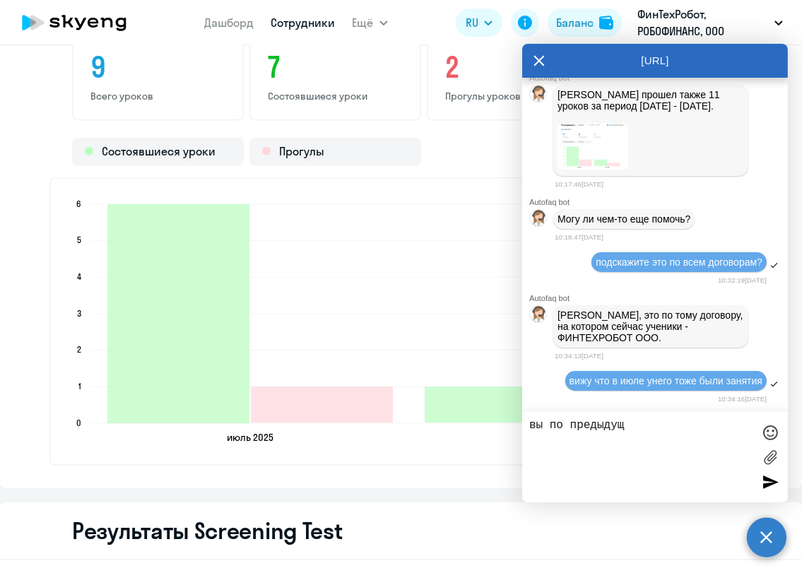
scroll to position [3335, 0]
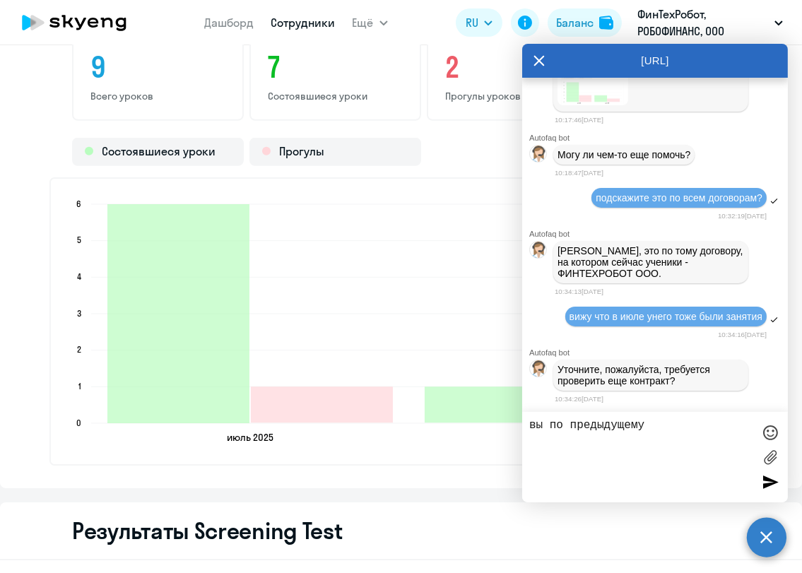
type textarea "вы по предыдущему"
drag, startPoint x: 673, startPoint y: 419, endPoint x: 243, endPoint y: 354, distance: 434.7
click at [243, 354] on body "[PERSON_NAME] Ещё Отчеты Начислить уроки Документооборот Все продукты Дашборд С…" at bounding box center [401, 286] width 802 height 573
type textarea "к"
type textarea "у"
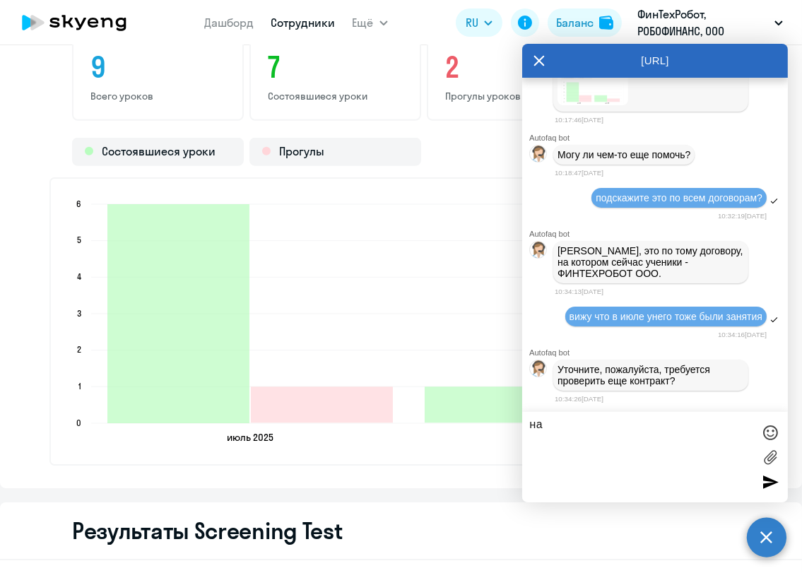
type textarea "н"
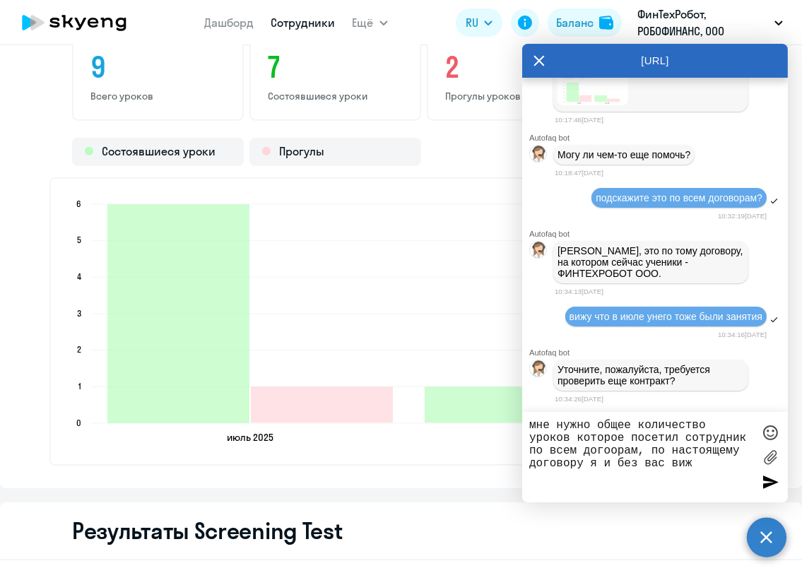
type textarea "мне нужно общее количество уроков которое посетил сотрудник по всем догоорам, п…"
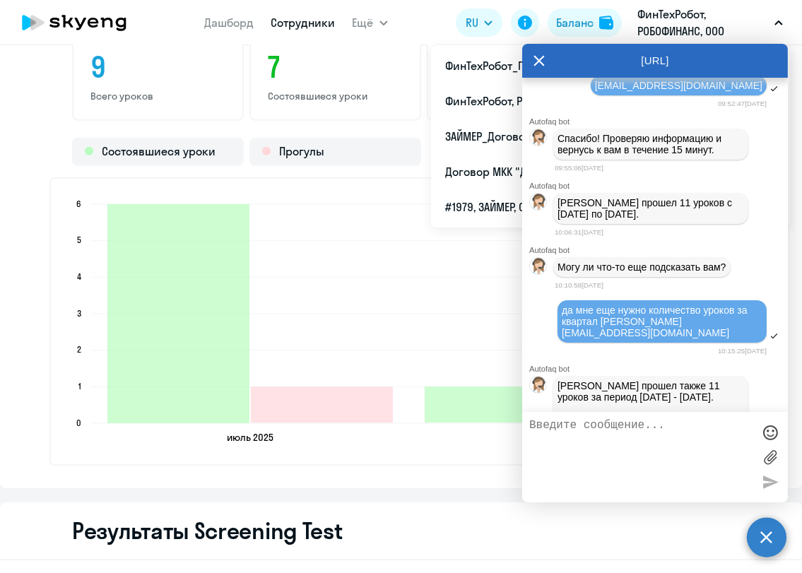
scroll to position [2706, 0]
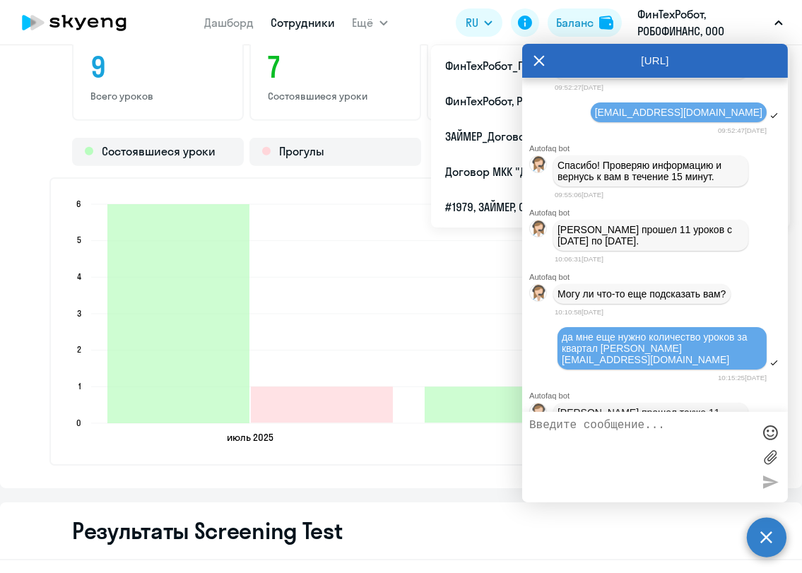
drag, startPoint x: 622, startPoint y: 125, endPoint x: 697, endPoint y: 122, distance: 75.0
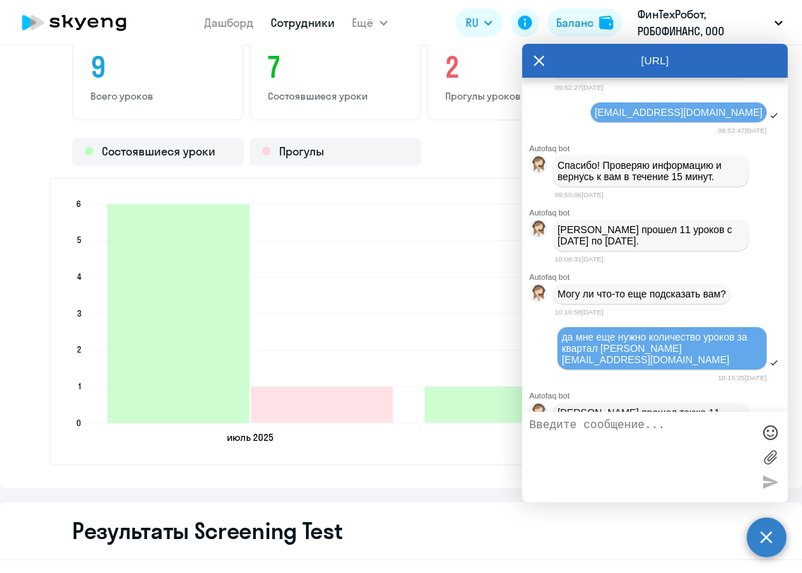
copy span "[PERSON_NAME]"
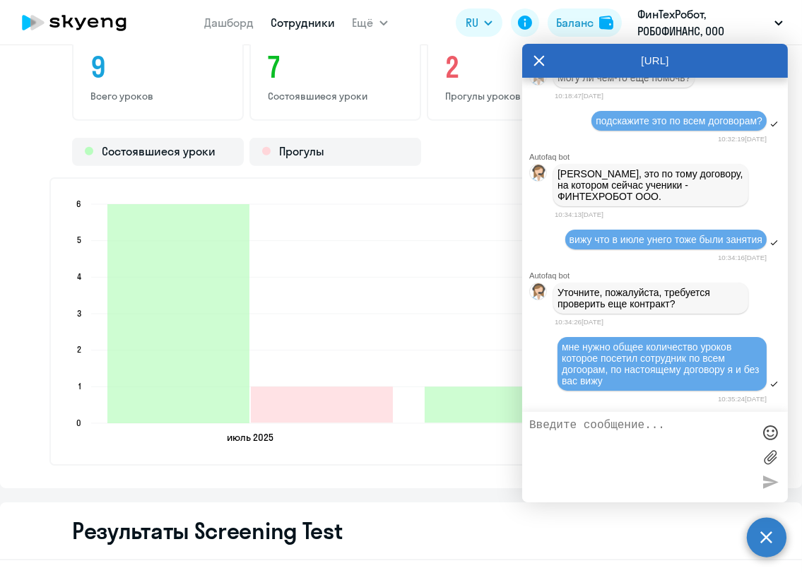
scroll to position [3413, 0]
click at [645, 429] on textarea at bounding box center [641, 457] width 223 height 76
paste textarea "[PERSON_NAME]"
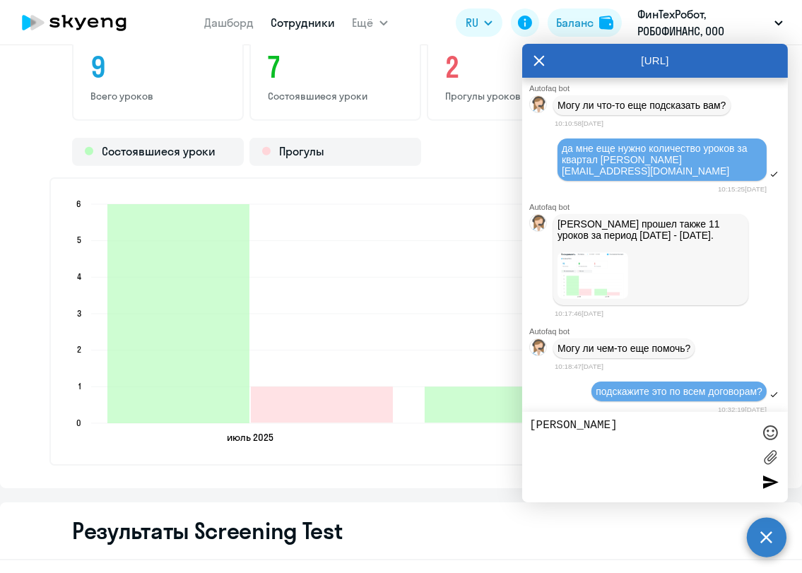
scroll to position [2863, 0]
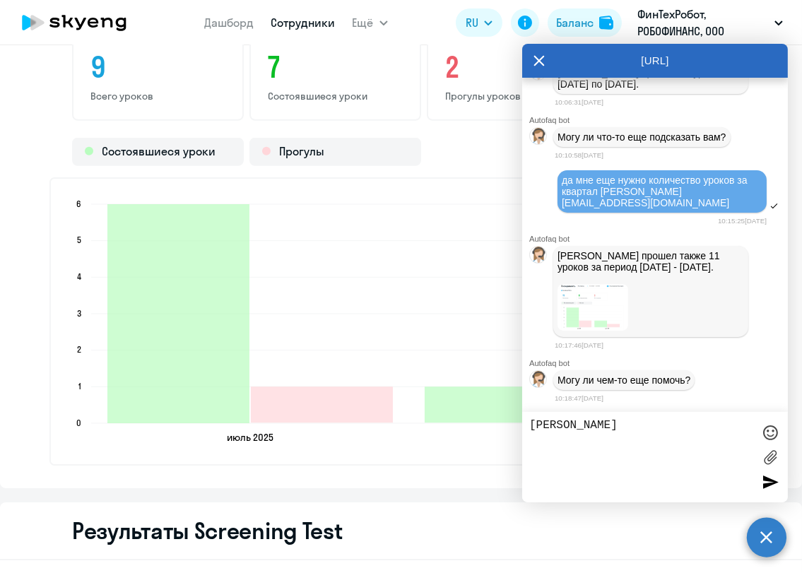
drag, startPoint x: 645, startPoint y: 188, endPoint x: 752, endPoint y: 192, distance: 106.8
copy span "[EMAIL_ADDRESS][DOMAIN_NAME]"
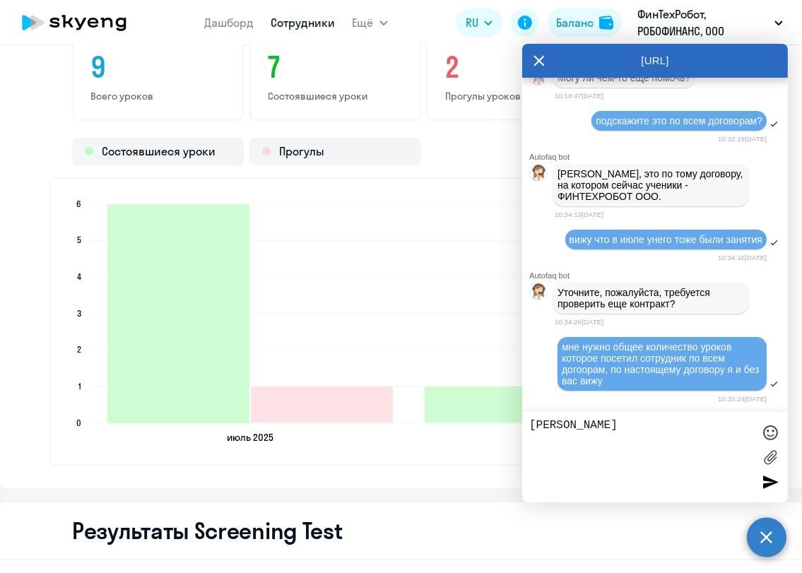
scroll to position [3413, 0]
click at [673, 421] on textarea "[PERSON_NAME]" at bounding box center [641, 457] width 223 height 76
paste textarea "[EMAIL_ADDRESS][DOMAIN_NAME]"
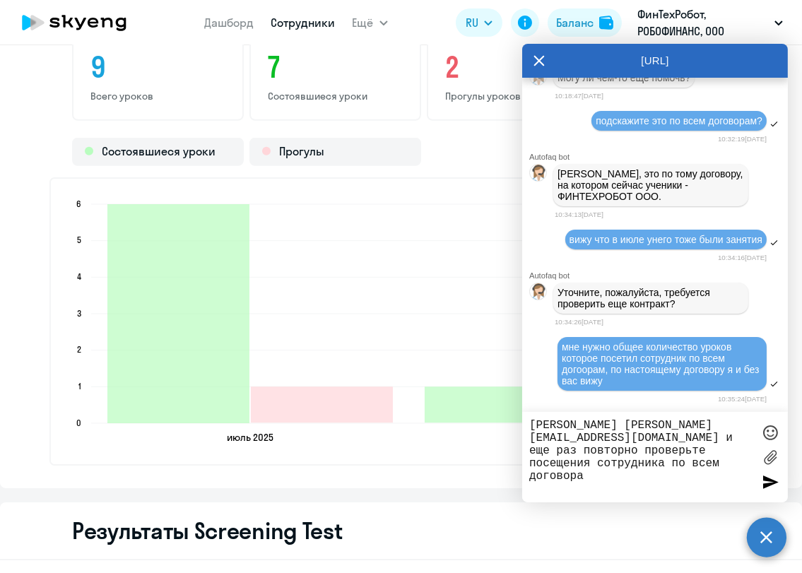
type textarea "[PERSON_NAME] [PERSON_NAME][EMAIL_ADDRESS][DOMAIN_NAME] и еще раз повторно пров…"
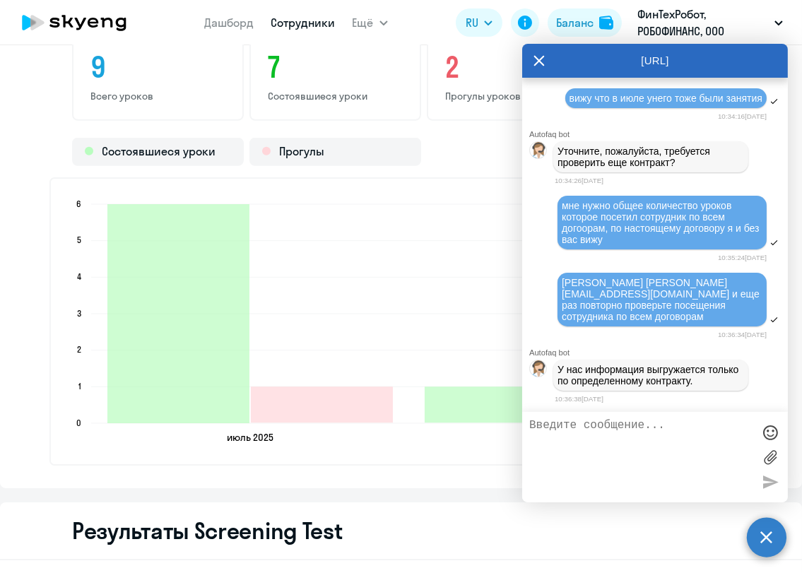
scroll to position [3553, 0]
click at [678, 440] on textarea at bounding box center [641, 457] width 223 height 76
type textarea "а где мне искать теперь тсторию посещения его"
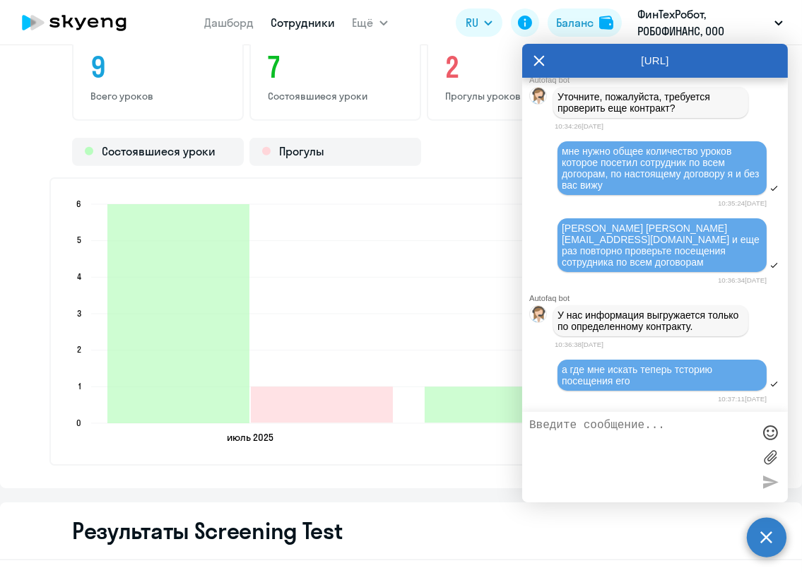
click at [557, 431] on textarea at bounding box center [641, 457] width 223 height 76
type textarea "у вас в компаниии вообще что-о нормаьно работает?"
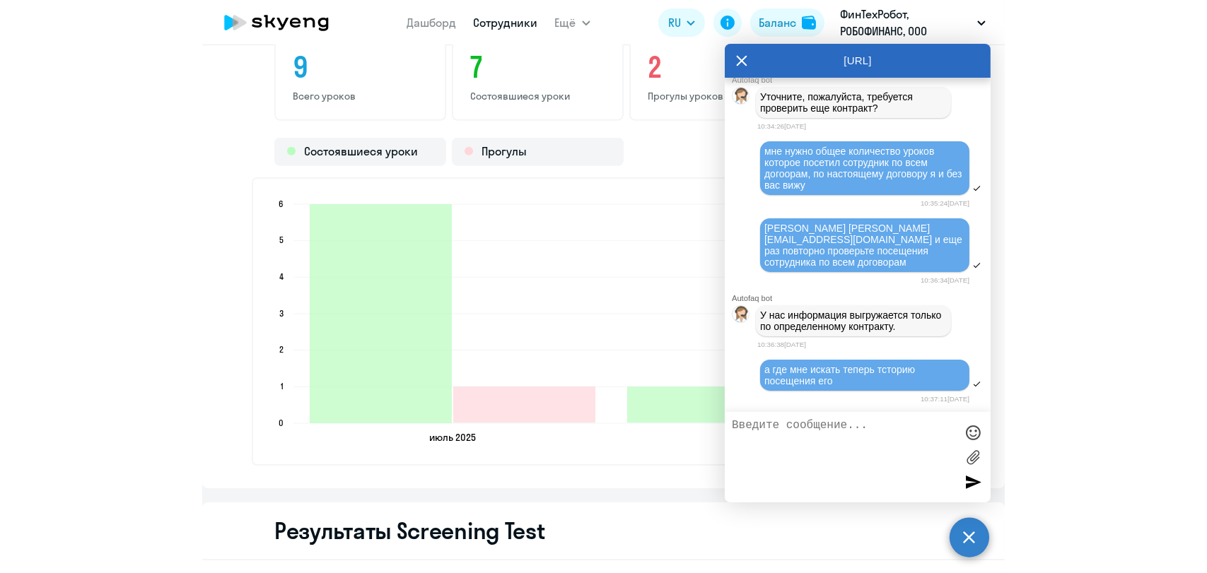
scroll to position [3662, 0]
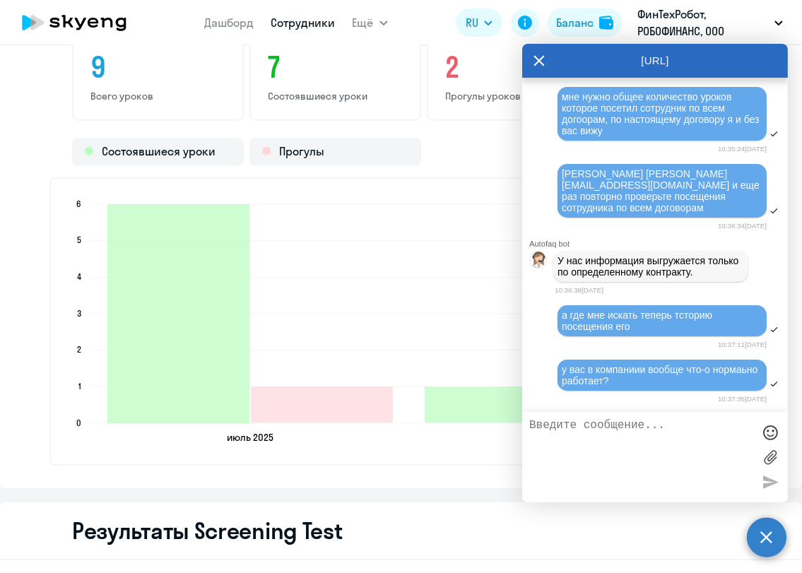
click at [538, 64] on icon at bounding box center [539, 61] width 11 height 34
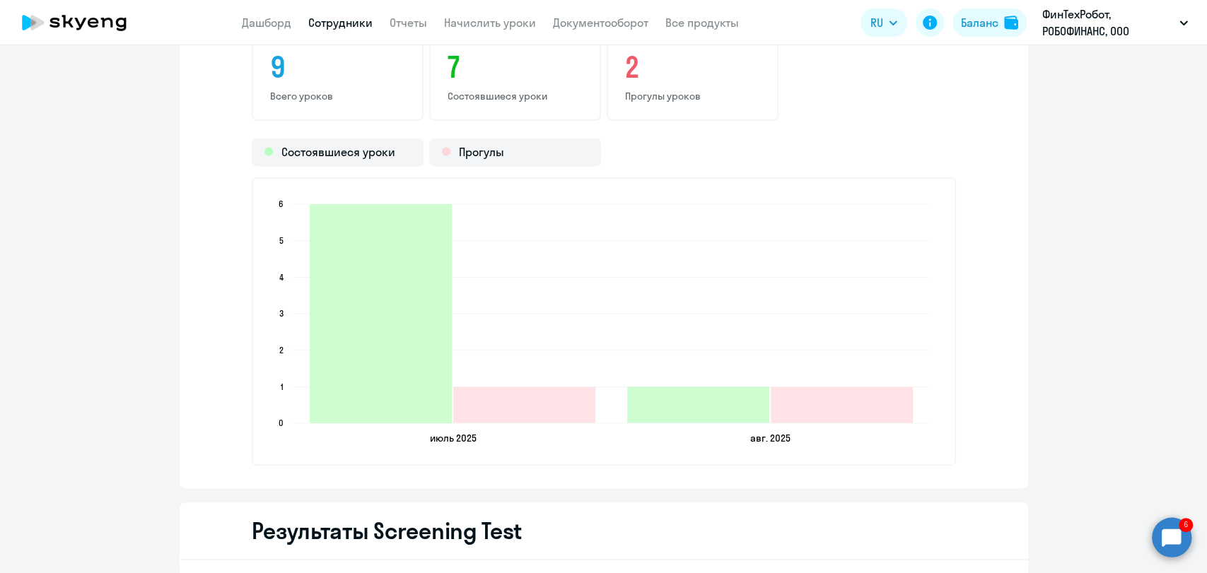
click at [1176, 530] on circle at bounding box center [1172, 538] width 40 height 40
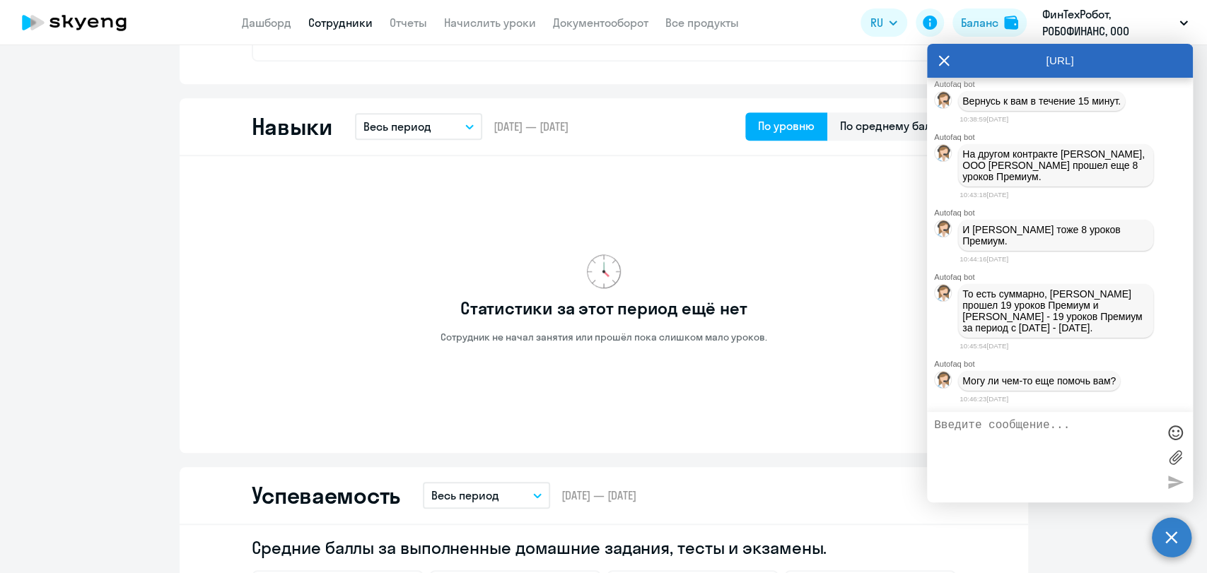
scroll to position [314, 0]
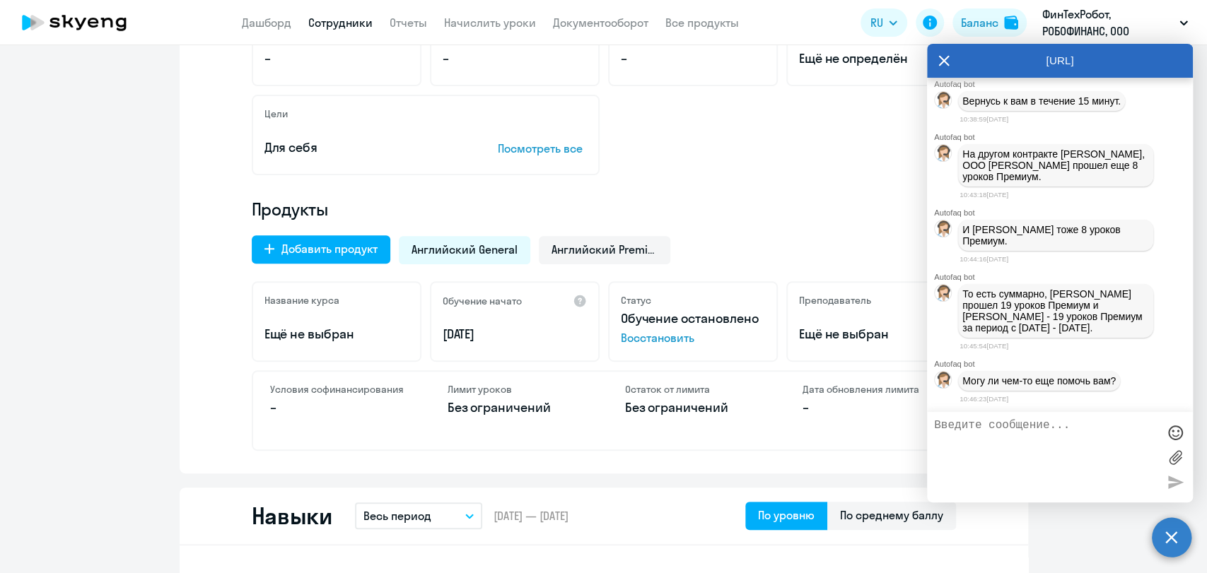
click at [102, 30] on icon at bounding box center [74, 22] width 124 height 35
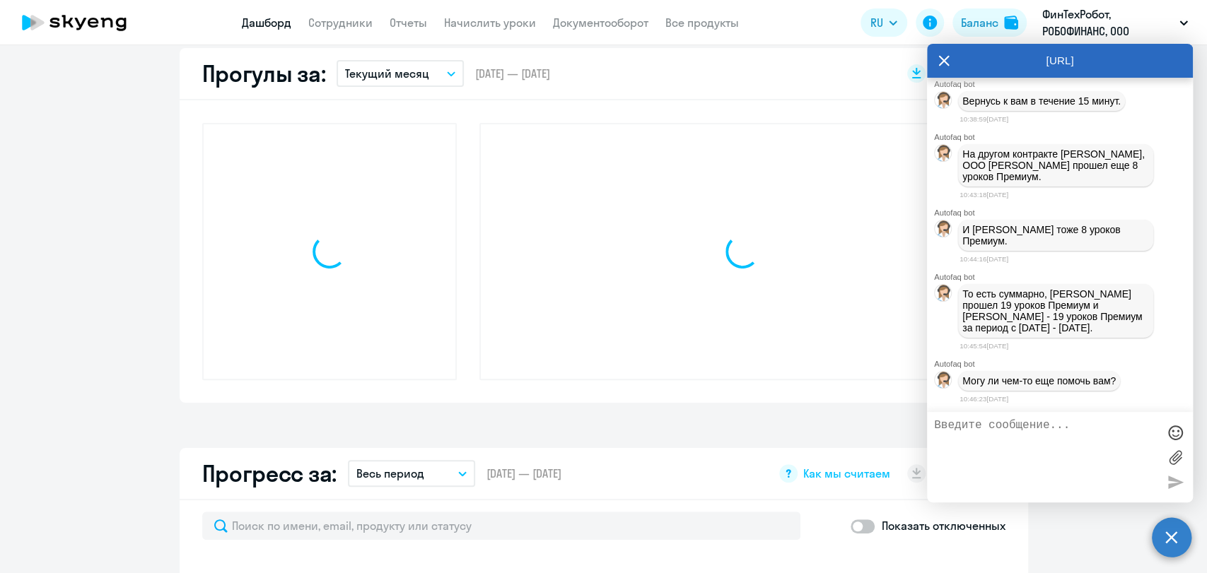
scroll to position [413, 0]
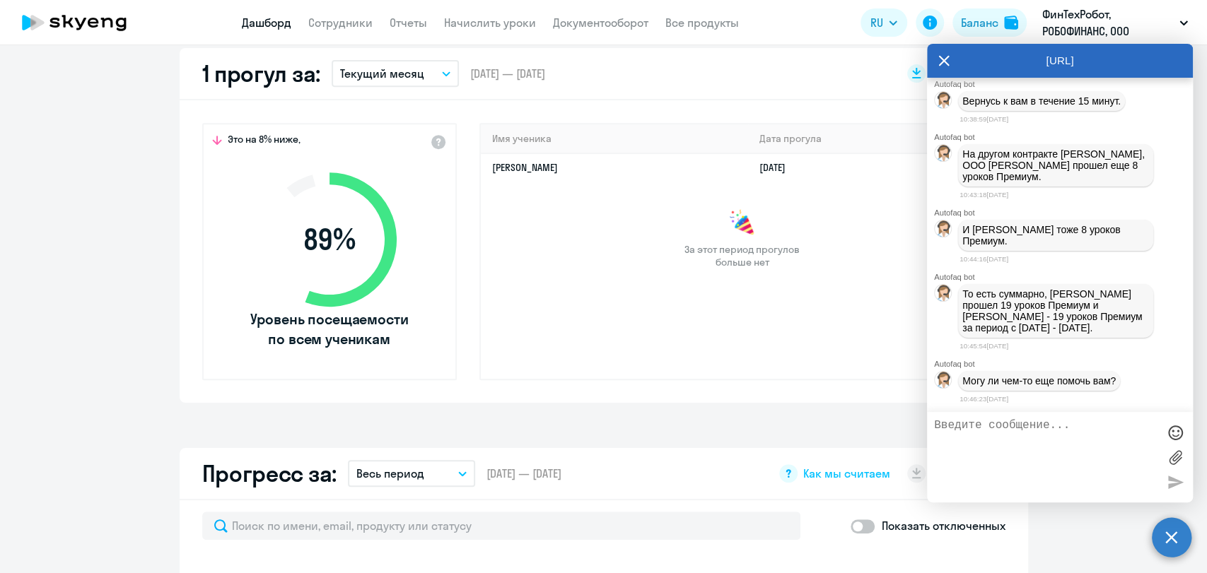
select select "30"
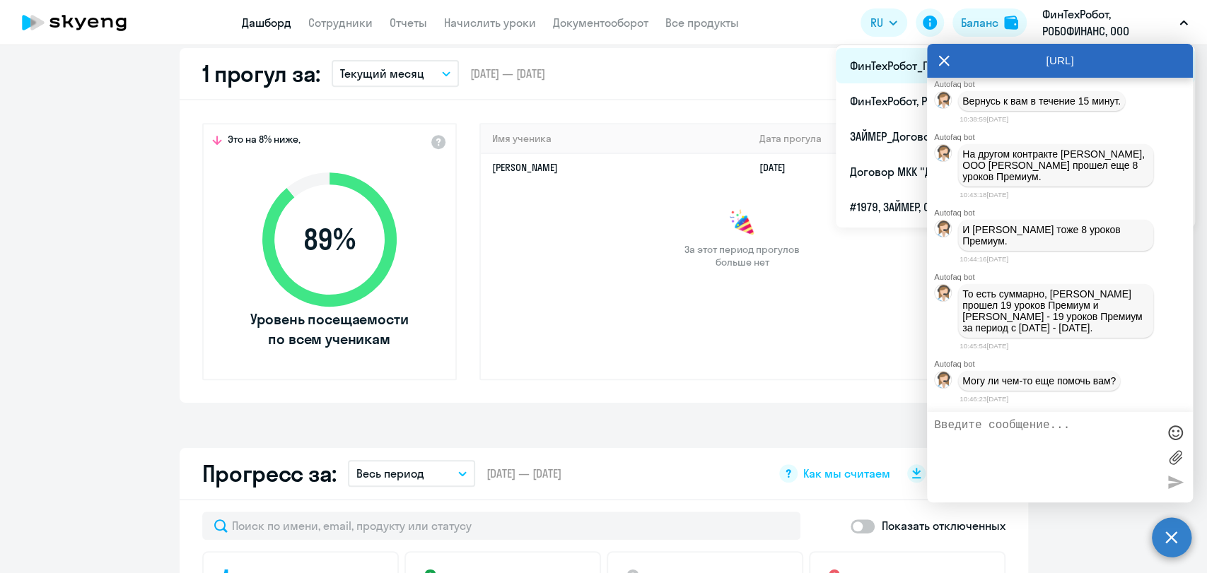
click at [893, 62] on li "ФинТехРобот_Предоплата_Договор_2025 год., РОБОФИНАНС, ООО" at bounding box center [1015, 65] width 359 height 35
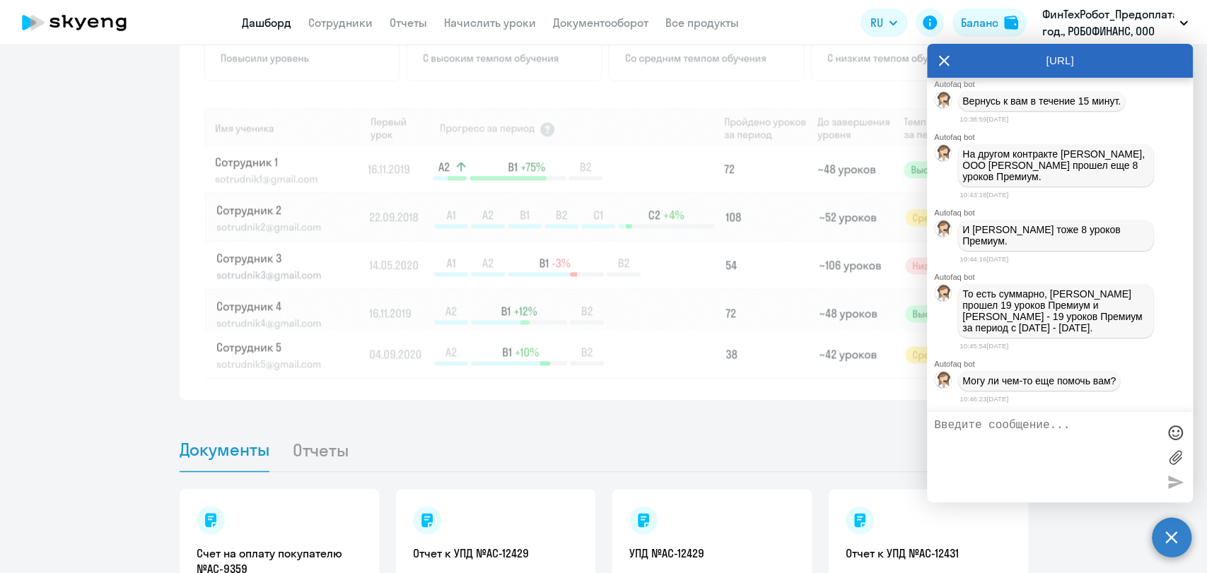
scroll to position [1120, 0]
click at [990, 454] on textarea at bounding box center [1045, 457] width 223 height 76
type textarea "да мне нужно обнулить уроки Виетора до 0"
click at [1167, 488] on div at bounding box center [1174, 482] width 21 height 21
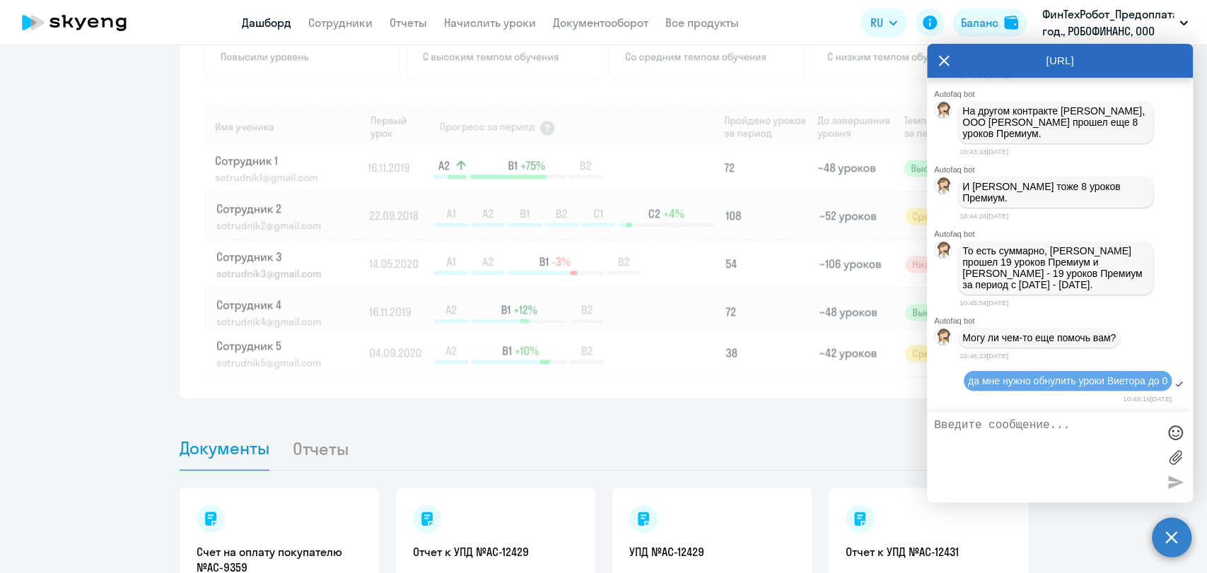
scroll to position [4266, 0]
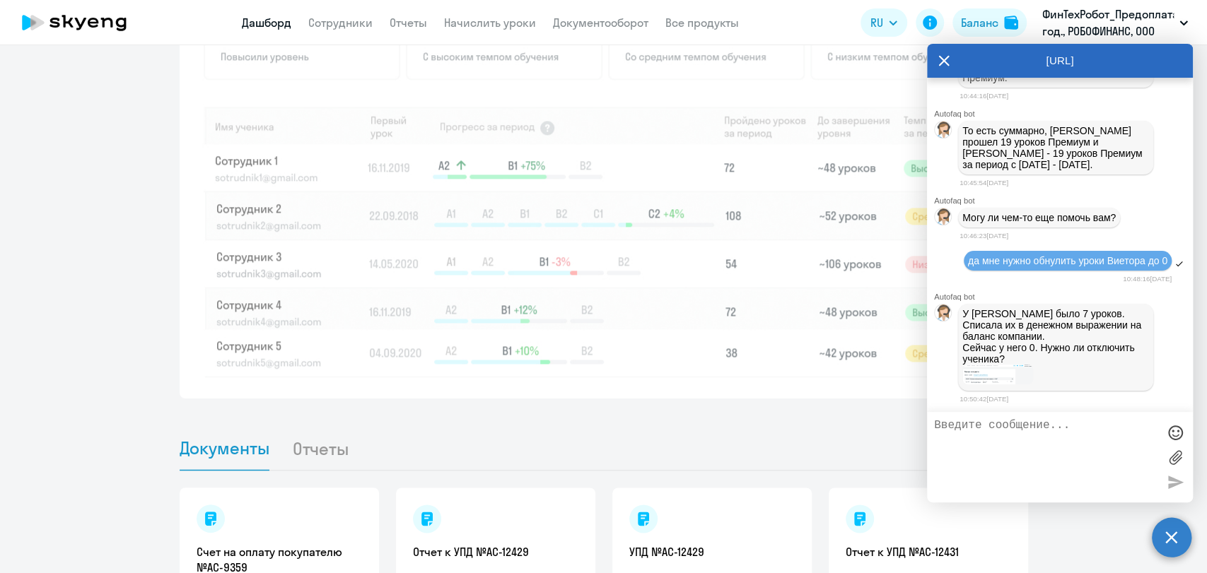
click at [1011, 413] on div at bounding box center [1060, 457] width 266 height 90
click at [1005, 426] on textarea at bounding box center [1045, 457] width 223 height 76
type textarea "отключать пока не нужно"
click at [657, 446] on ul "Документы Отчеты" at bounding box center [604, 449] width 848 height 44
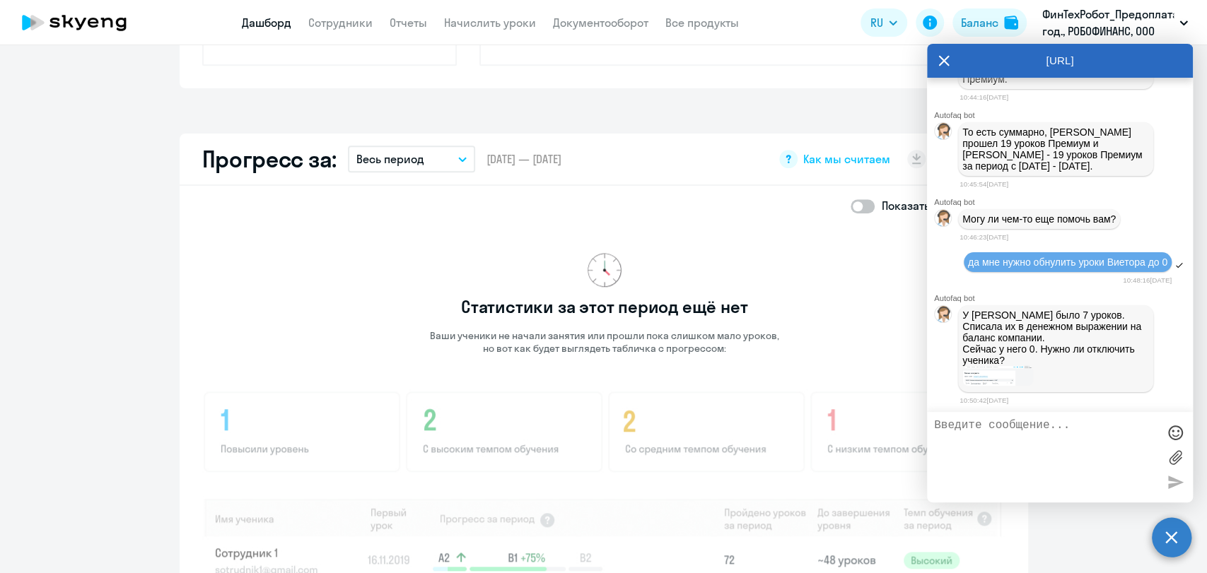
scroll to position [256, 0]
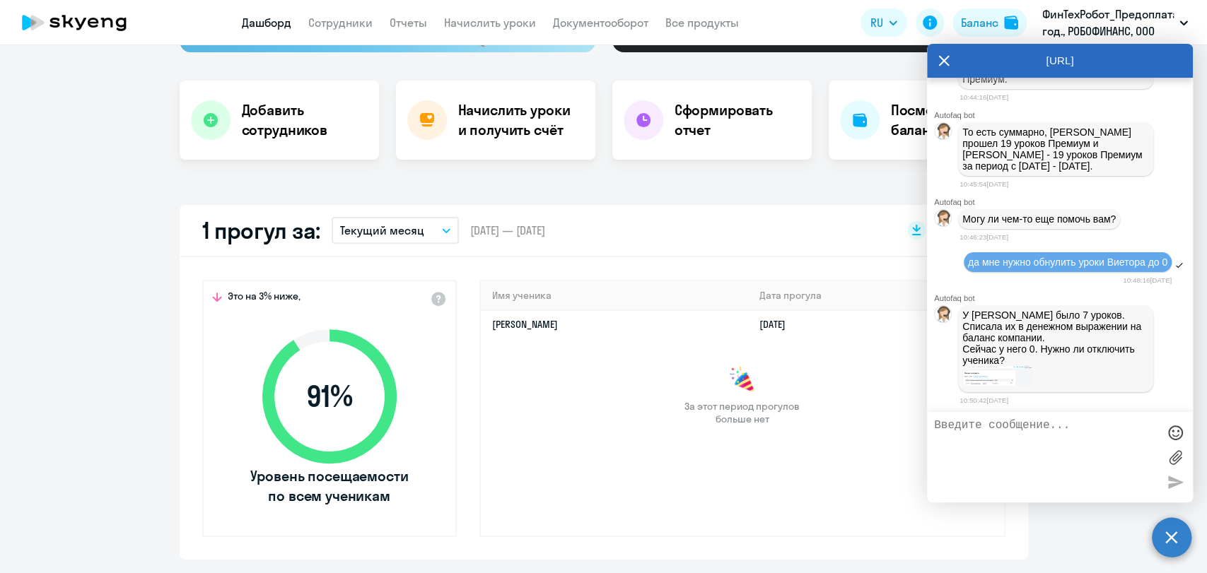
click at [949, 62] on div "[URL]" at bounding box center [1060, 61] width 266 height 34
click at [938, 66] on icon at bounding box center [943, 61] width 11 height 34
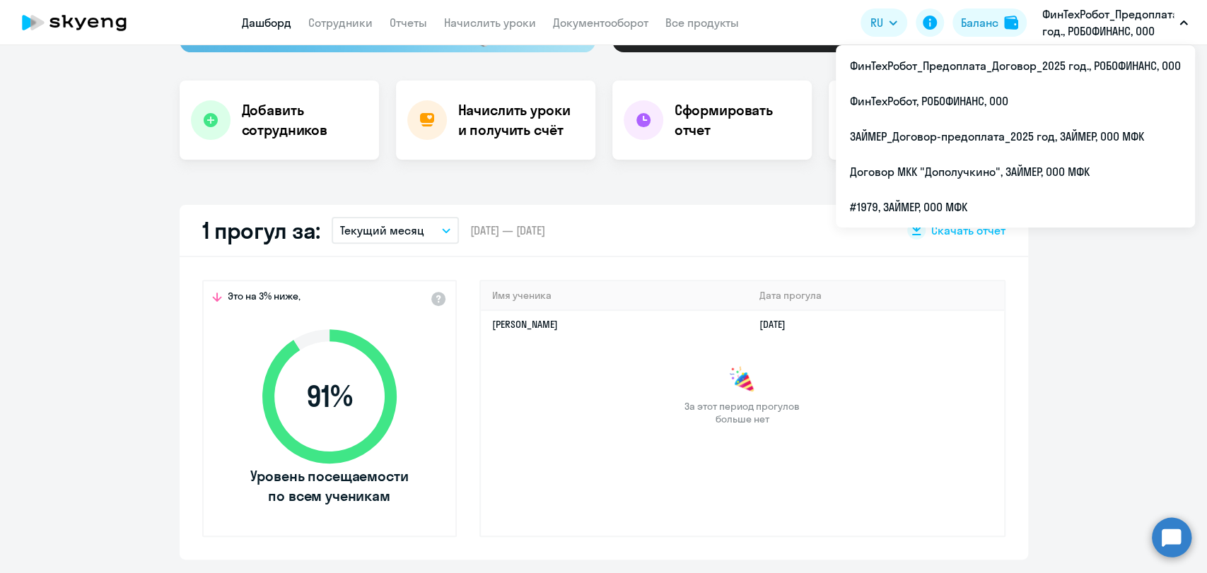
click at [1133, 21] on p "ФинТехРобот_Предоплата_Договор_2025 год., РОБОФИНАНС, ООО" at bounding box center [1107, 23] width 131 height 34
click at [1116, 23] on p "ФинТехРобот_Предоплата_Договор_2025 год., РОБОФИНАНС, ООО" at bounding box center [1107, 23] width 131 height 34
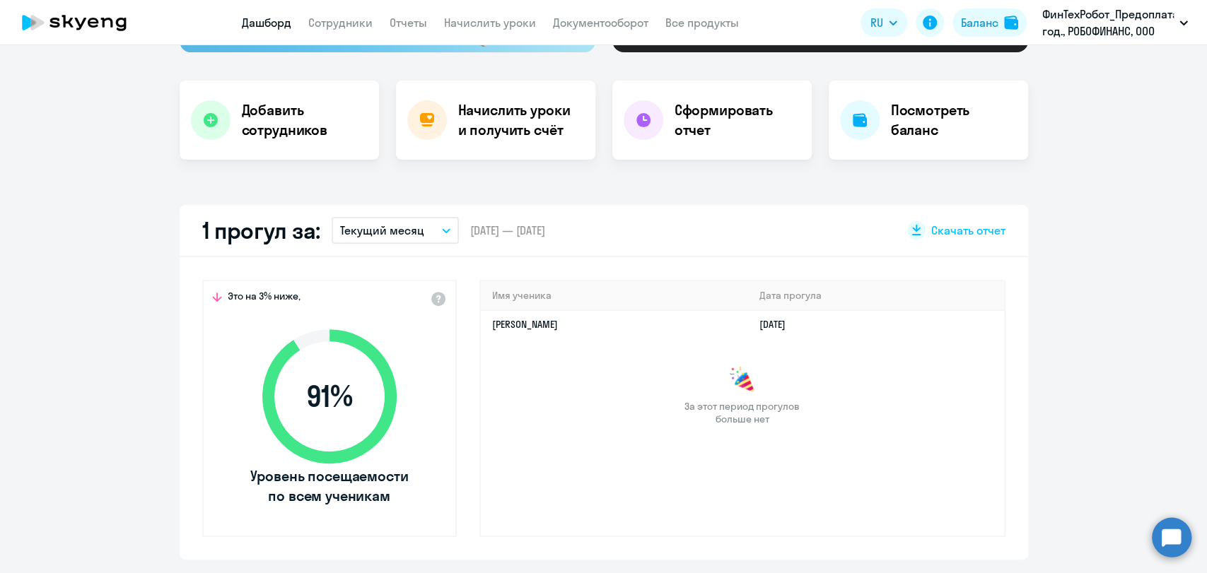
click at [1115, 23] on p "ФинТехРобот_Предоплата_Договор_2025 год., РОБОФИНАНС, ООО" at bounding box center [1107, 23] width 131 height 34
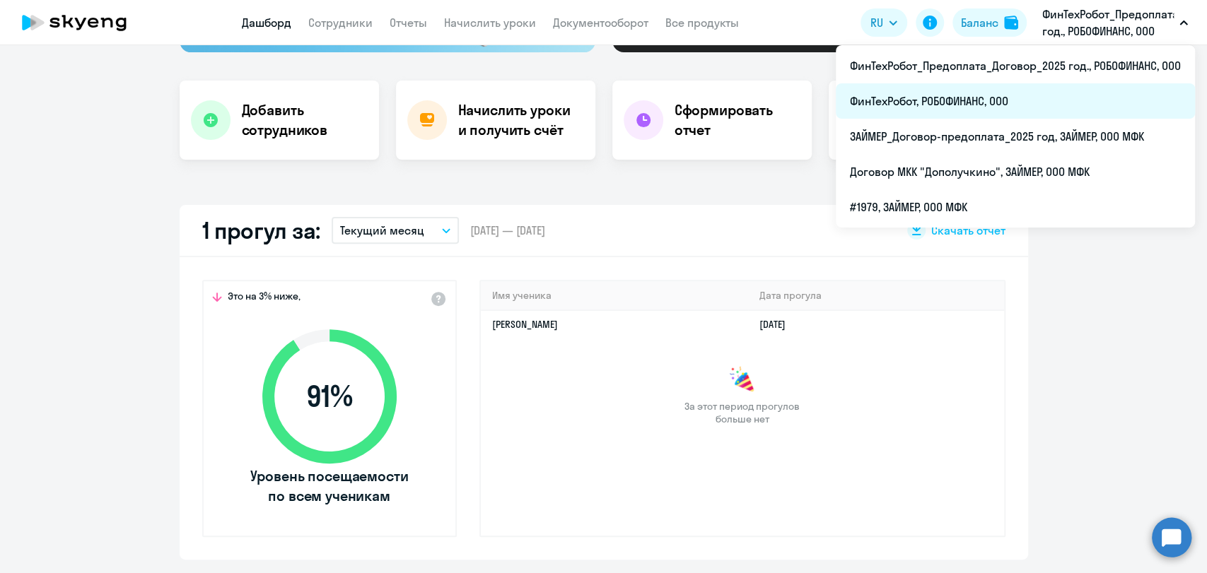
click at [1007, 108] on li "ФинТехРобот, РОБОФИНАНС, ООО" at bounding box center [1015, 100] width 359 height 35
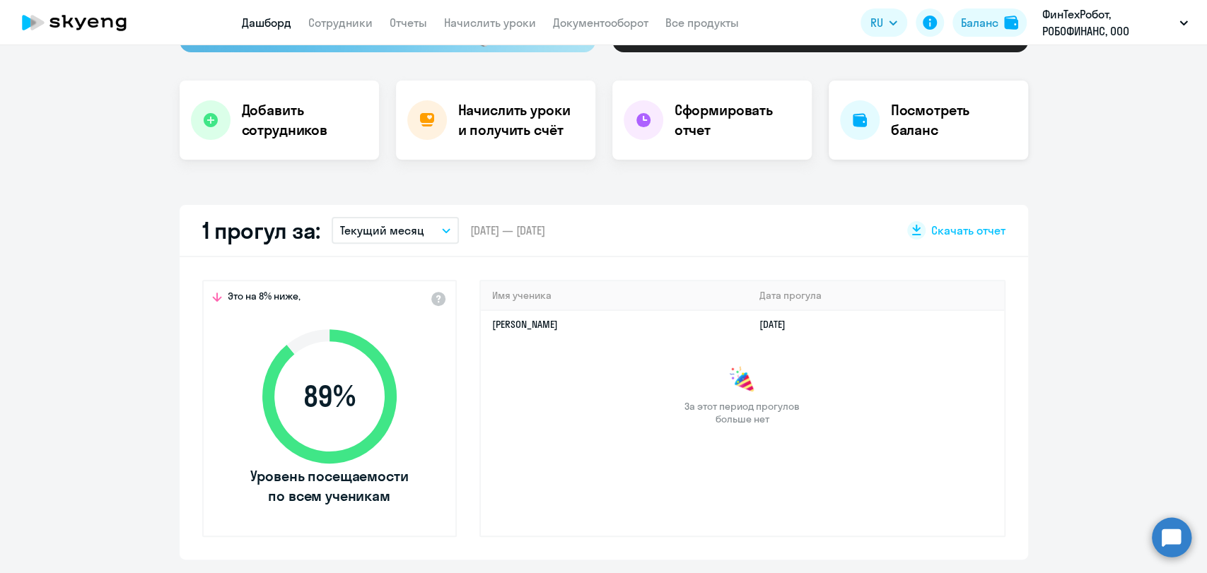
select select "30"
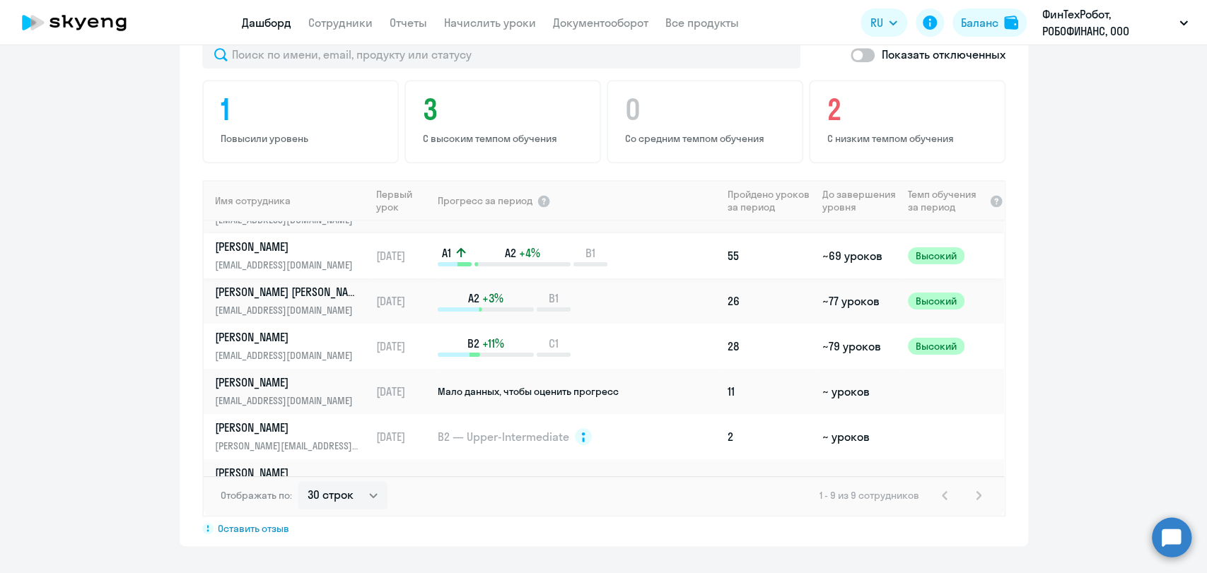
scroll to position [153, 0]
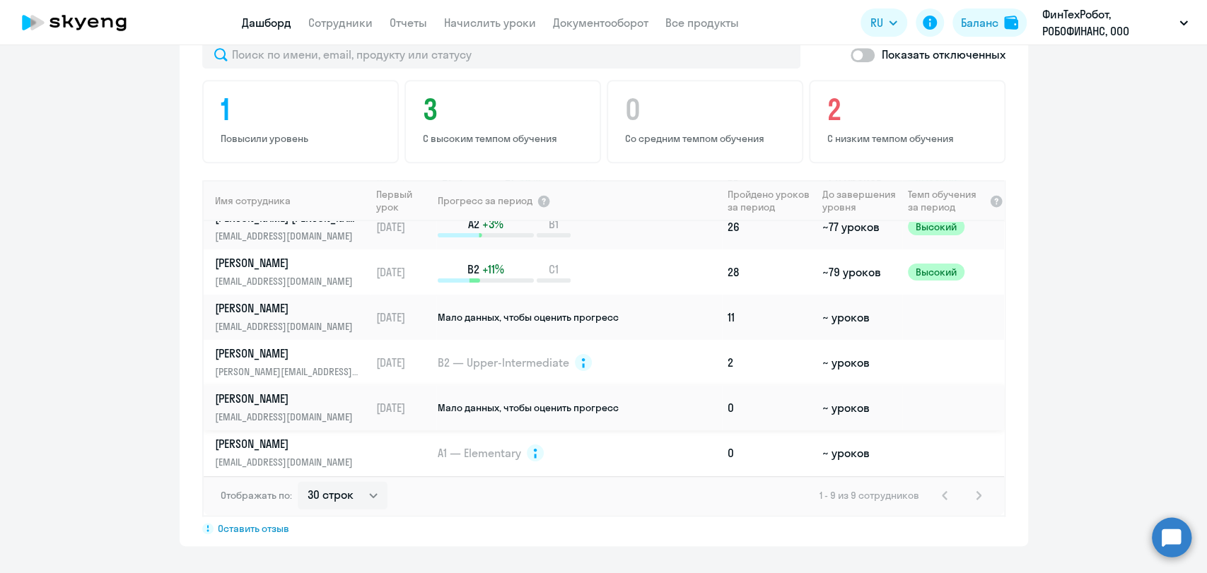
click at [245, 397] on p "[PERSON_NAME]" at bounding box center [288, 399] width 146 height 16
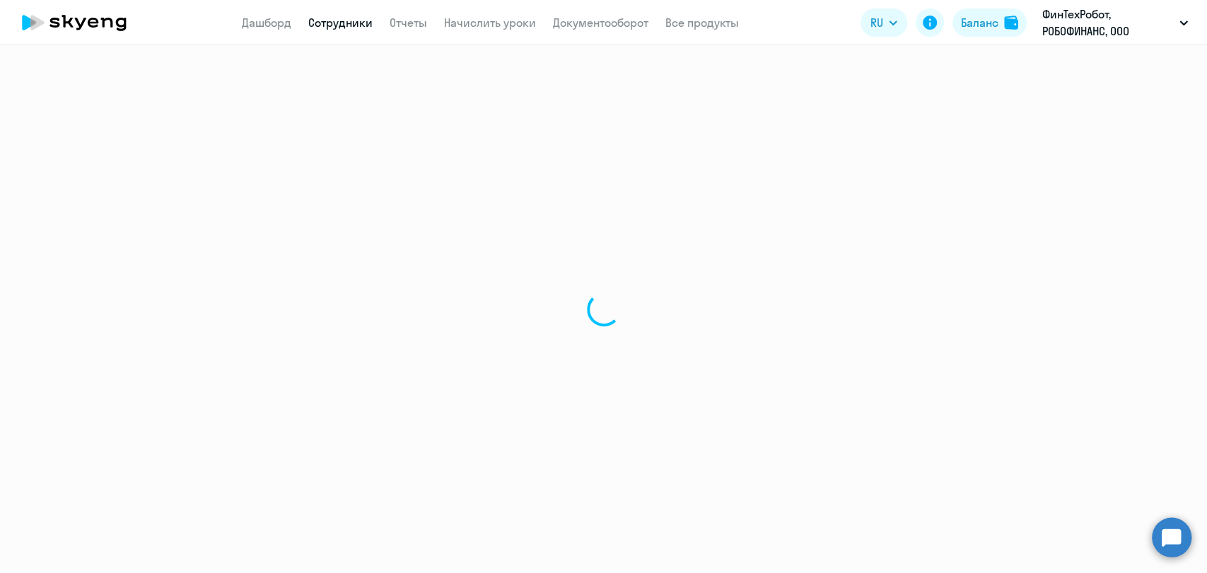
select select "english"
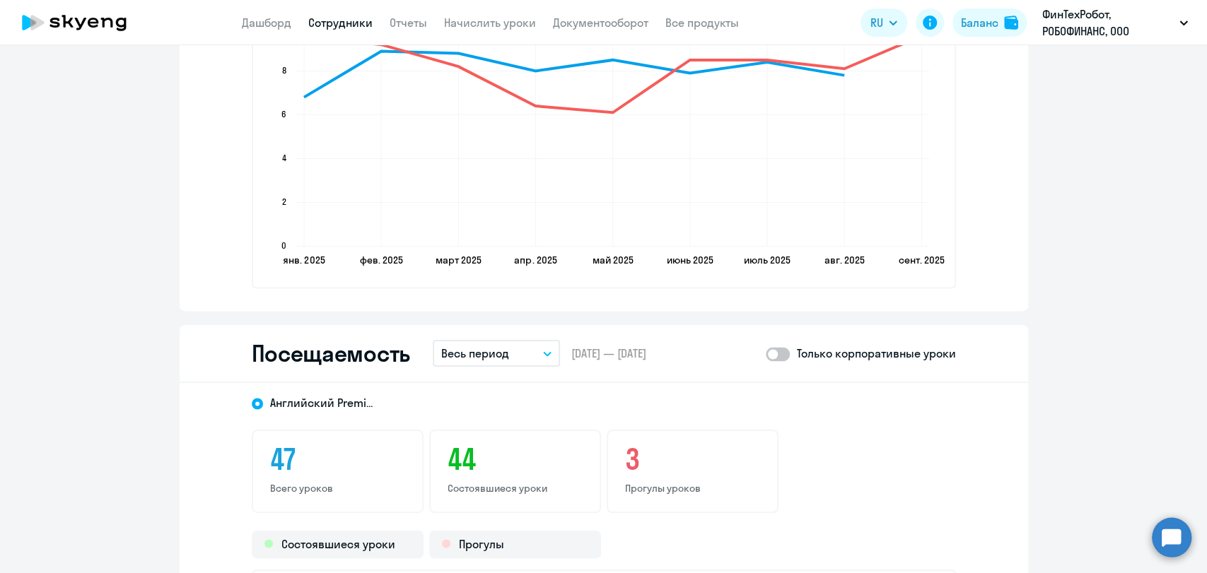
scroll to position [1492, 0]
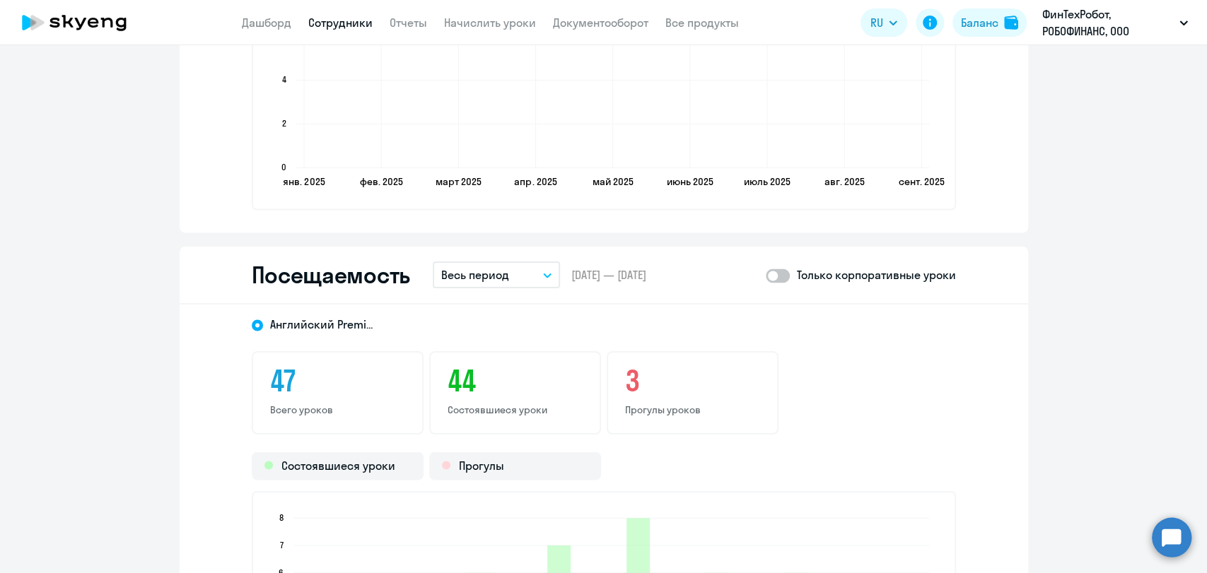
click at [546, 278] on button "Весь период" at bounding box center [496, 275] width 127 height 27
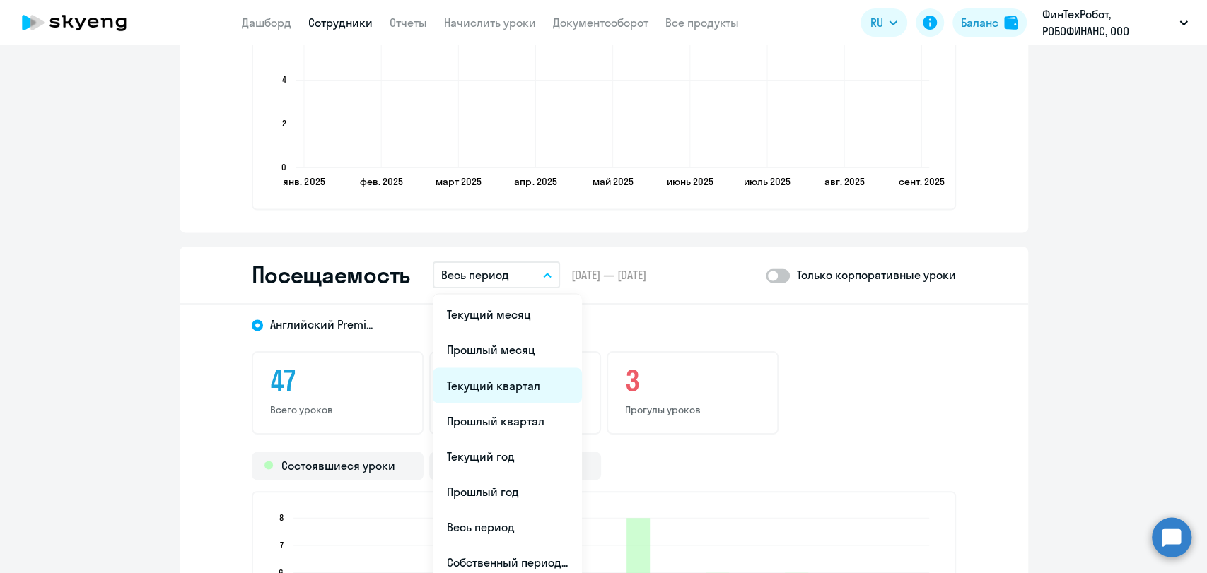
click at [501, 383] on li "Текущий квартал" at bounding box center [507, 385] width 149 height 35
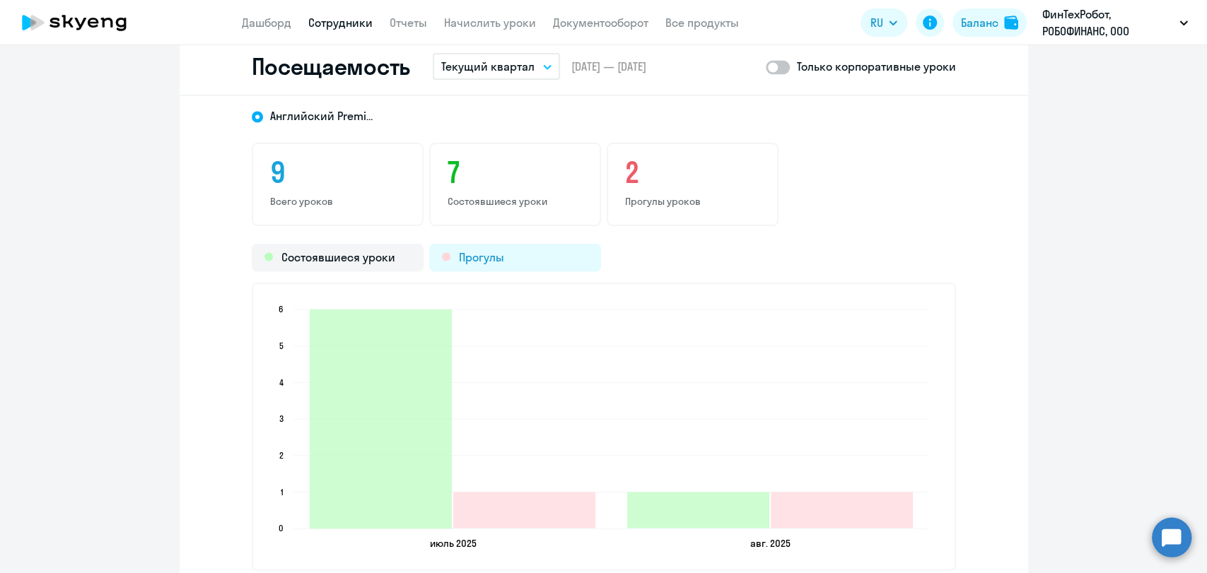
scroll to position [1728, 0]
